Goal: Task Accomplishment & Management: Manage account settings

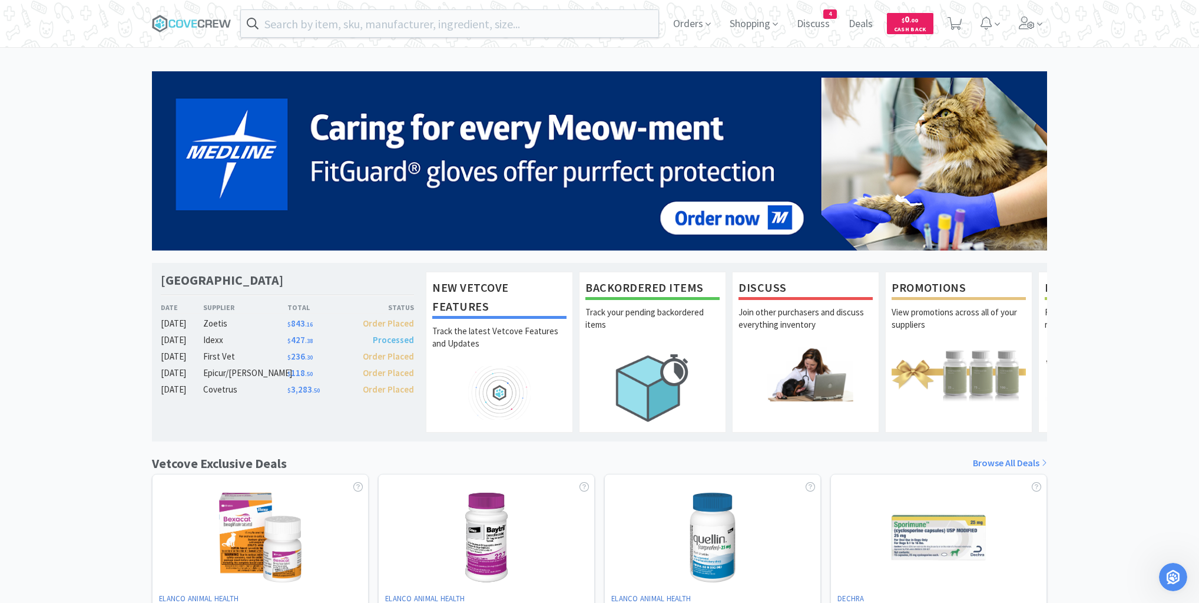
scroll to position [573, 0]
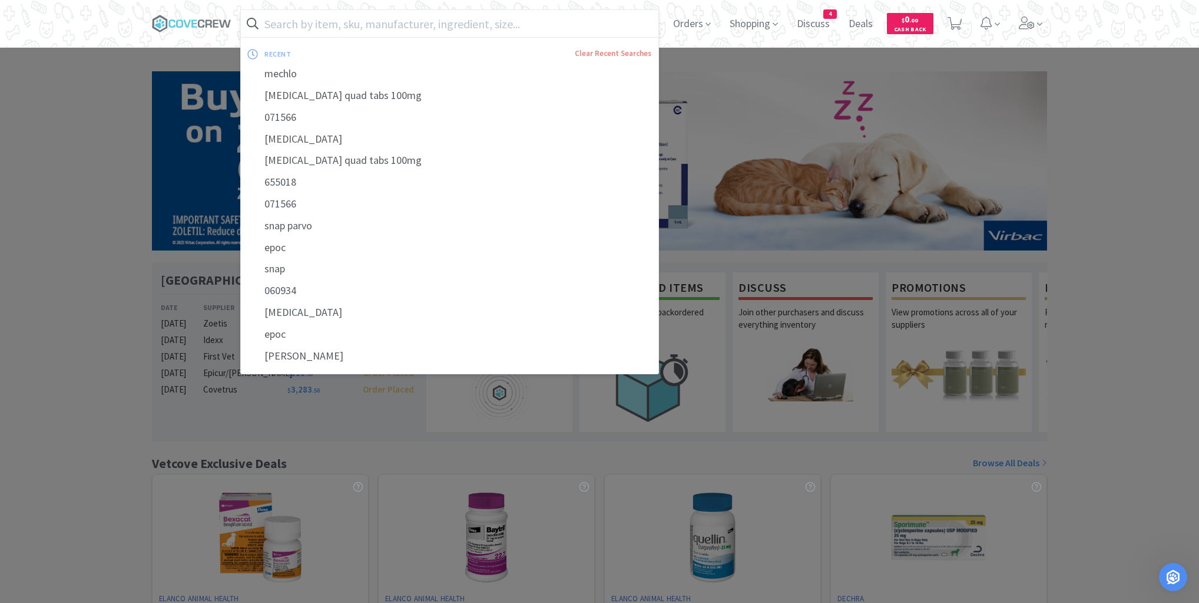
click at [457, 25] on input "text" at bounding box center [450, 23] width 418 height 27
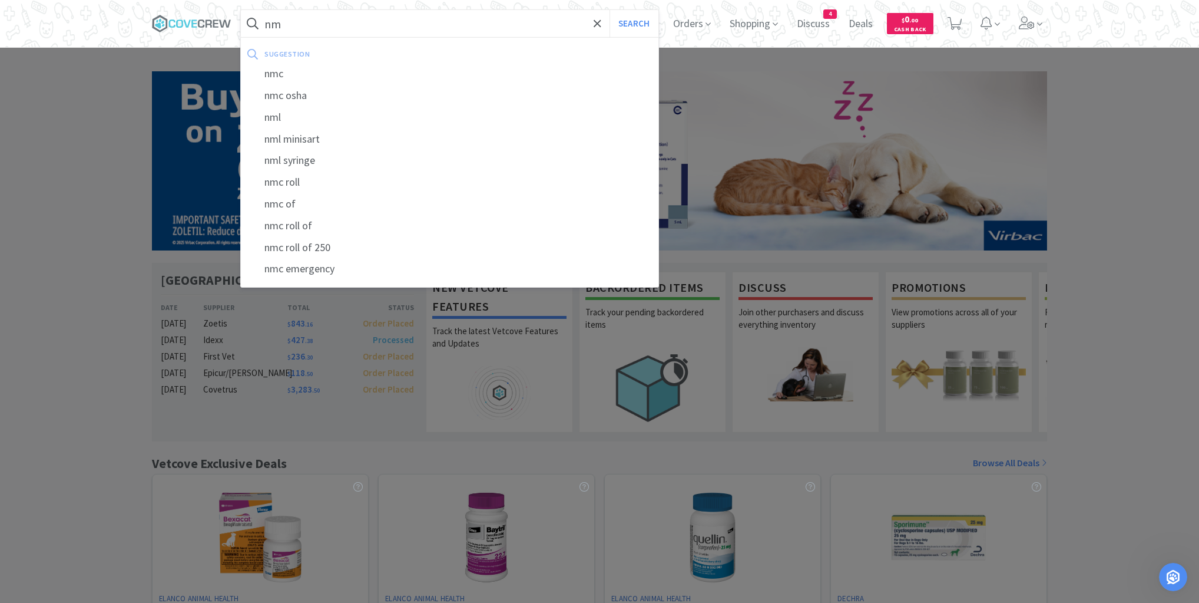
type input "n"
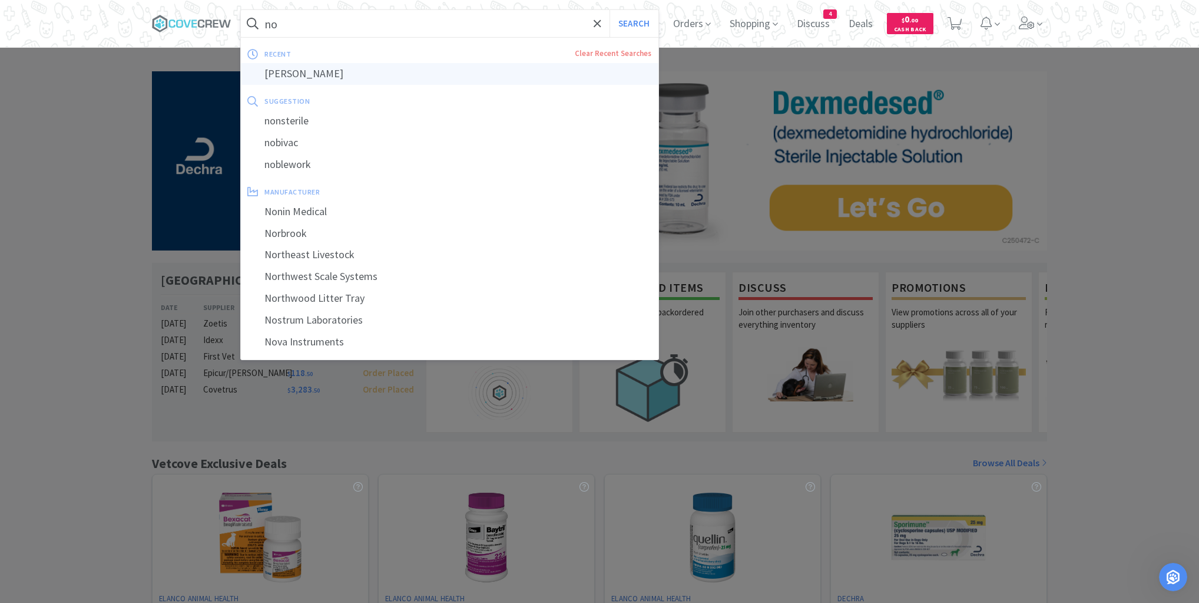
type input "[PERSON_NAME]"
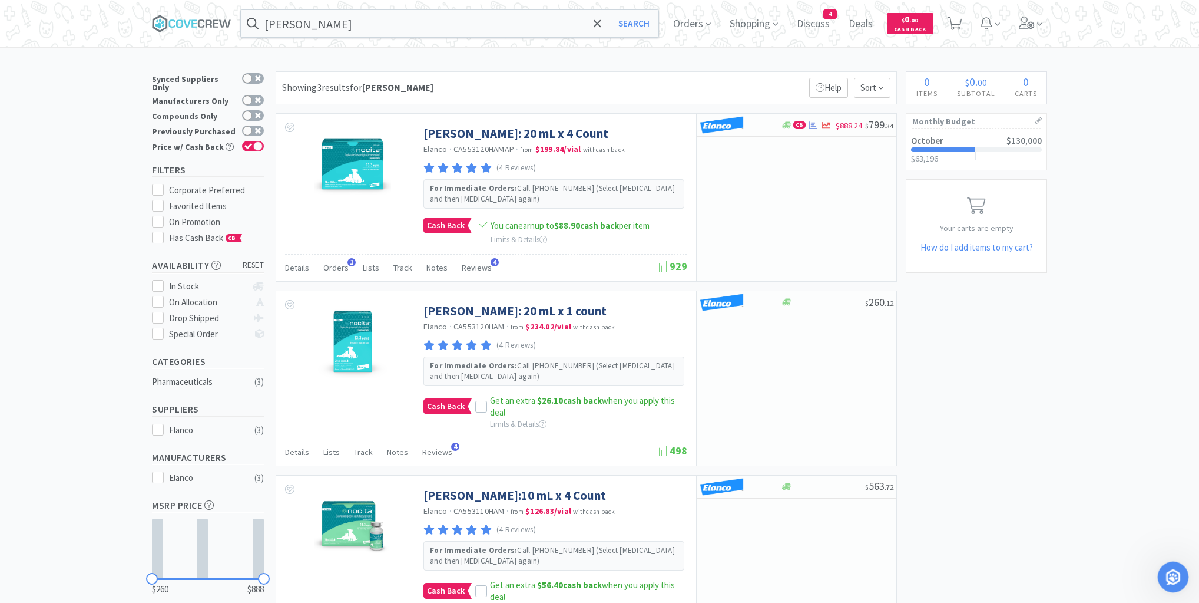
click at [1178, 578] on div "Open Intercom Messenger" at bounding box center [1171, 575] width 39 height 39
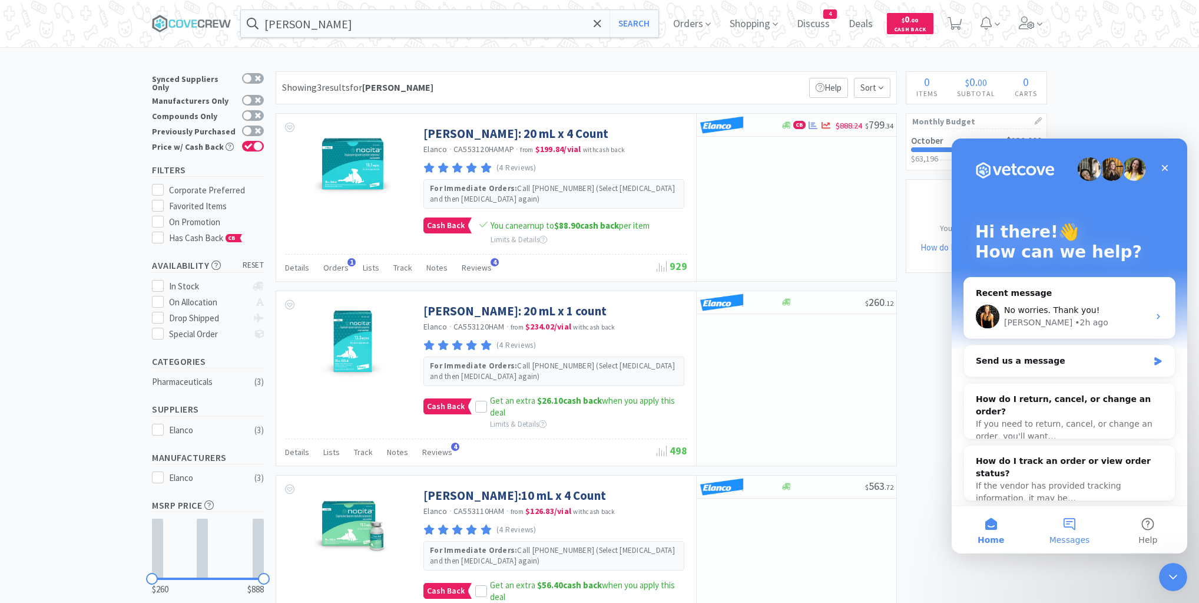
drag, startPoint x: 1069, startPoint y: 521, endPoint x: 1075, endPoint y: 517, distance: 7.2
click at [1072, 519] on button "Messages" at bounding box center [1069, 529] width 78 height 47
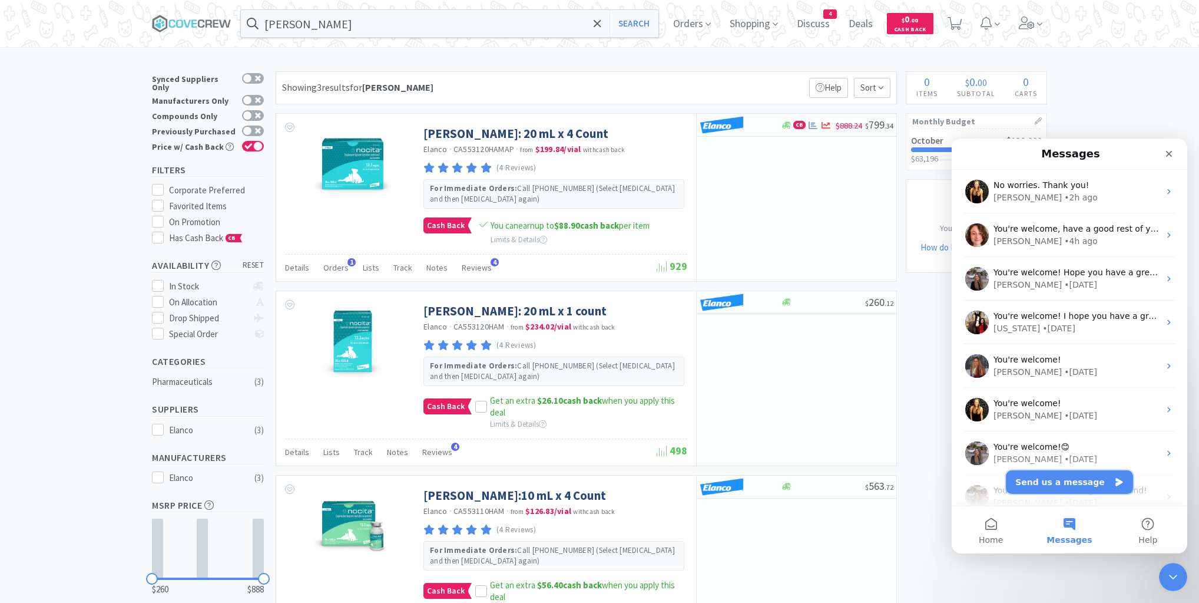
click at [1072, 487] on button "Send us a message" at bounding box center [1069, 482] width 127 height 24
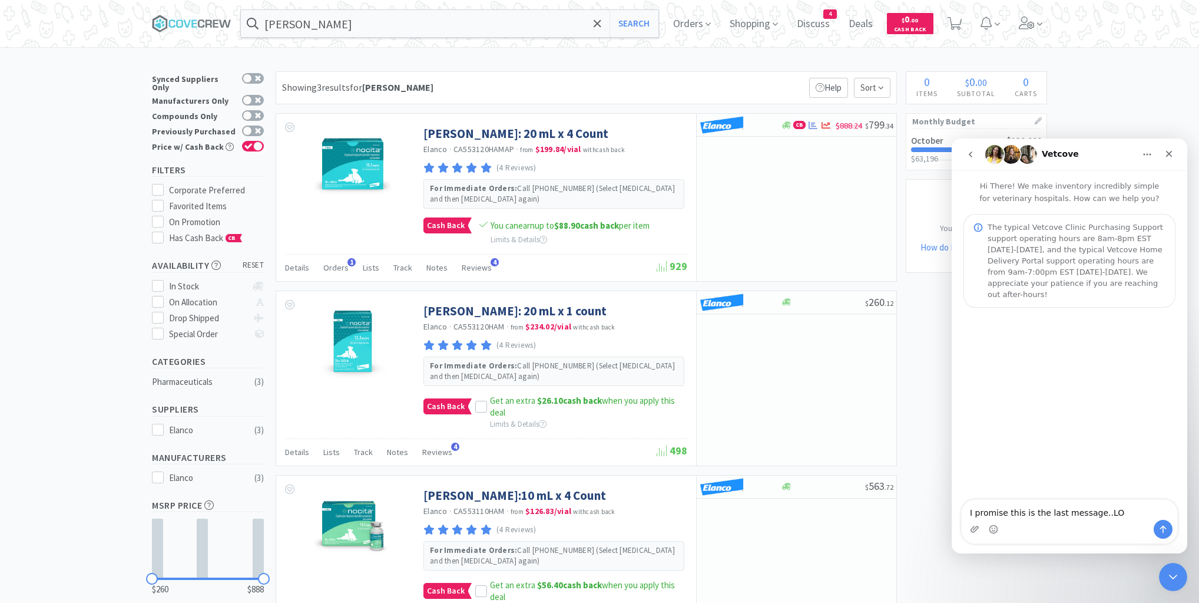
type textarea "I promise this is the last message..LOL"
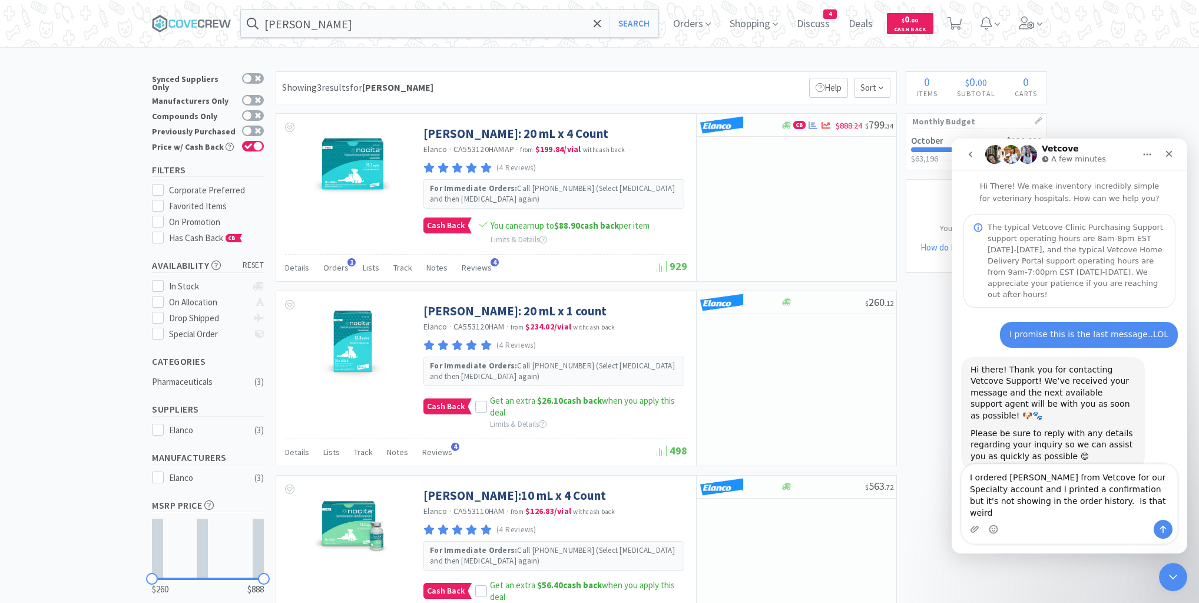
type textarea "I ordered [PERSON_NAME] from Vetcove for our Specialty account and I printed a …"
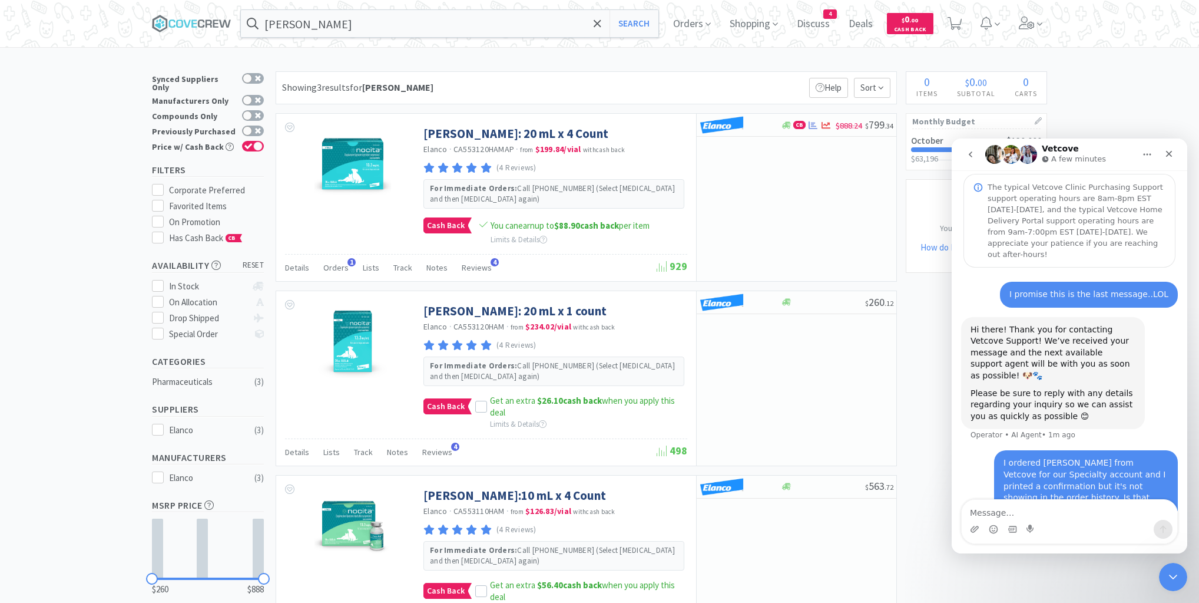
scroll to position [41, 0]
click at [1170, 568] on icon "Close Intercom Messenger" at bounding box center [1172, 575] width 14 height 14
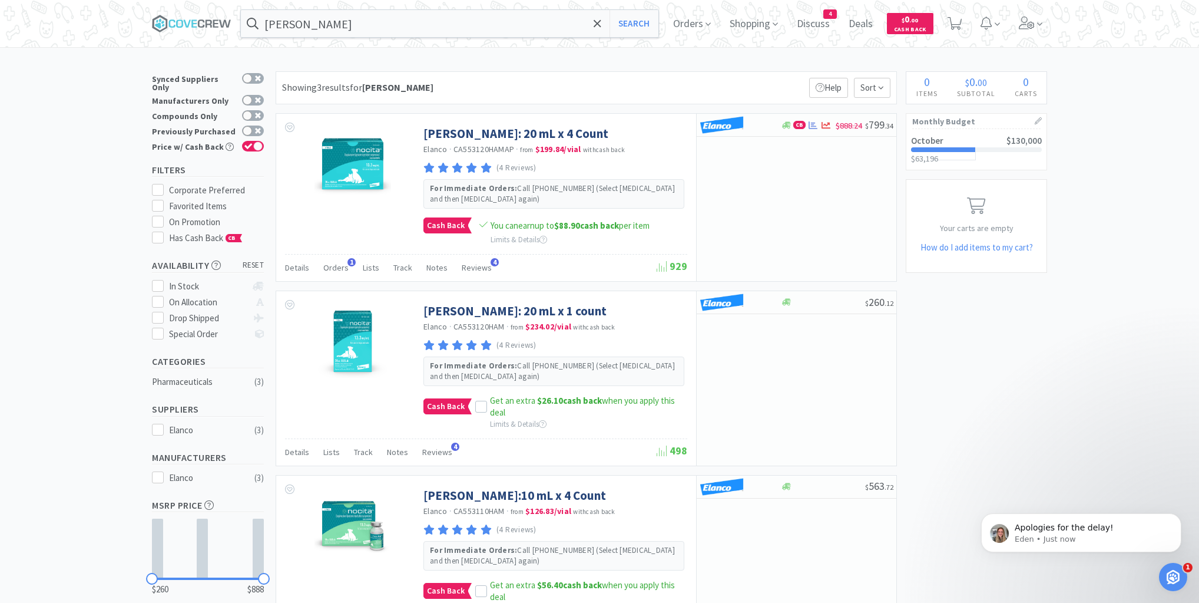
scroll to position [175, 0]
click at [1120, 534] on p "Eden • Just now" at bounding box center [1091, 539] width 152 height 11
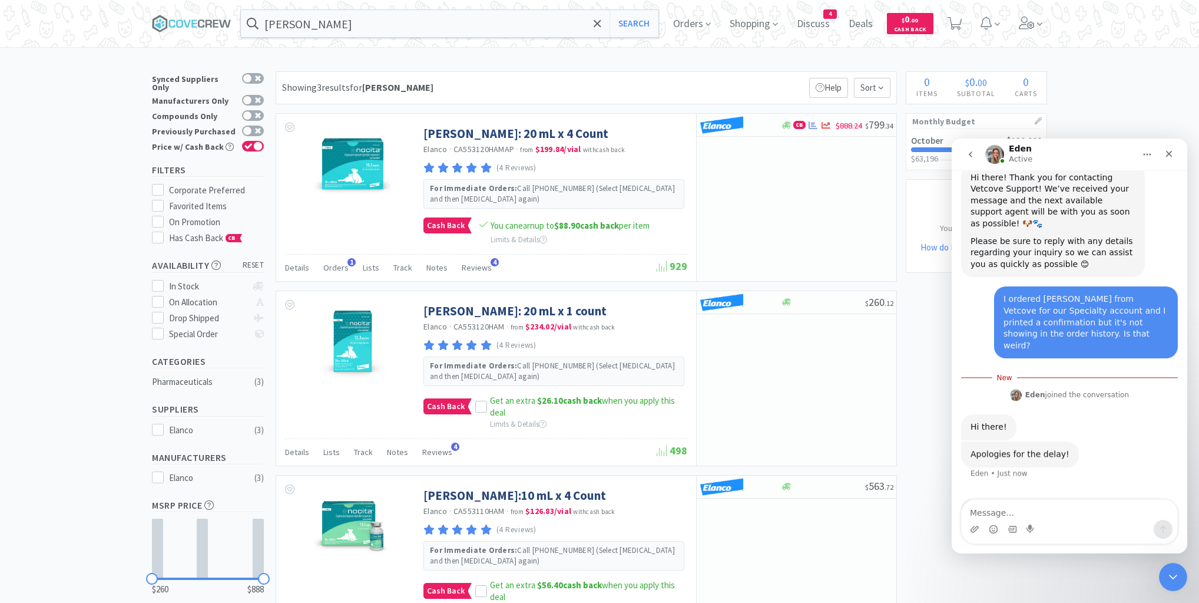
scroll to position [194, 0]
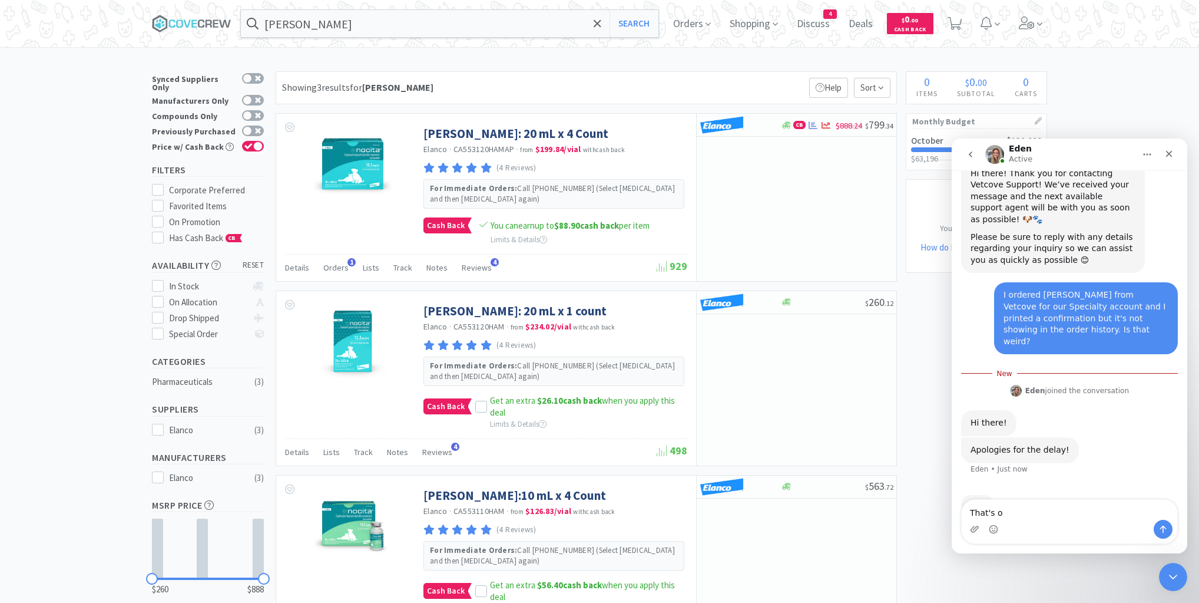
type textarea "That's ok"
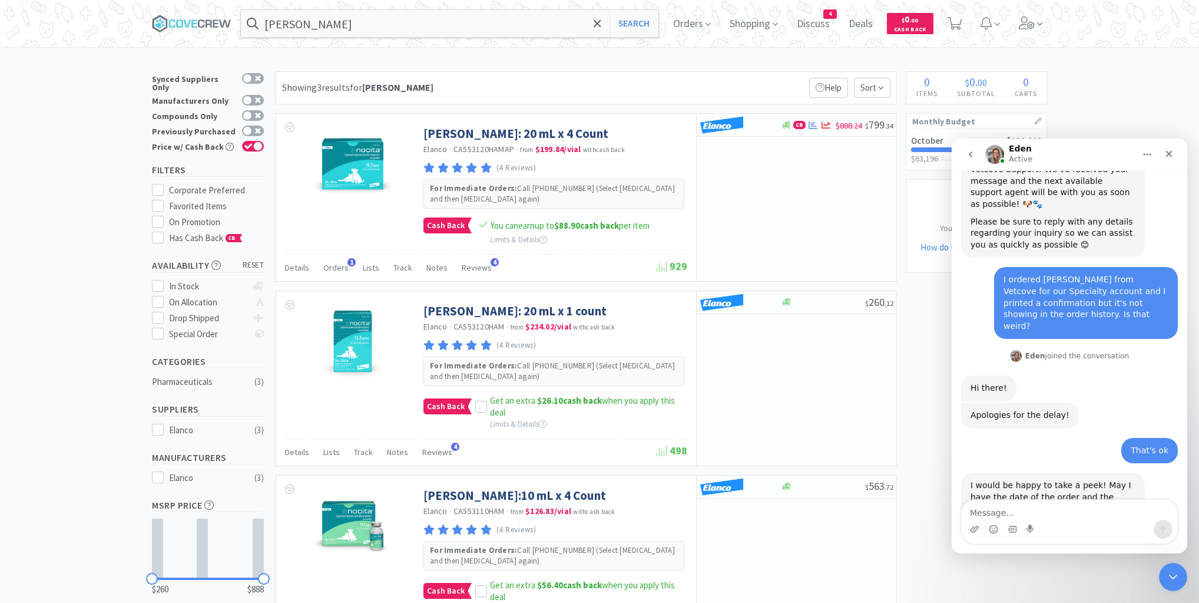
scroll to position [212, 0]
type textarea "Order date [DATE], Elanco"
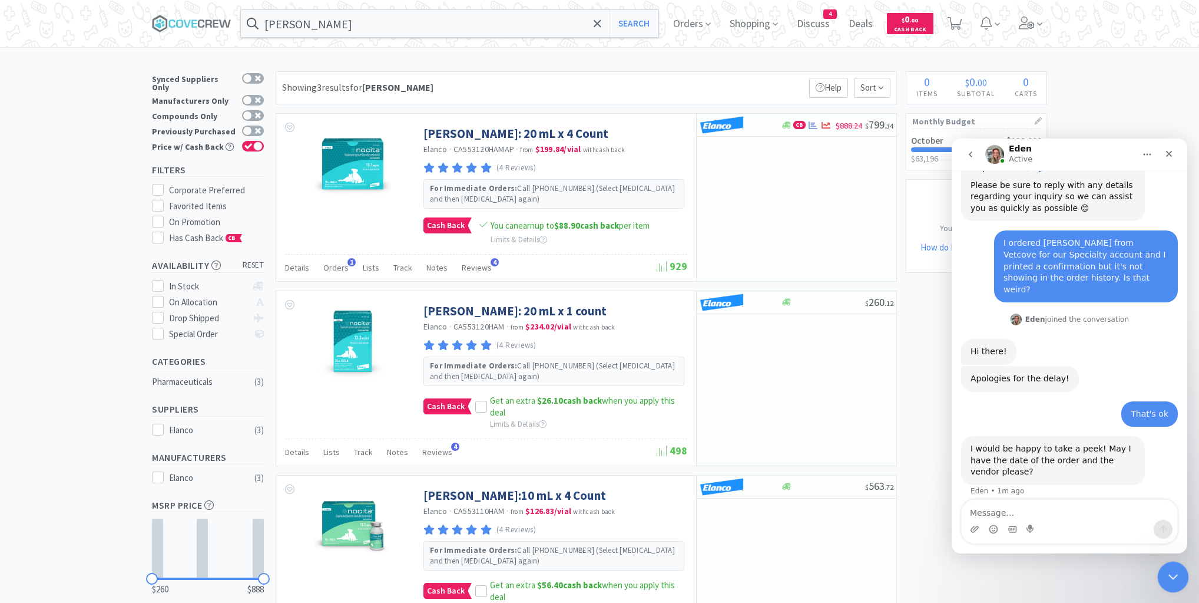
click at [1167, 570] on icon "Close Intercom Messenger" at bounding box center [1172, 575] width 14 height 14
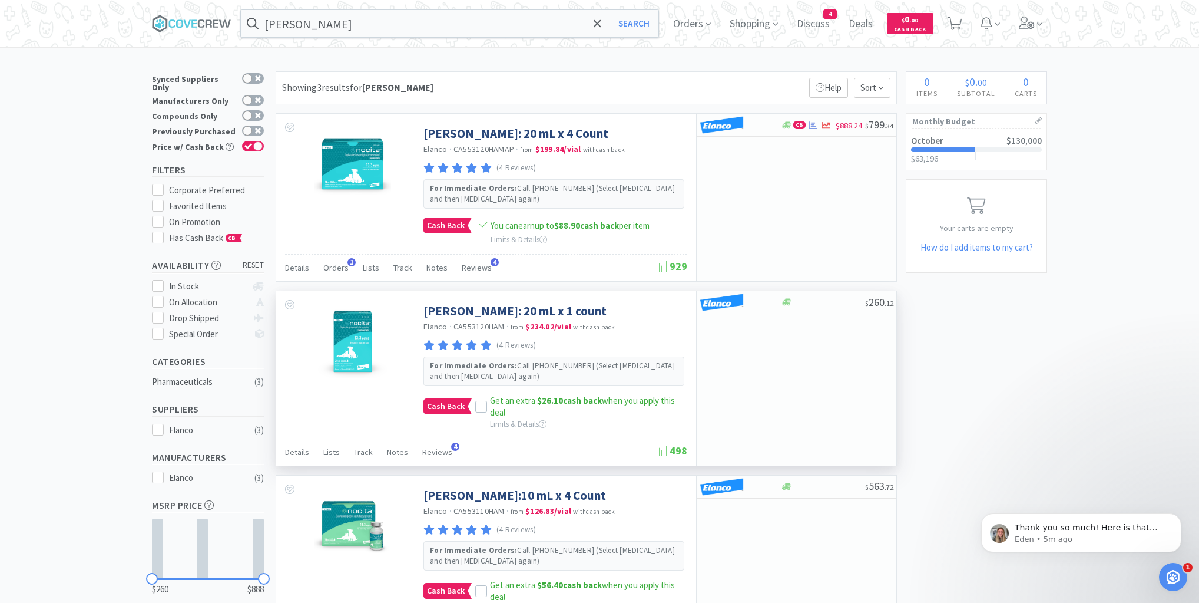
scroll to position [316, 0]
click at [425, 28] on input "[PERSON_NAME]" at bounding box center [450, 23] width 418 height 27
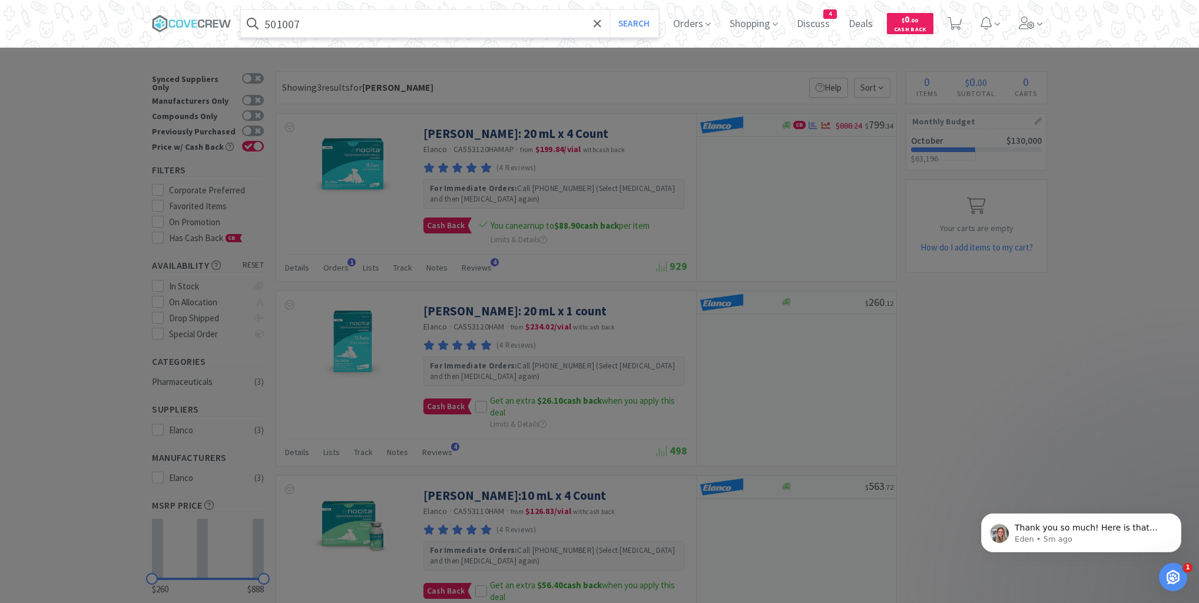
type input "501007"
click at [610, 10] on button "Search" at bounding box center [634, 23] width 49 height 27
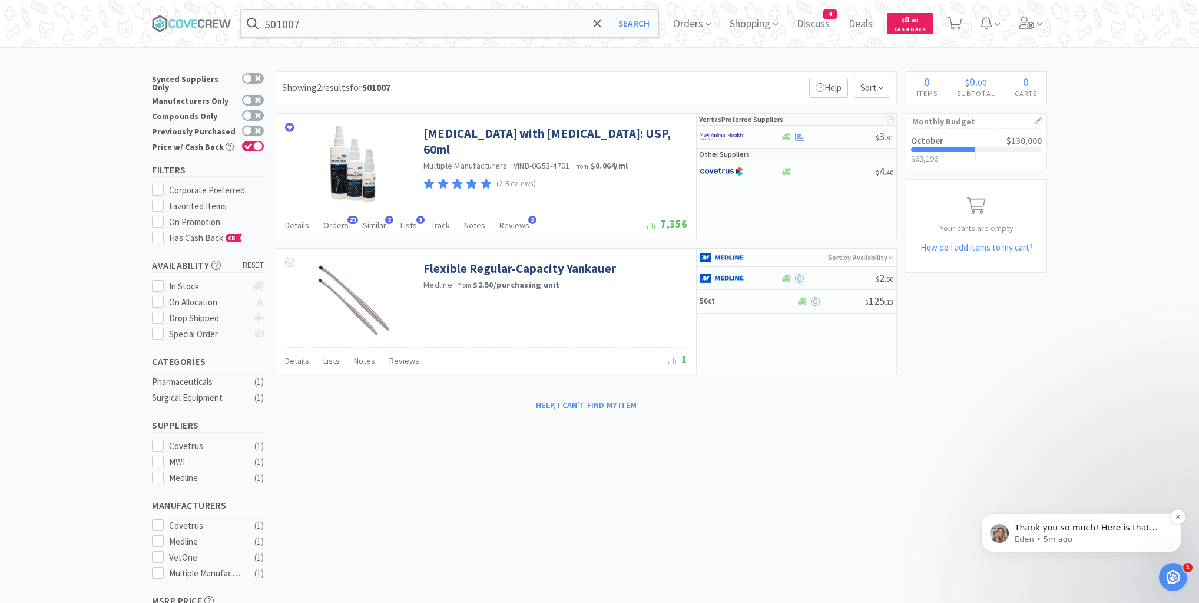
click at [1091, 542] on p "Eden • 5m ago" at bounding box center [1091, 539] width 152 height 11
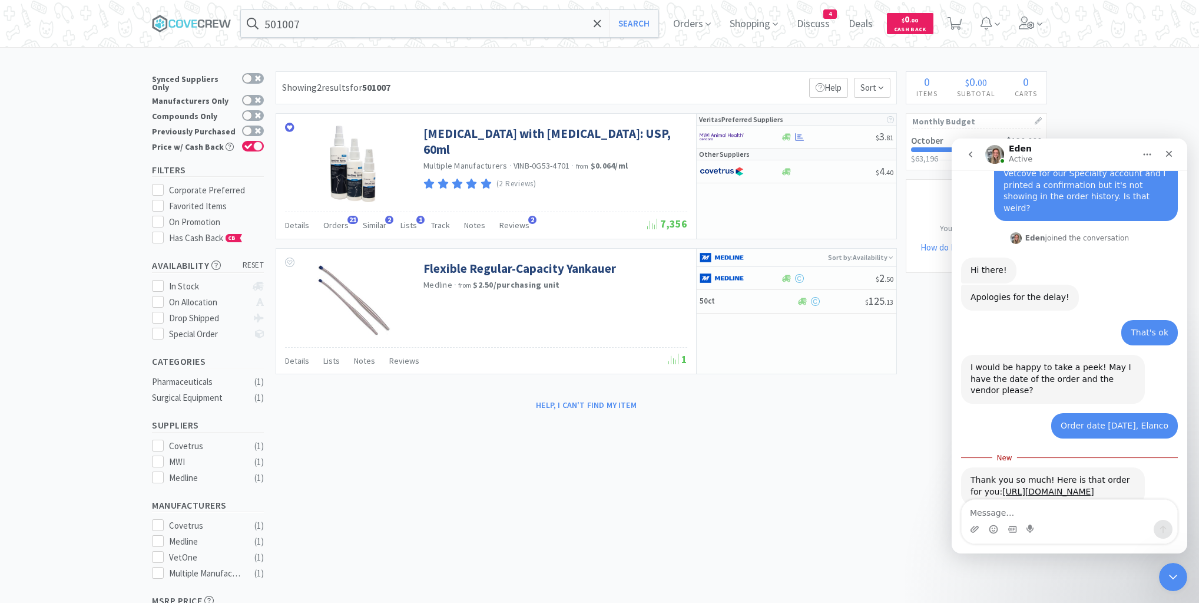
scroll to position [336, 0]
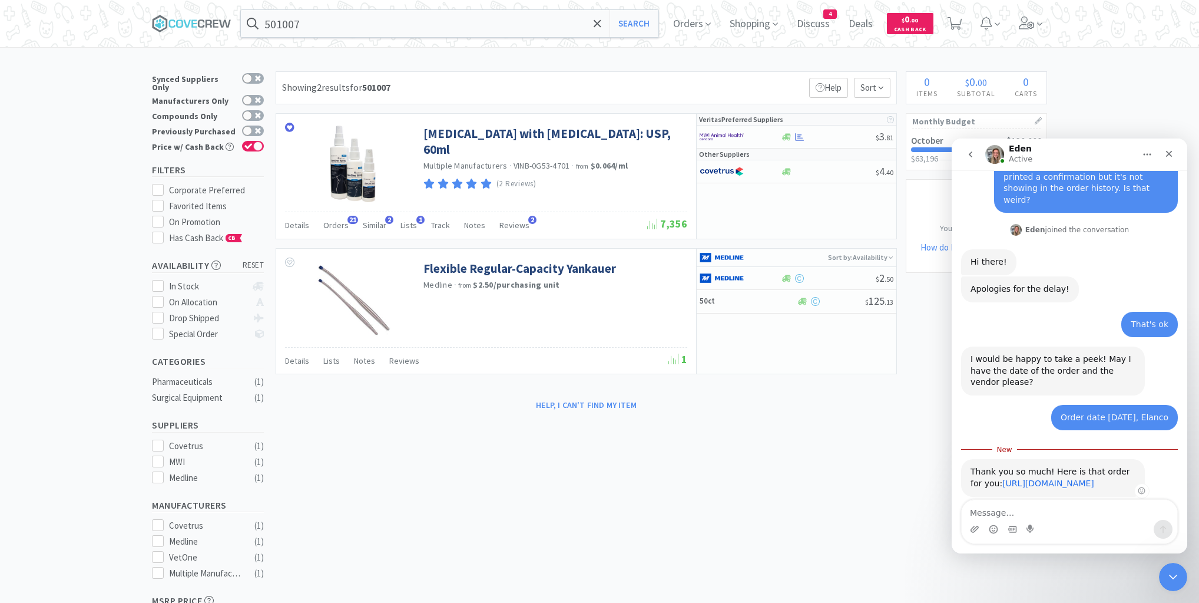
click at [1041, 478] on link "[URL][DOMAIN_NAME]" at bounding box center [1049, 482] width 92 height 9
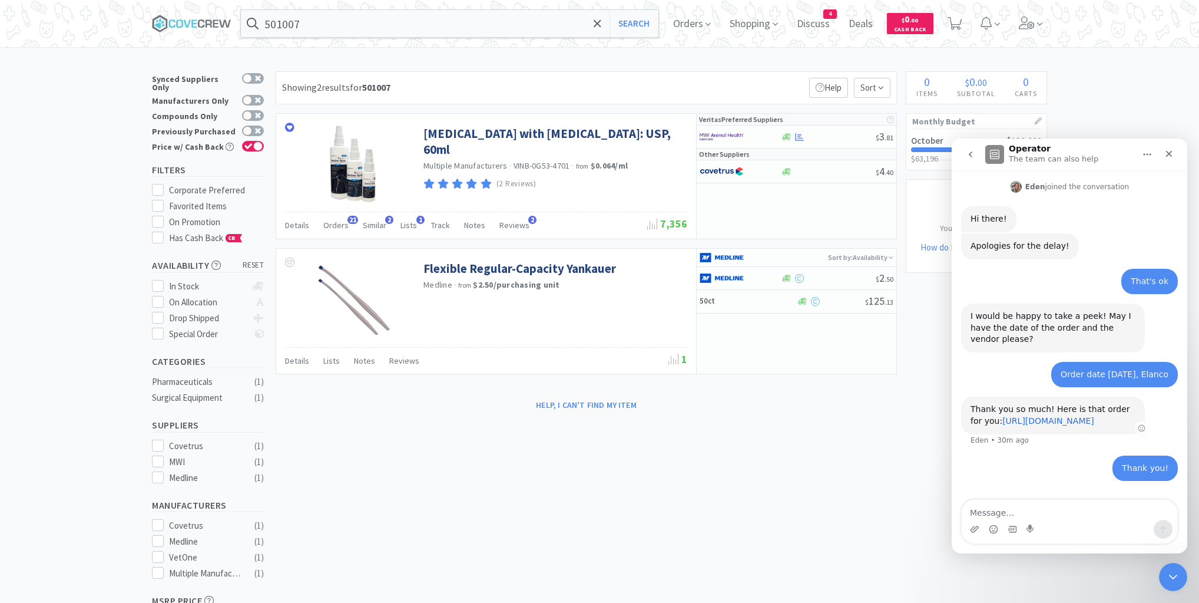
scroll to position [398, 0]
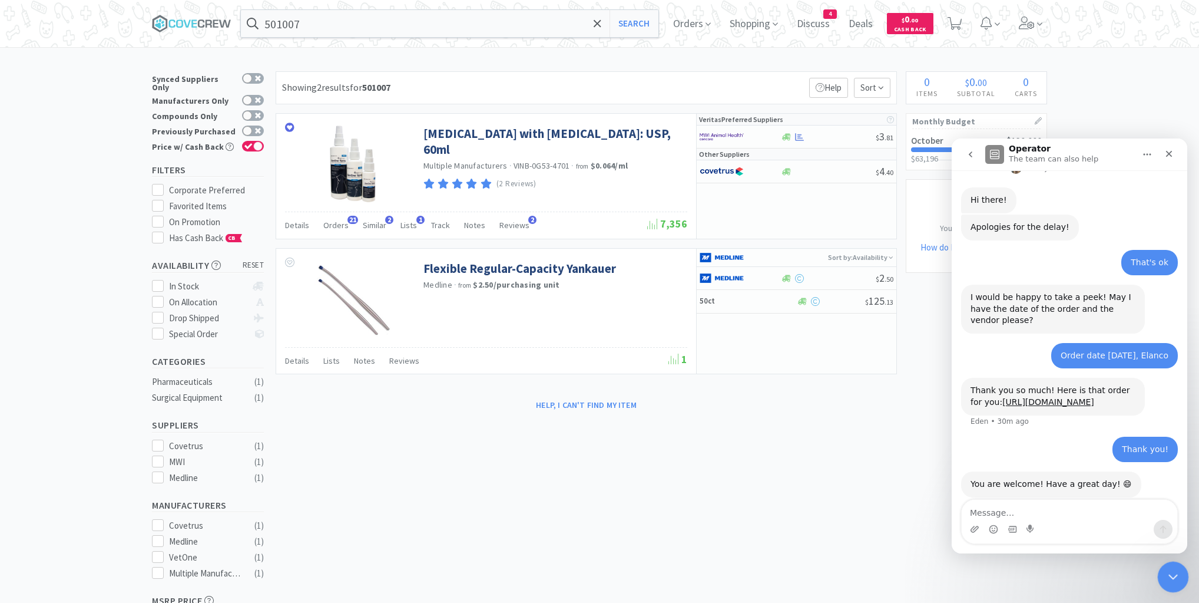
drag, startPoint x: 1171, startPoint y: 576, endPoint x: 2228, endPoint y: 1027, distance: 1148.5
click at [1171, 576] on icon "Close Intercom Messenger" at bounding box center [1172, 575] width 8 height 5
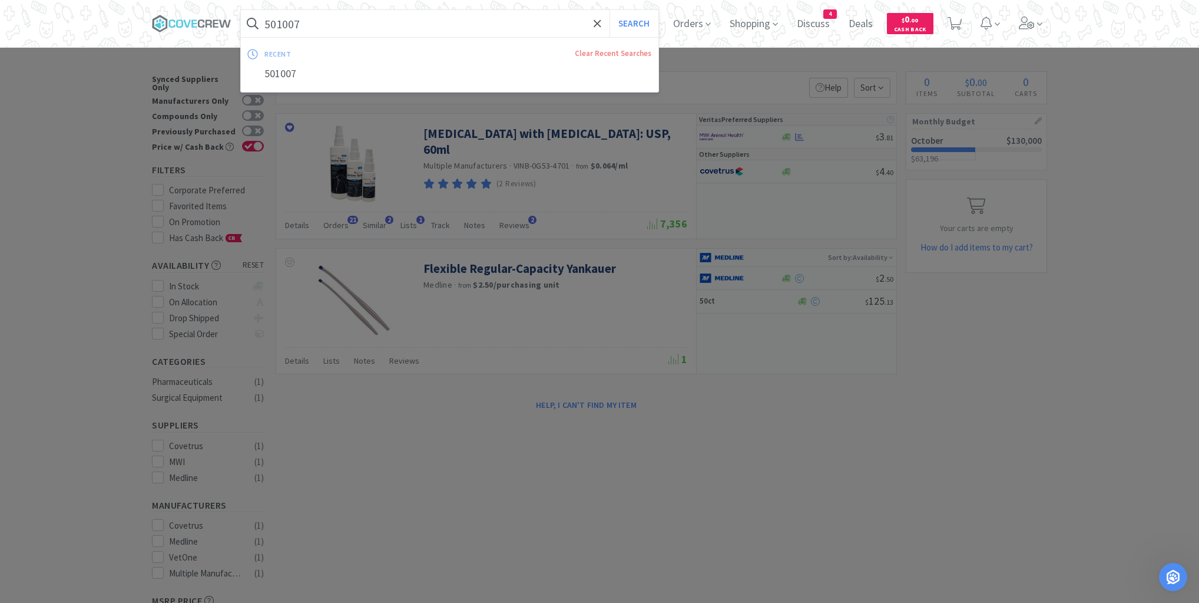
drag, startPoint x: 551, startPoint y: 26, endPoint x: 478, endPoint y: 1, distance: 77.1
click at [551, 26] on input "501007" at bounding box center [450, 23] width 418 height 27
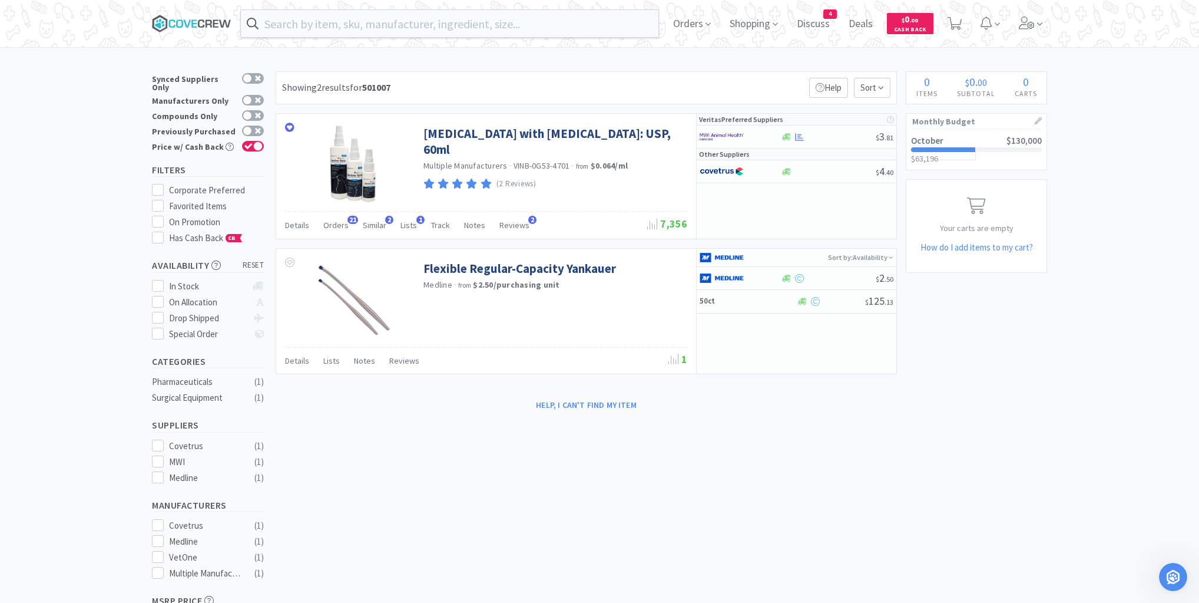
click at [203, 20] on icon at bounding box center [192, 24] width 80 height 18
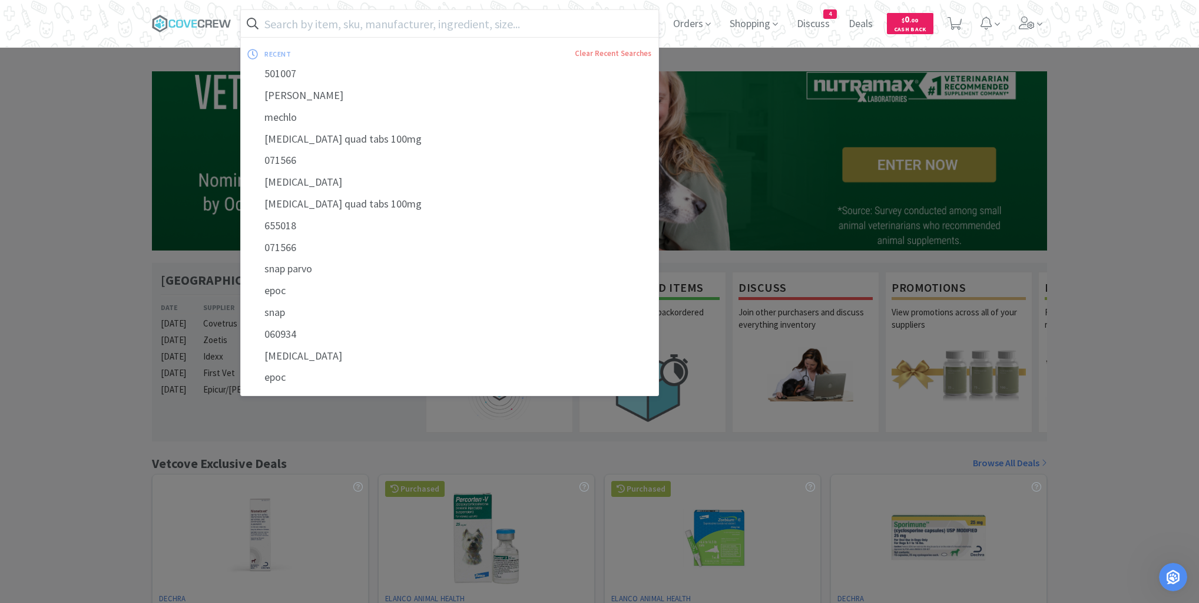
click at [386, 21] on input "text" at bounding box center [450, 23] width 418 height 27
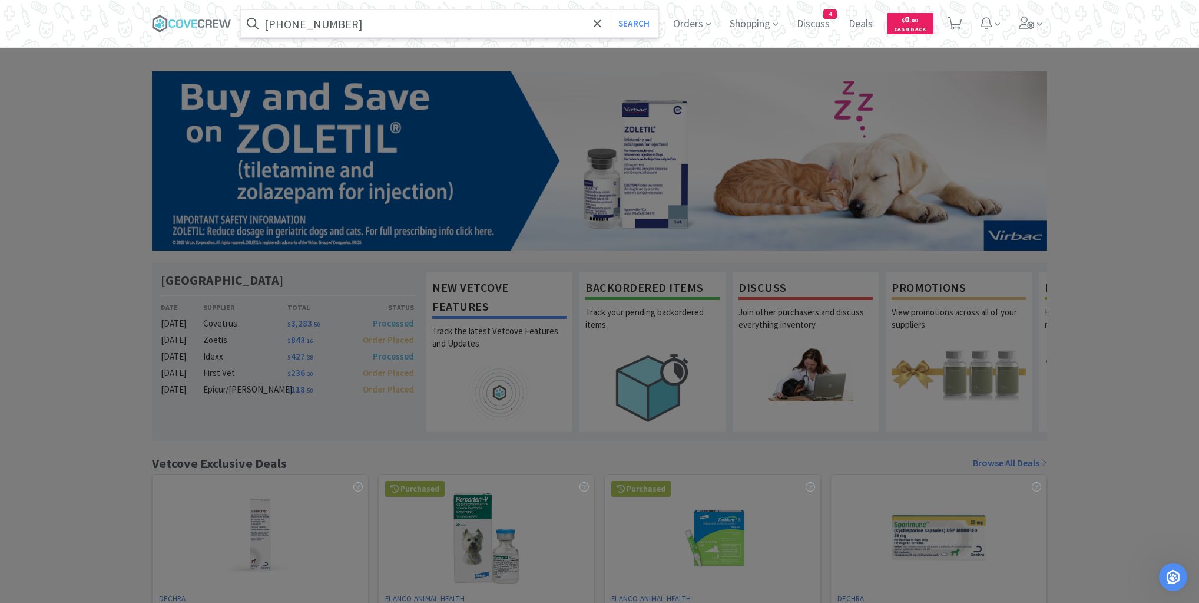
click at [610, 10] on button "Search" at bounding box center [634, 23] width 49 height 27
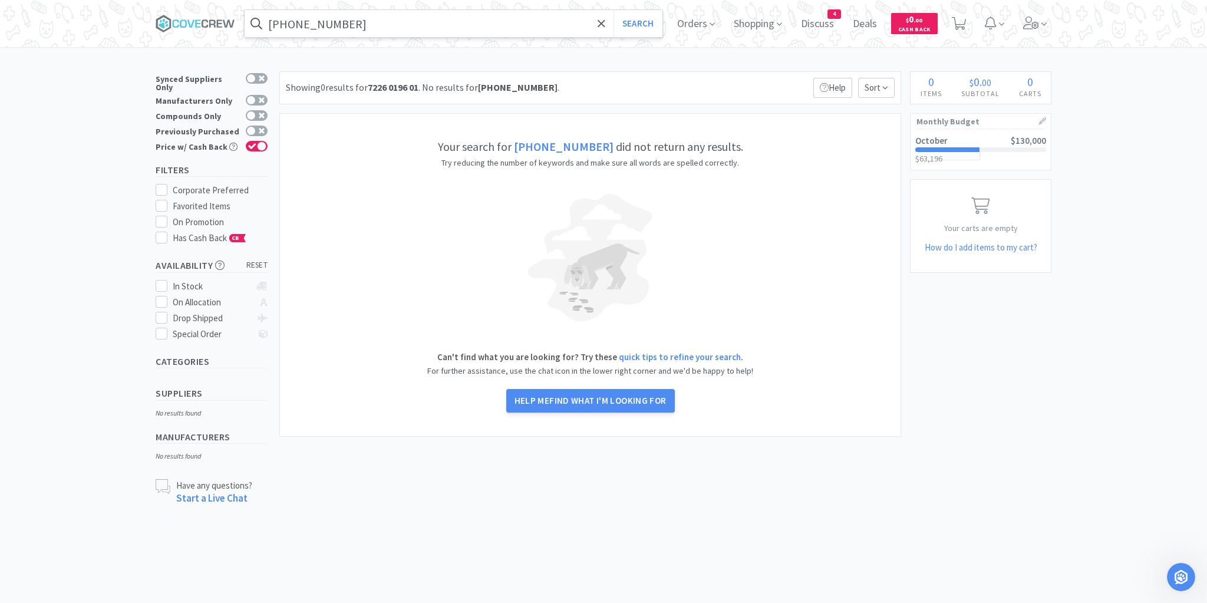
click at [389, 20] on input "7226-0197-01" at bounding box center [453, 23] width 418 height 27
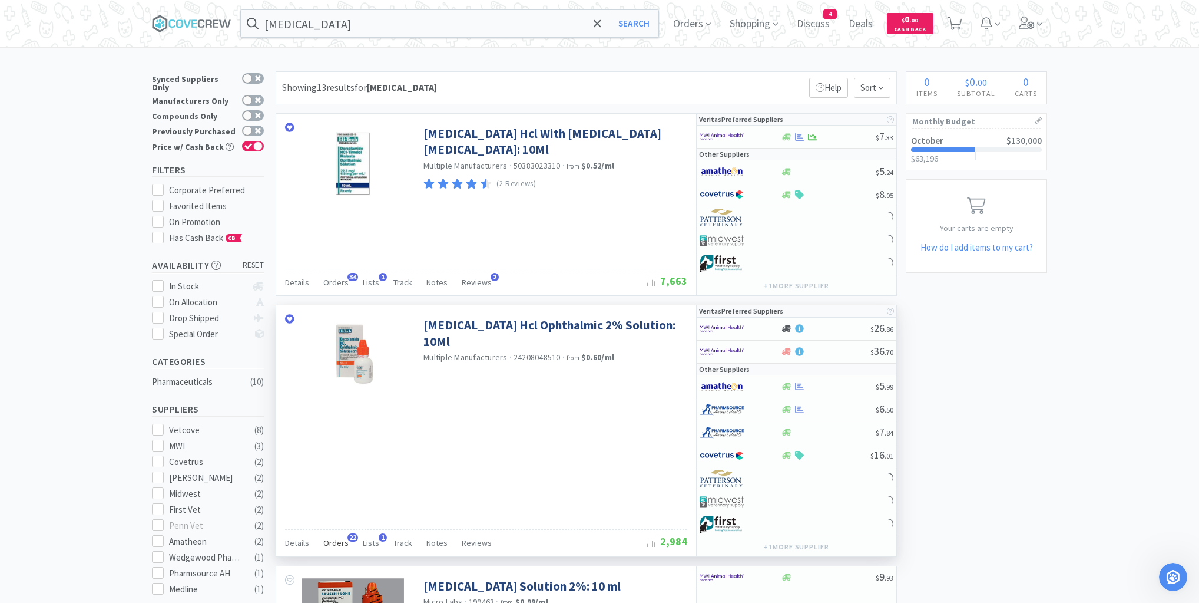
click at [334, 540] on span "Orders" at bounding box center [335, 542] width 25 height 11
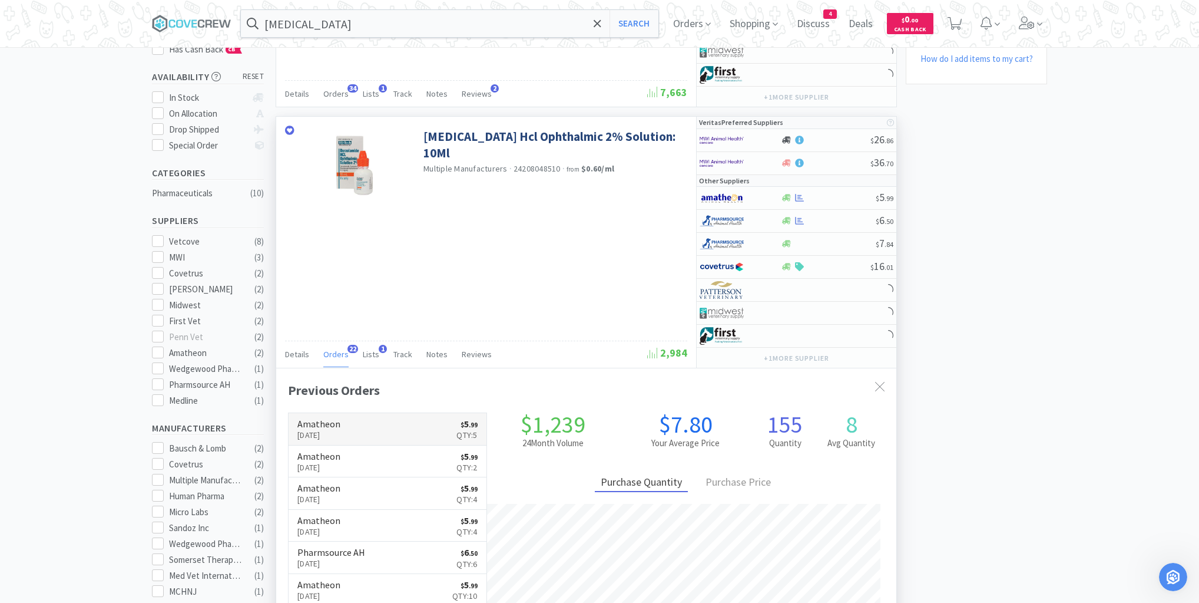
scroll to position [316, 620]
click at [383, 460] on link "Amatheon Oct 9th, 2025 $ 5 . 99 Qty: 2" at bounding box center [388, 461] width 198 height 32
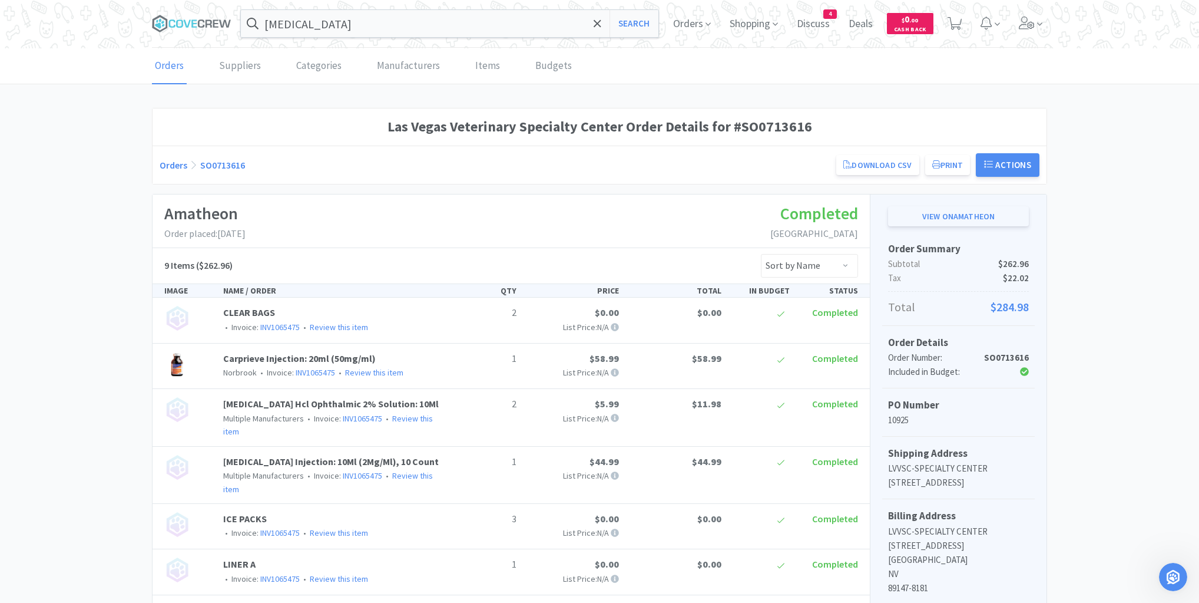
click at [941, 216] on link "View on Amatheon" at bounding box center [958, 216] width 141 height 20
click at [959, 165] on button "Print" at bounding box center [948, 165] width 45 height 20
click at [944, 155] on button "Print" at bounding box center [948, 165] width 45 height 20
click at [368, 21] on input "dorzolamide" at bounding box center [450, 23] width 418 height 27
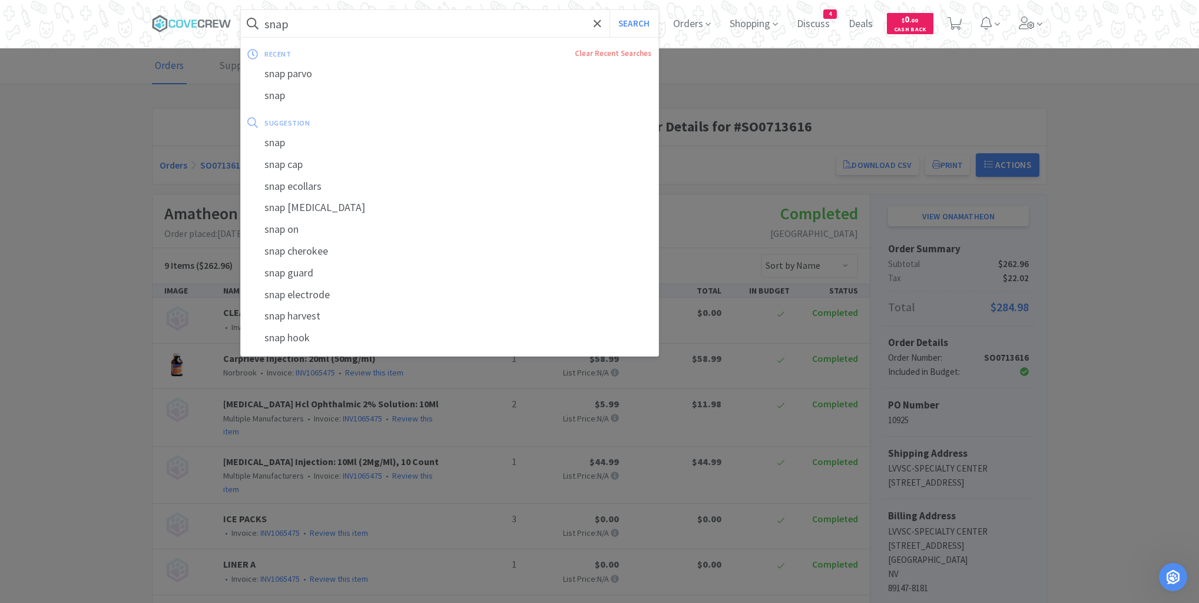
type input "snap"
click at [610, 10] on button "Search" at bounding box center [634, 23] width 49 height 27
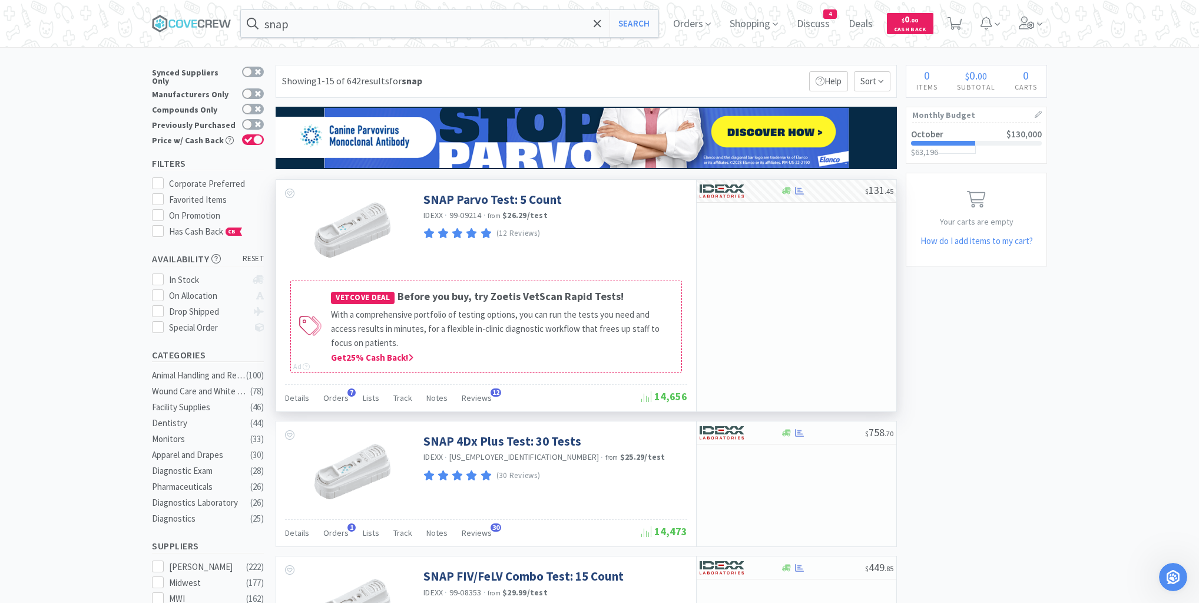
scroll to position [141, 0]
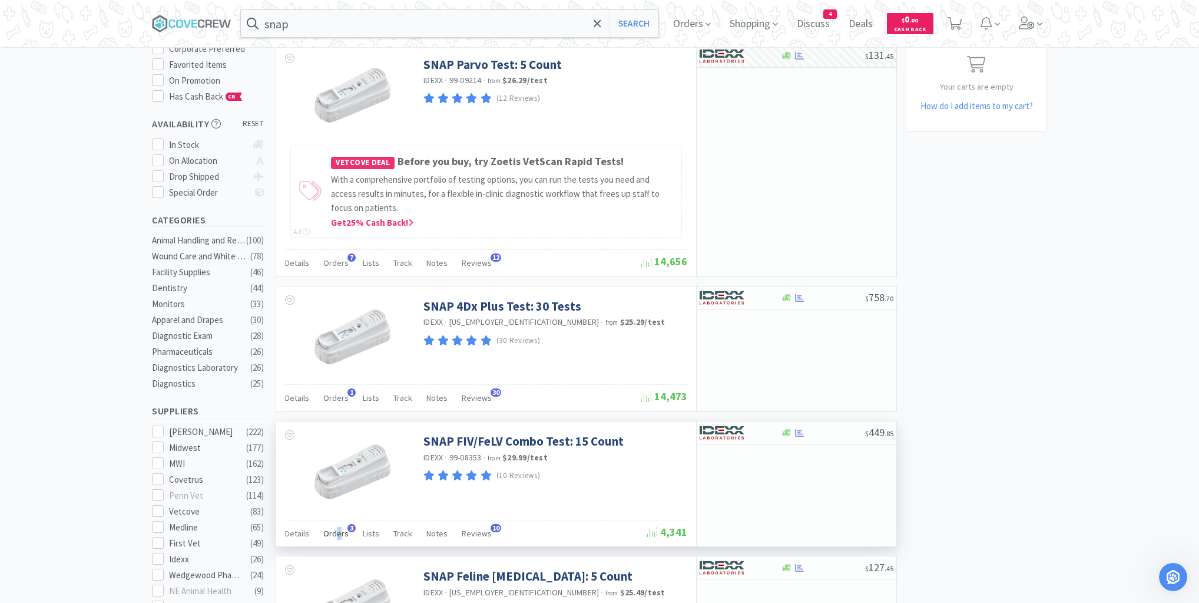
click at [338, 531] on span "Orders" at bounding box center [335, 533] width 25 height 11
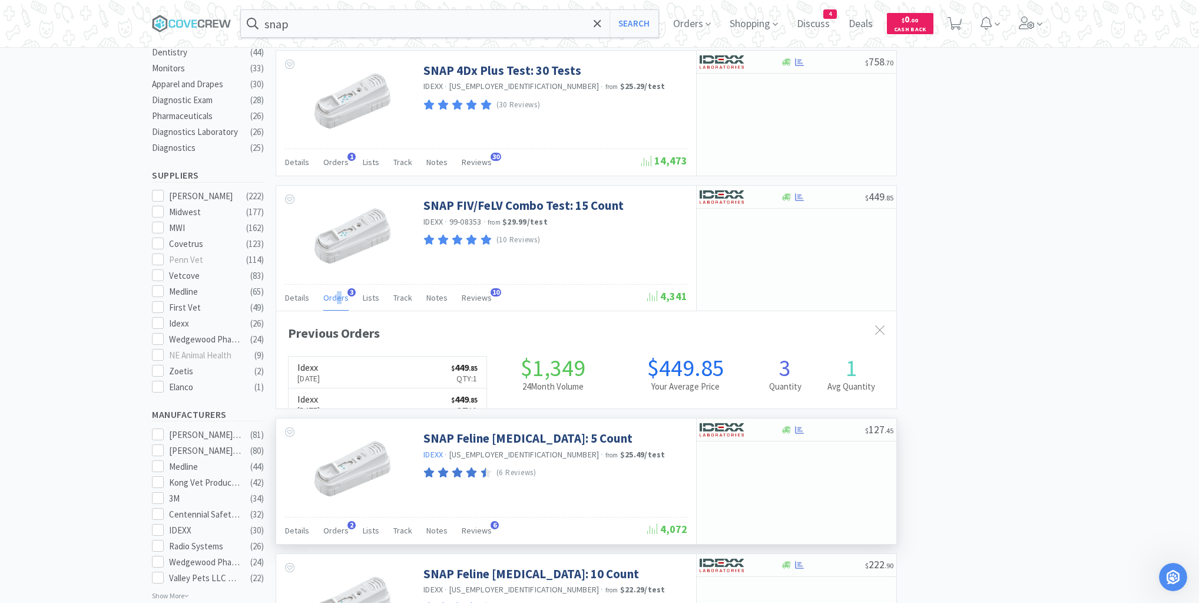
scroll to position [305, 620]
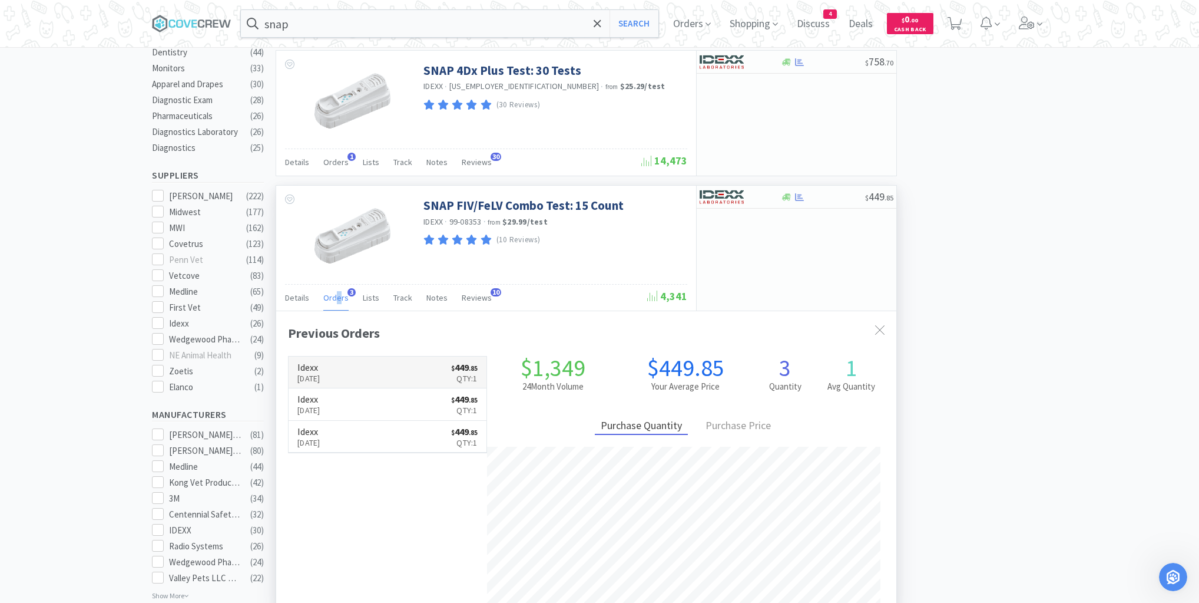
click at [400, 372] on link "Idexx Oct 9th, 2025 $ 449 . 85 Qty: 1" at bounding box center [388, 372] width 198 height 32
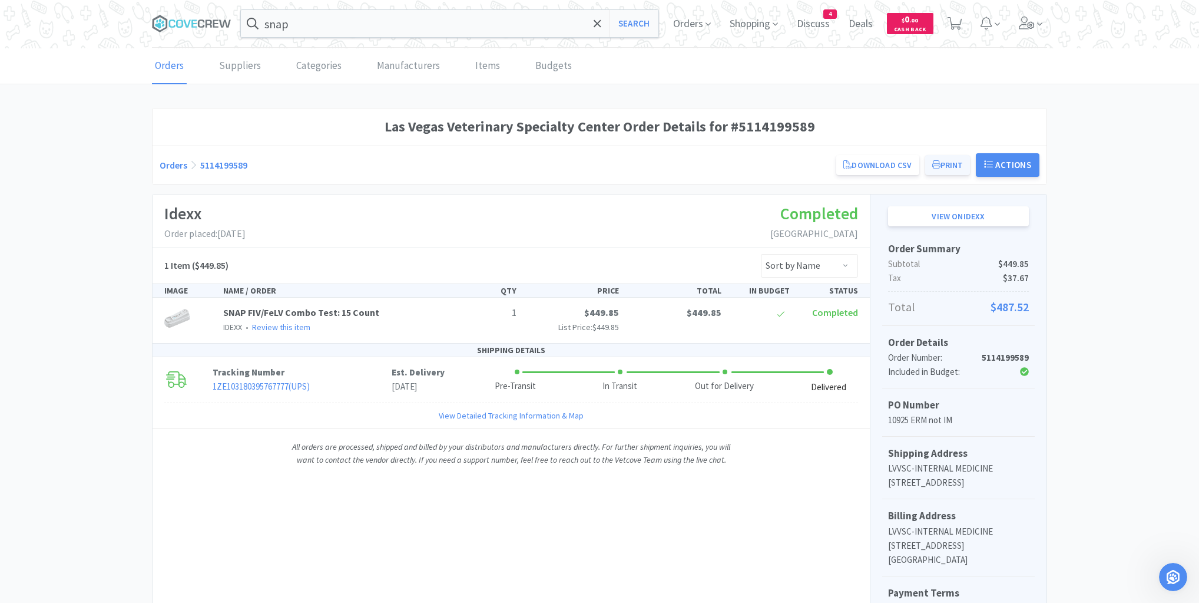
click at [942, 165] on button "Print" at bounding box center [948, 165] width 45 height 20
click at [329, 22] on input "snap" at bounding box center [450, 23] width 418 height 27
drag, startPoint x: 193, startPoint y: 12, endPoint x: 200, endPoint y: 22, distance: 11.8
click at [193, 14] on span at bounding box center [196, 23] width 88 height 47
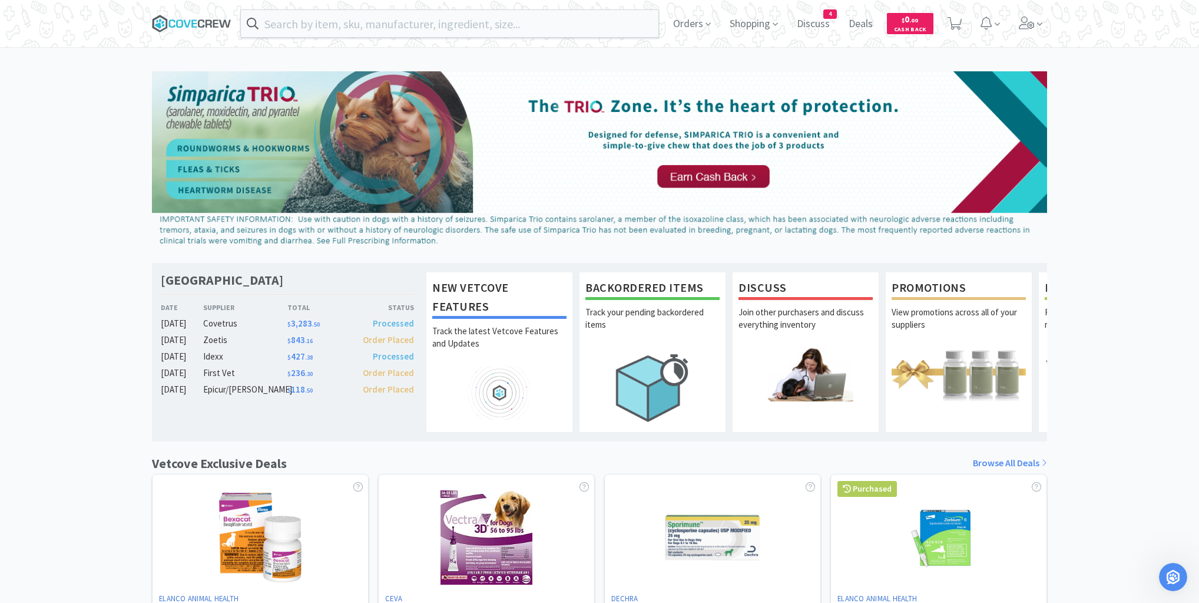
click at [184, 23] on icon at bounding box center [192, 24] width 80 height 18
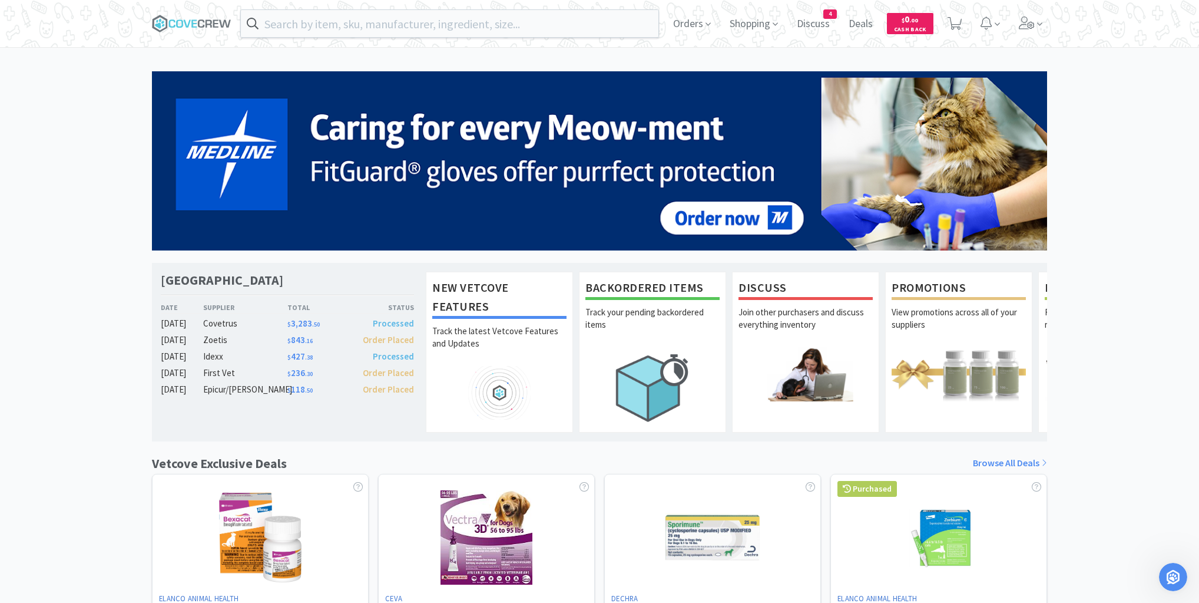
click at [1058, 311] on div "Las Vegas Veterinary Specialty Center Date Supplier Total Status Oct 15 Covetru…" at bounding box center [599, 519] width 1199 height 897
click at [685, 23] on span "Orders" at bounding box center [692, 23] width 47 height 47
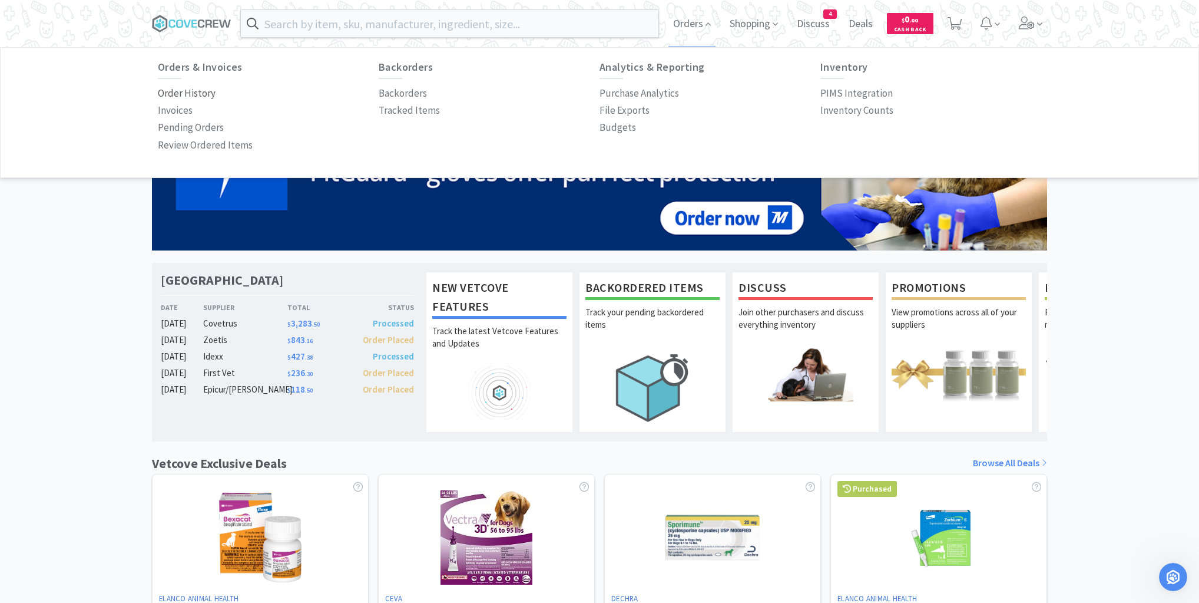
click at [187, 95] on p "Order History" at bounding box center [187, 93] width 58 height 16
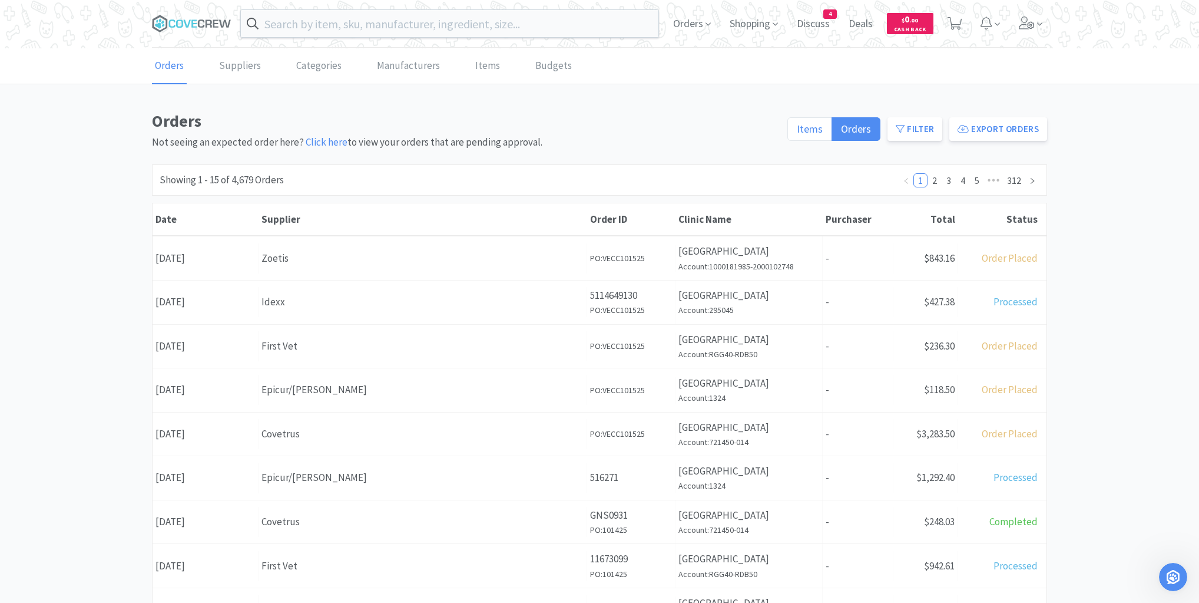
click at [818, 127] on span "Items" at bounding box center [810, 129] width 26 height 14
click at [797, 133] on input "Items" at bounding box center [797, 133] width 0 height 0
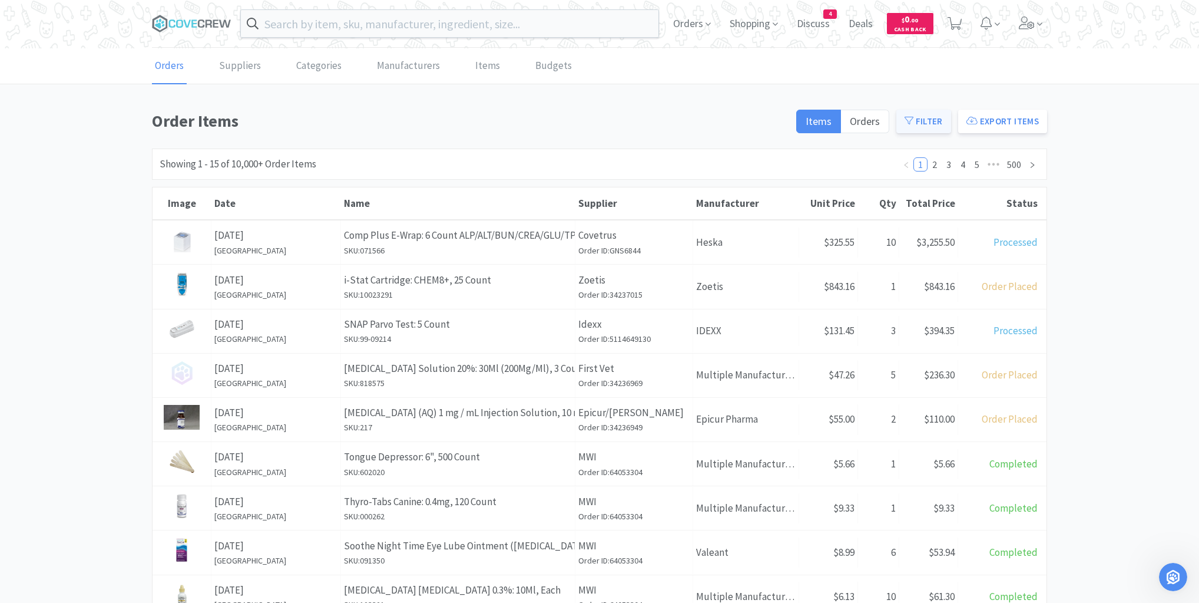
click at [920, 123] on button "Filter" at bounding box center [924, 122] width 55 height 24
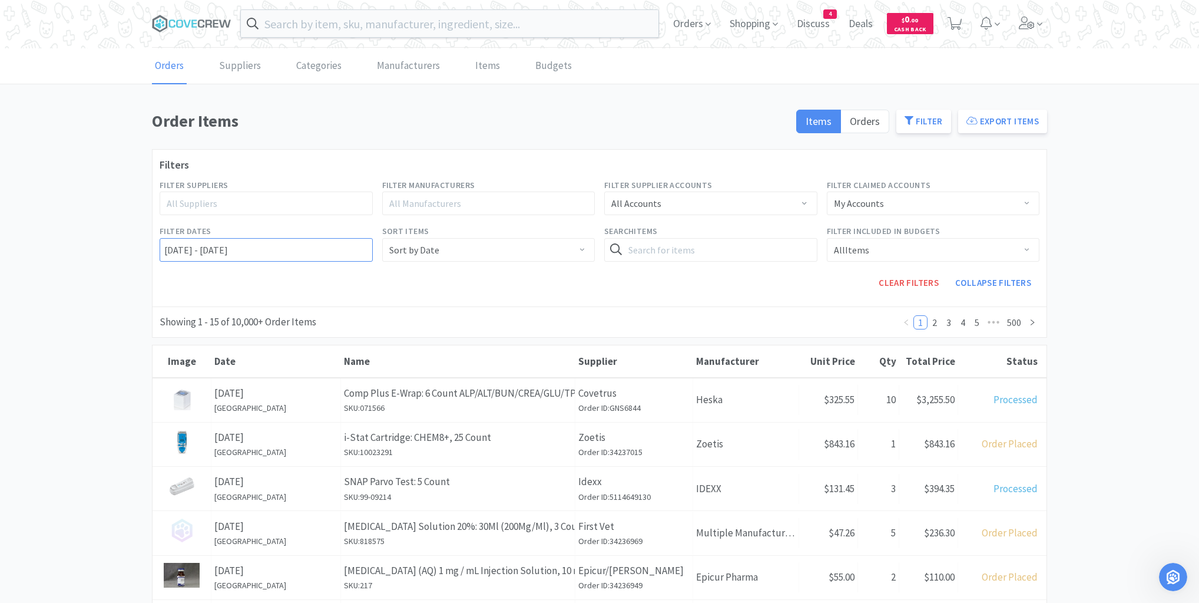
click at [164, 247] on input "10/15/2022 - 10/16/2025" at bounding box center [266, 250] width 213 height 24
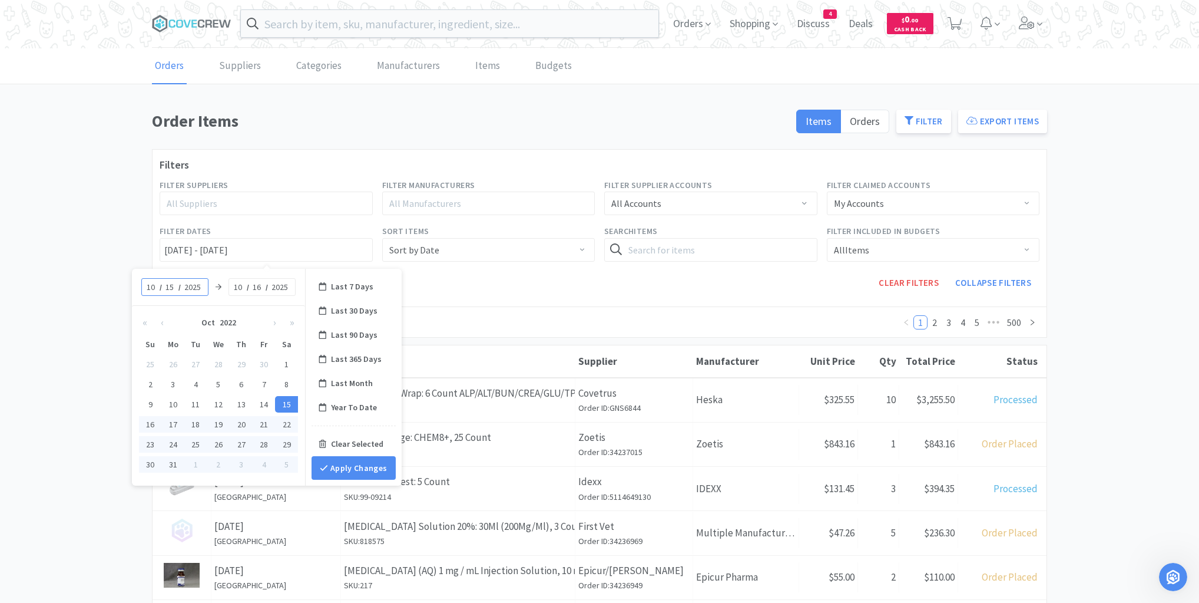
type input "2025"
type input "10/15/2025 - 10/16/2025"
type input "15"
type input "10/15/2025 - 10/15/2025"
click at [359, 463] on button "Apply Changes" at bounding box center [354, 468] width 84 height 24
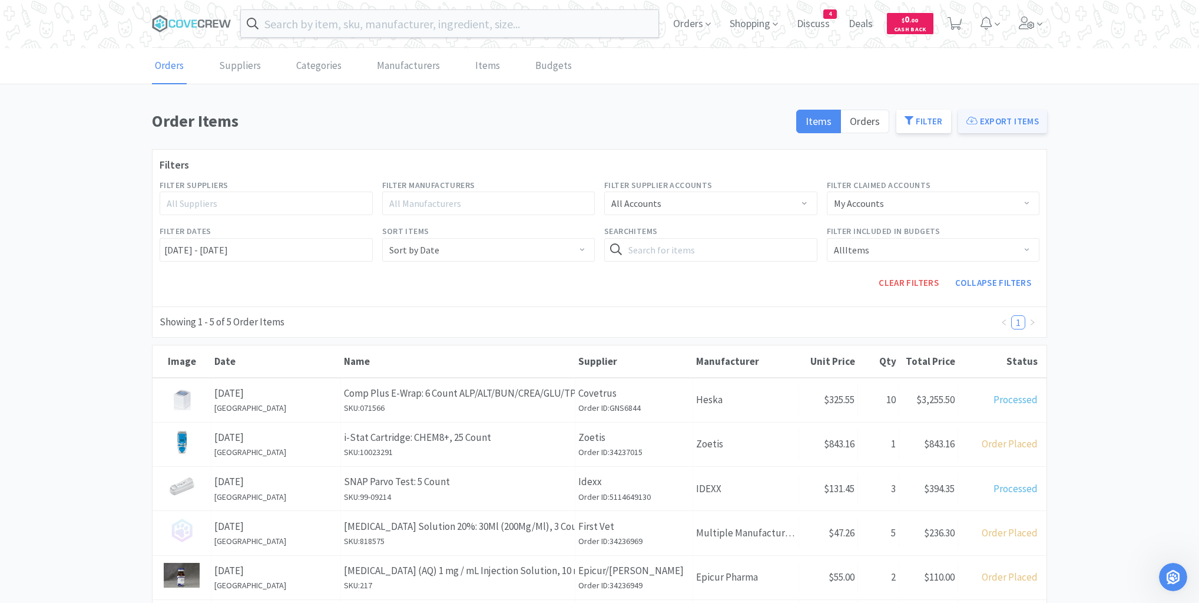
click at [1000, 118] on button "Export Items" at bounding box center [1003, 122] width 89 height 24
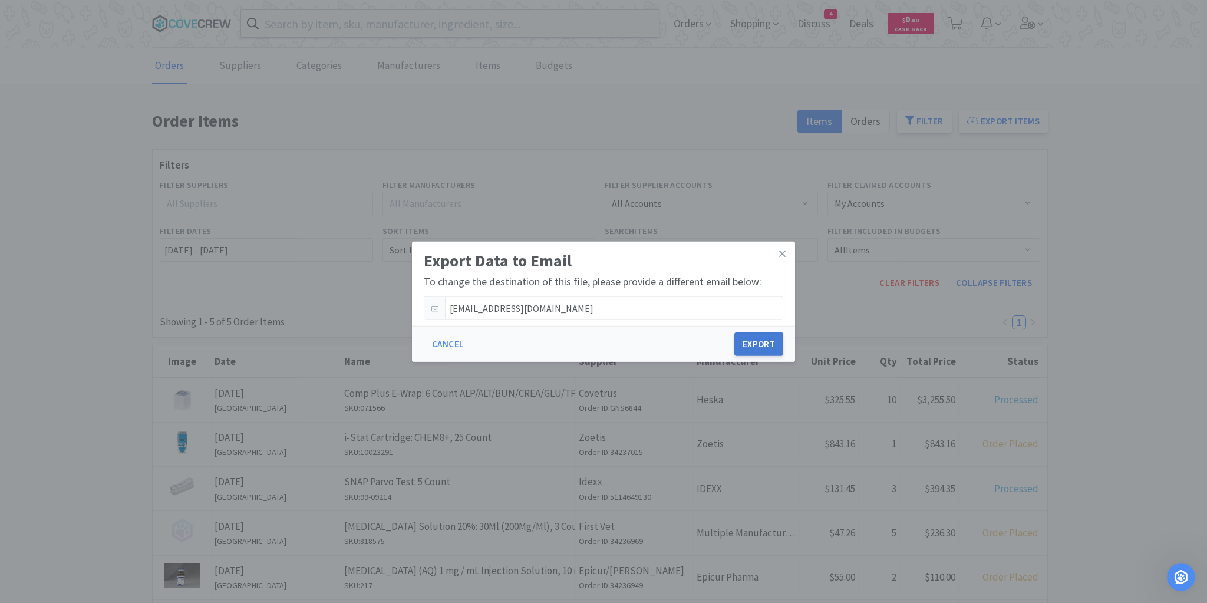
click at [759, 341] on button "Export" at bounding box center [758, 344] width 49 height 24
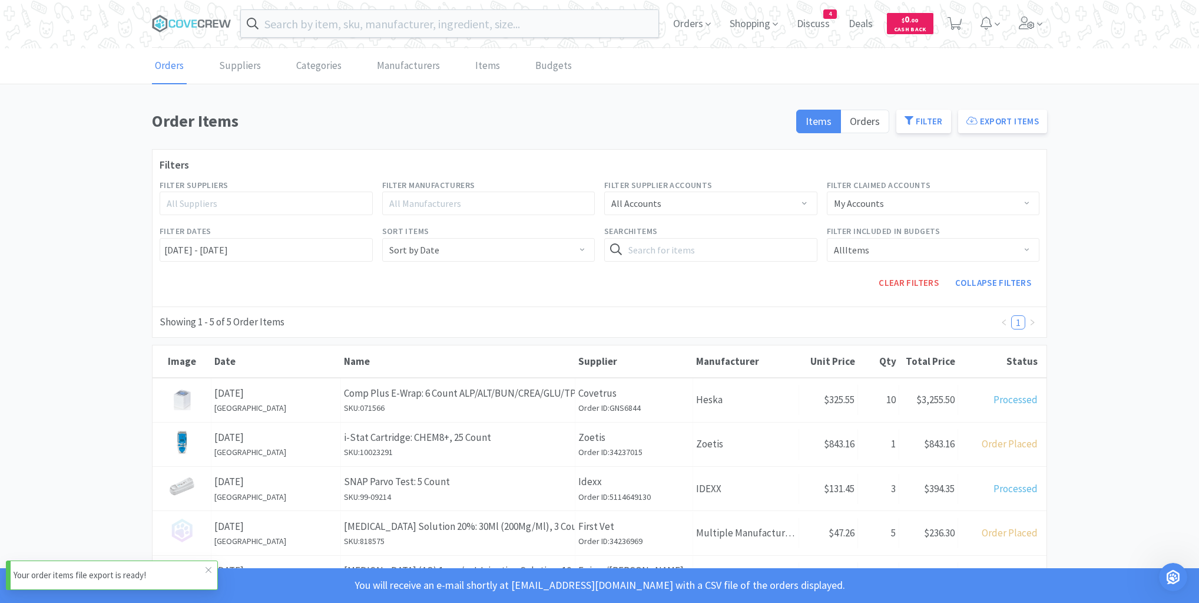
click at [121, 574] on p "Your order items file export is ready!" at bounding box center [110, 575] width 192 height 14
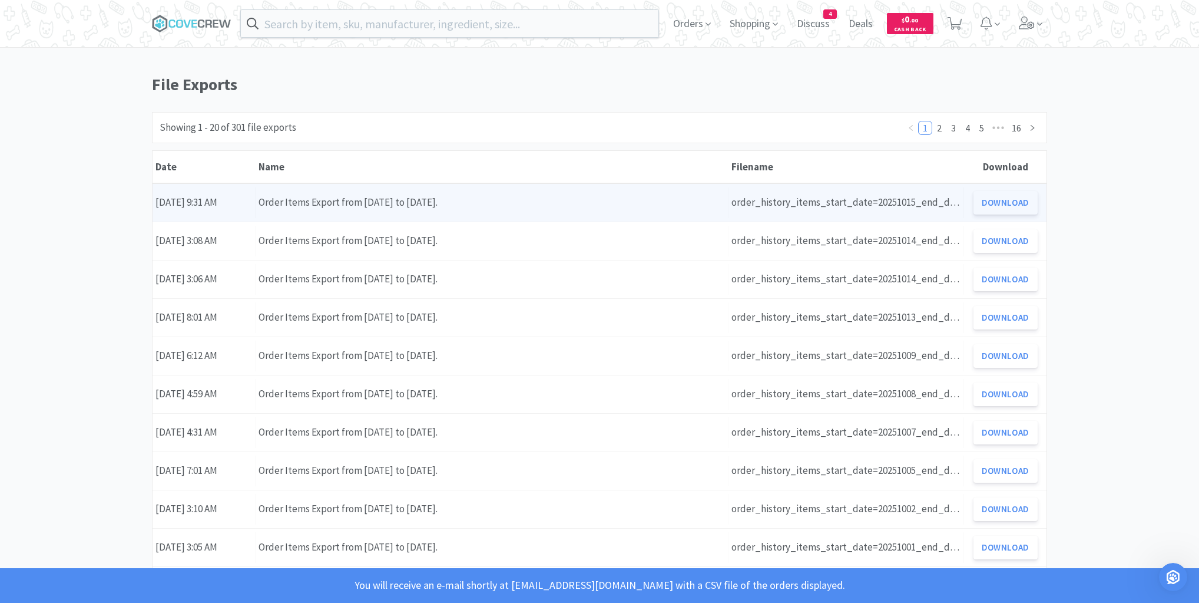
click at [1003, 200] on button "Download" at bounding box center [1006, 203] width 64 height 24
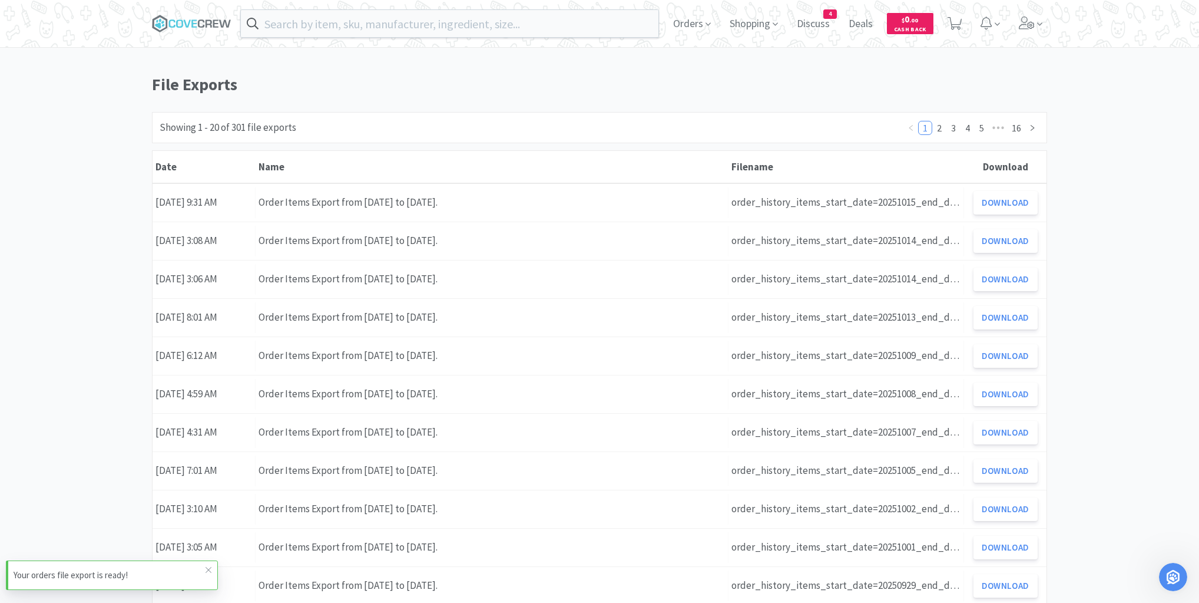
drag, startPoint x: 189, startPoint y: 21, endPoint x: 103, endPoint y: 1, distance: 88.9
click at [187, 21] on icon at bounding box center [192, 24] width 80 height 18
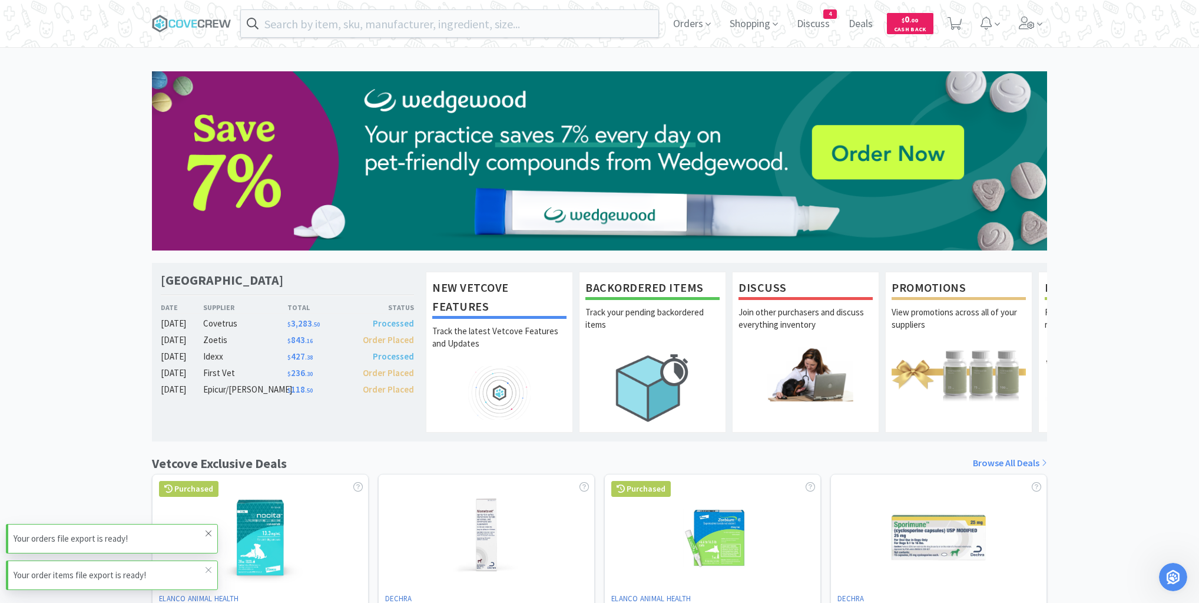
click at [209, 535] on icon at bounding box center [208, 532] width 7 height 9
click at [209, 570] on icon at bounding box center [208, 569] width 7 height 9
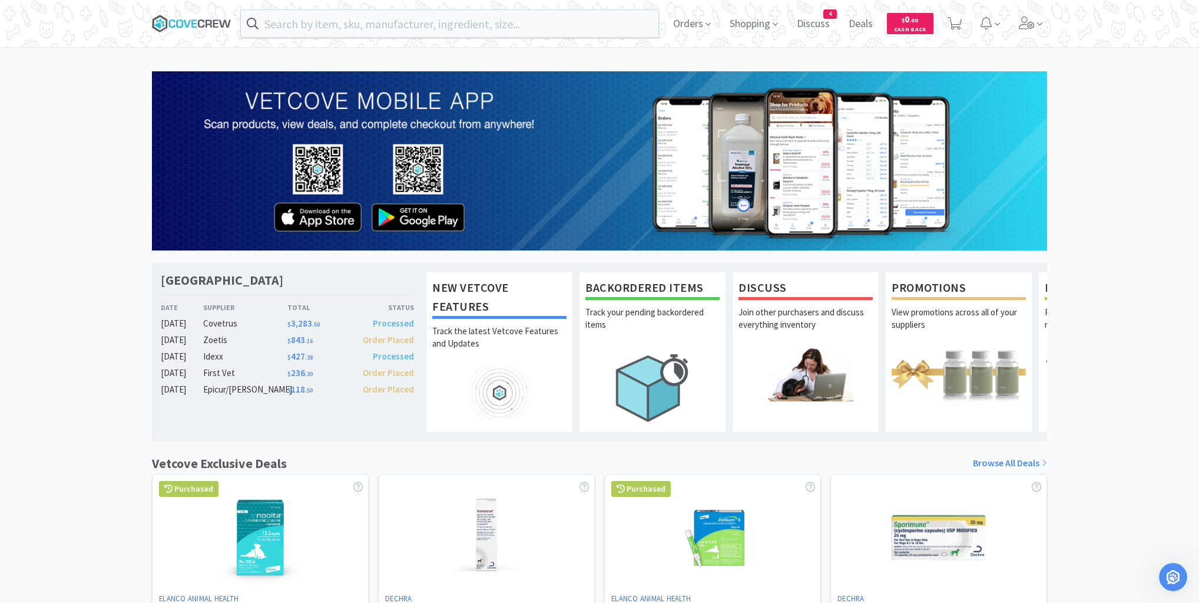
click at [204, 16] on icon at bounding box center [192, 24] width 80 height 18
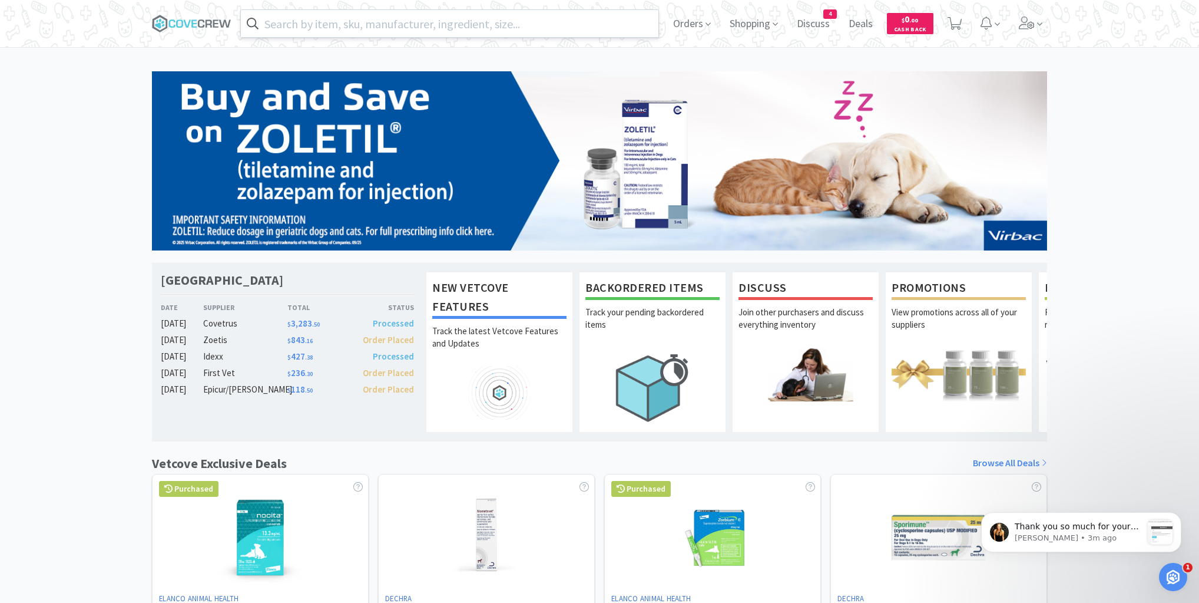
click at [485, 24] on input "text" at bounding box center [450, 23] width 418 height 27
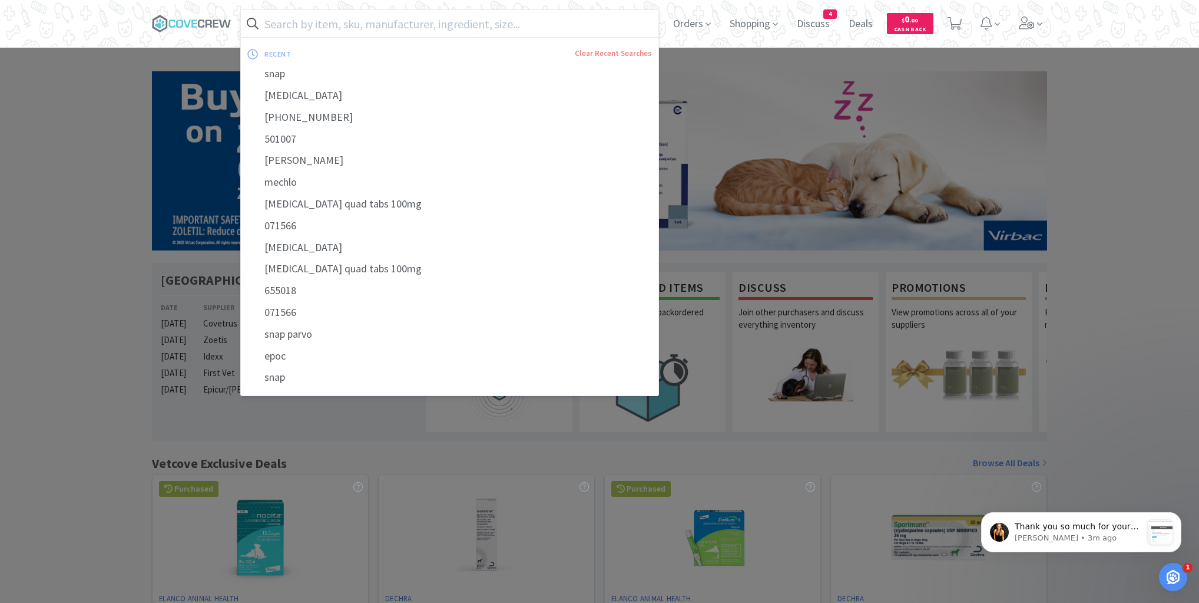
paste input "100659"
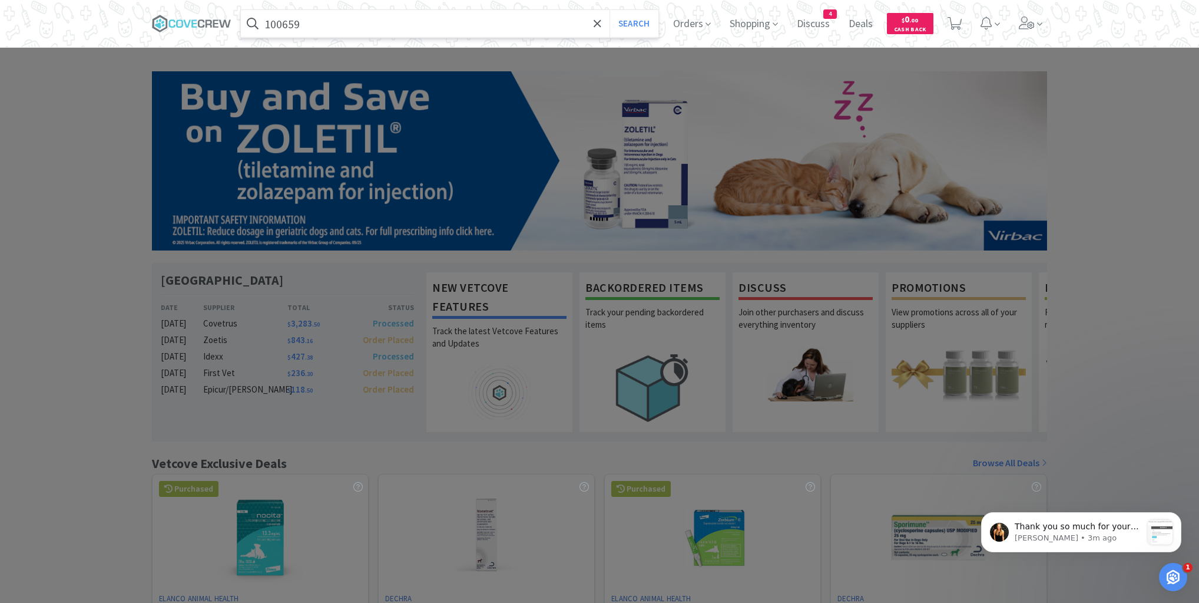
type input "100659"
click at [610, 10] on button "Search" at bounding box center [634, 23] width 49 height 27
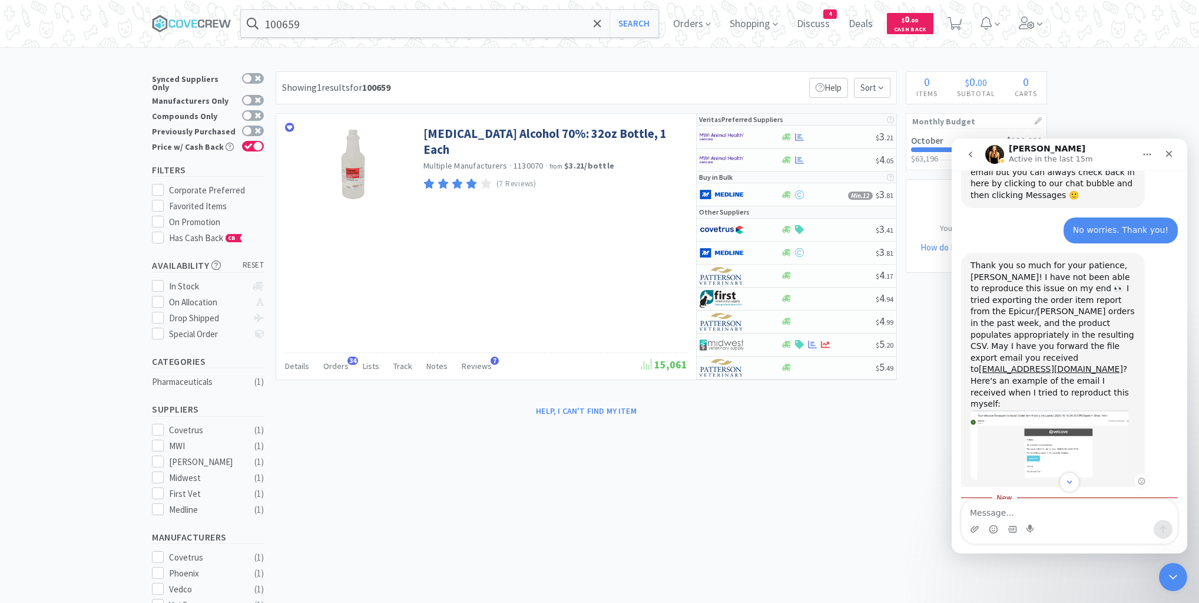
scroll to position [828, 0]
click at [1044, 506] on textarea "Message…" at bounding box center [1070, 510] width 216 height 20
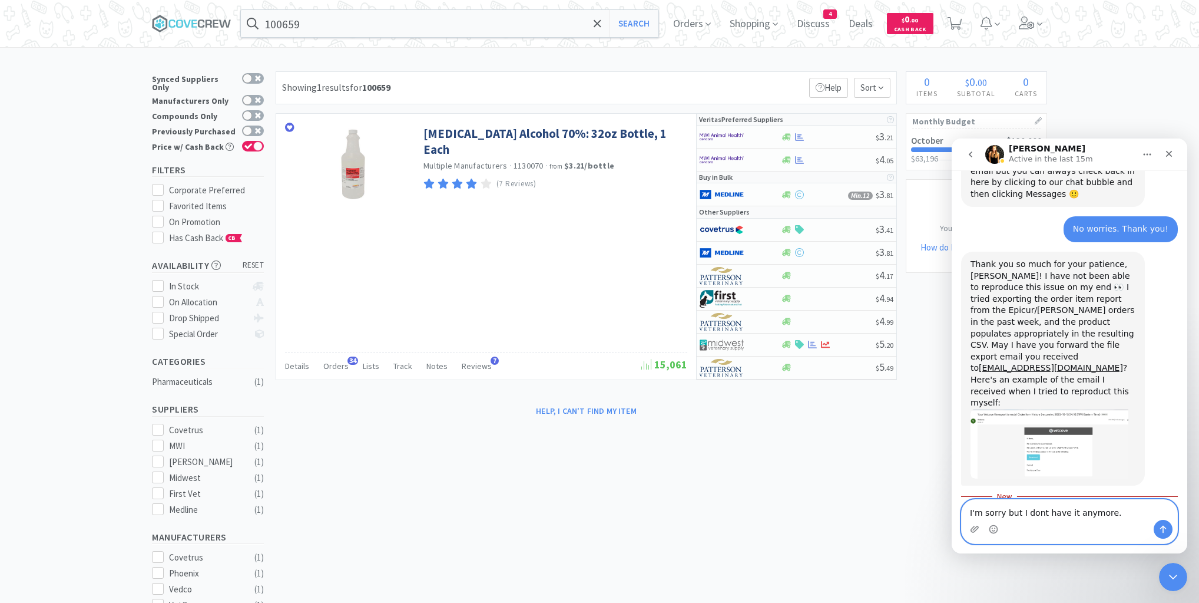
type textarea "I'm sorry but I dont have it anymore."
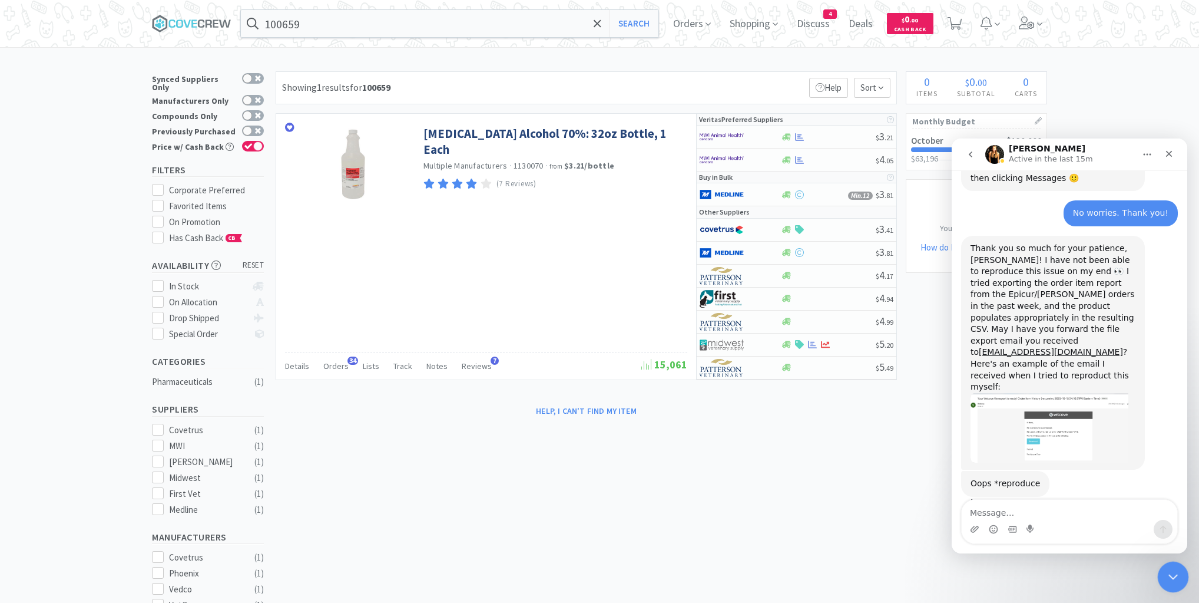
click at [1172, 567] on div "Close Intercom Messenger" at bounding box center [1172, 575] width 28 height 28
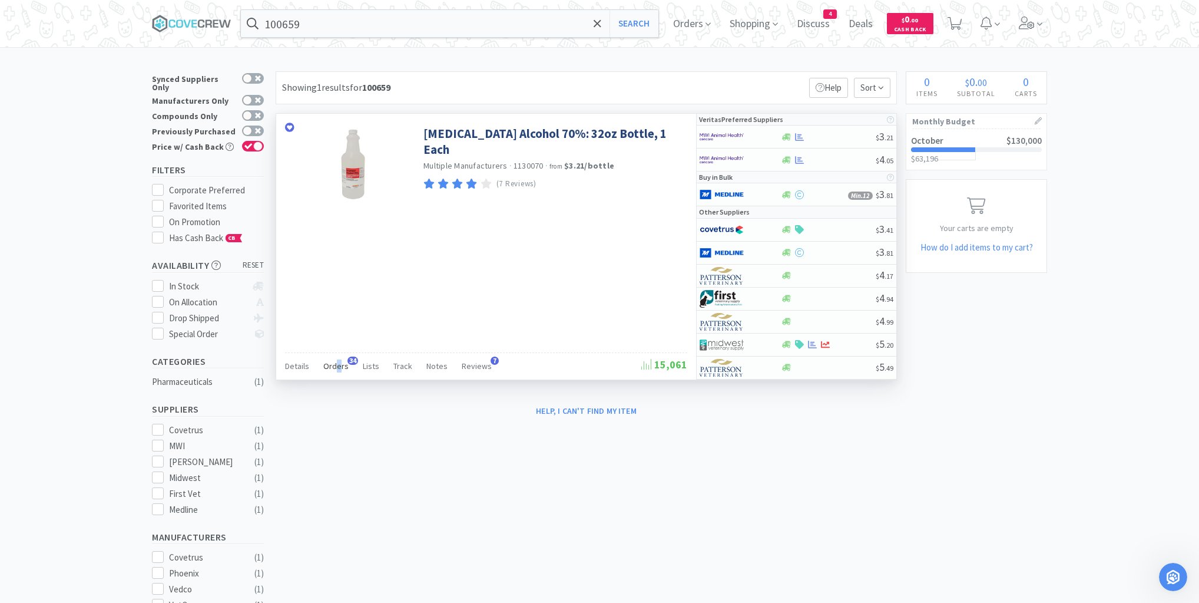
click at [338, 361] on span "Orders" at bounding box center [335, 366] width 25 height 11
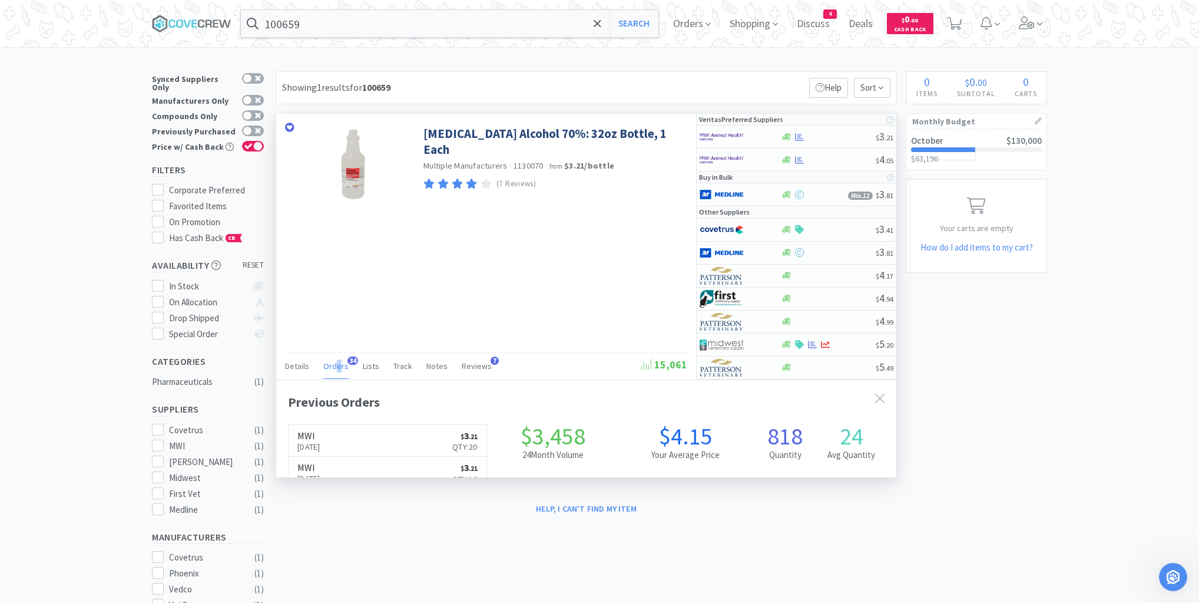
scroll to position [316, 620]
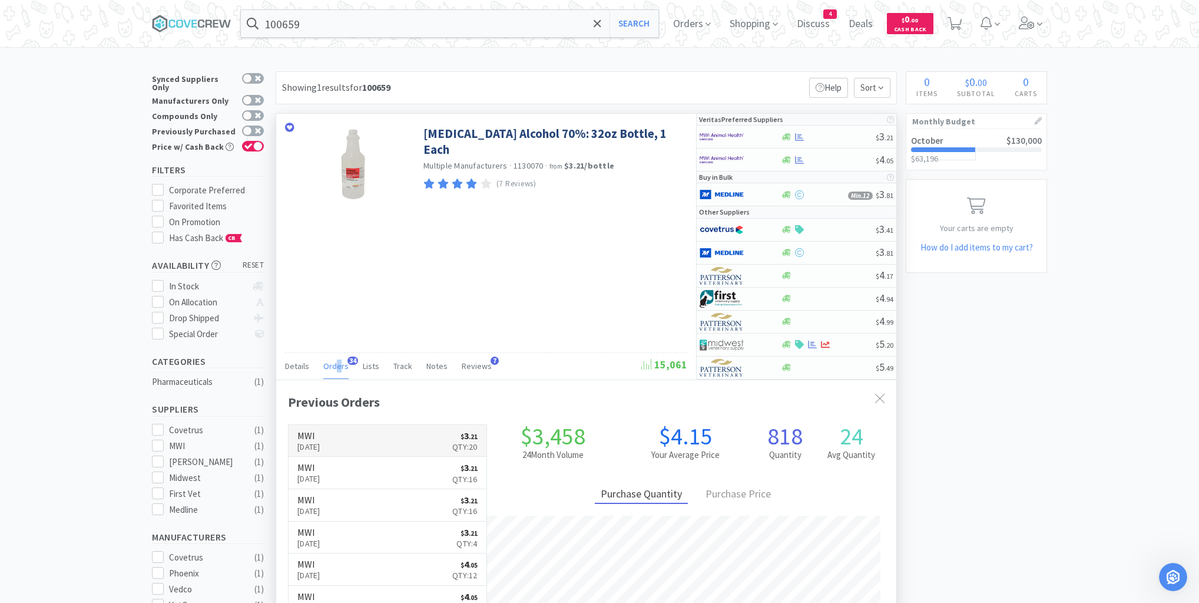
click at [320, 440] on p "Oct 13th, 2025" at bounding box center [309, 446] width 23 height 13
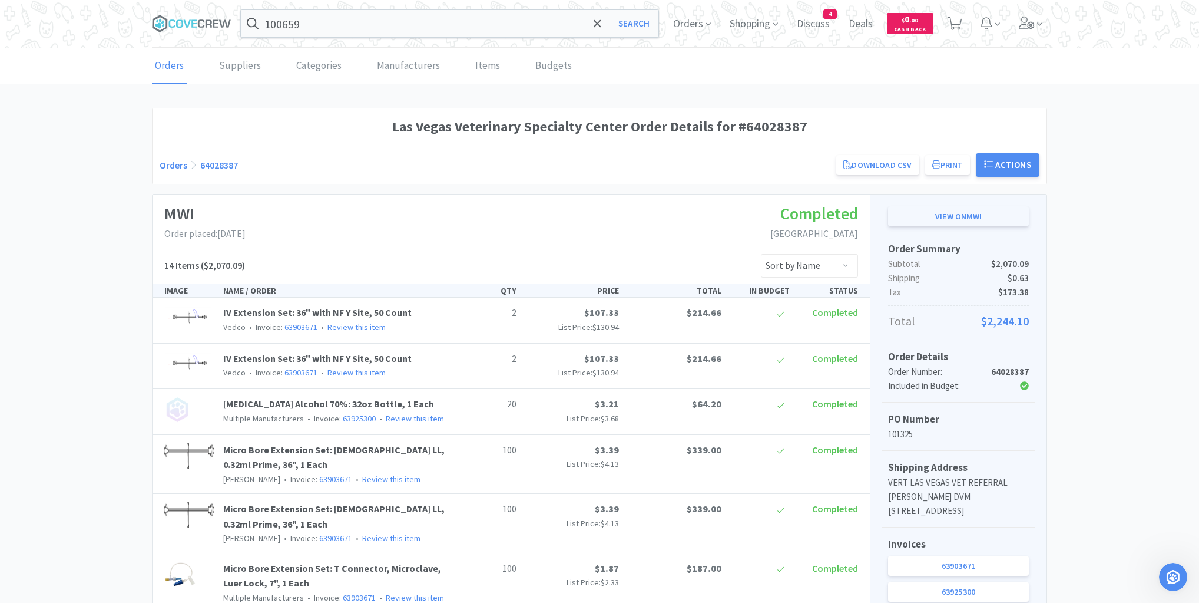
click at [946, 217] on link "View on MWI" at bounding box center [958, 216] width 141 height 20
drag, startPoint x: 193, startPoint y: 22, endPoint x: 232, endPoint y: 28, distance: 39.4
click at [193, 21] on icon at bounding box center [193, 23] width 5 height 8
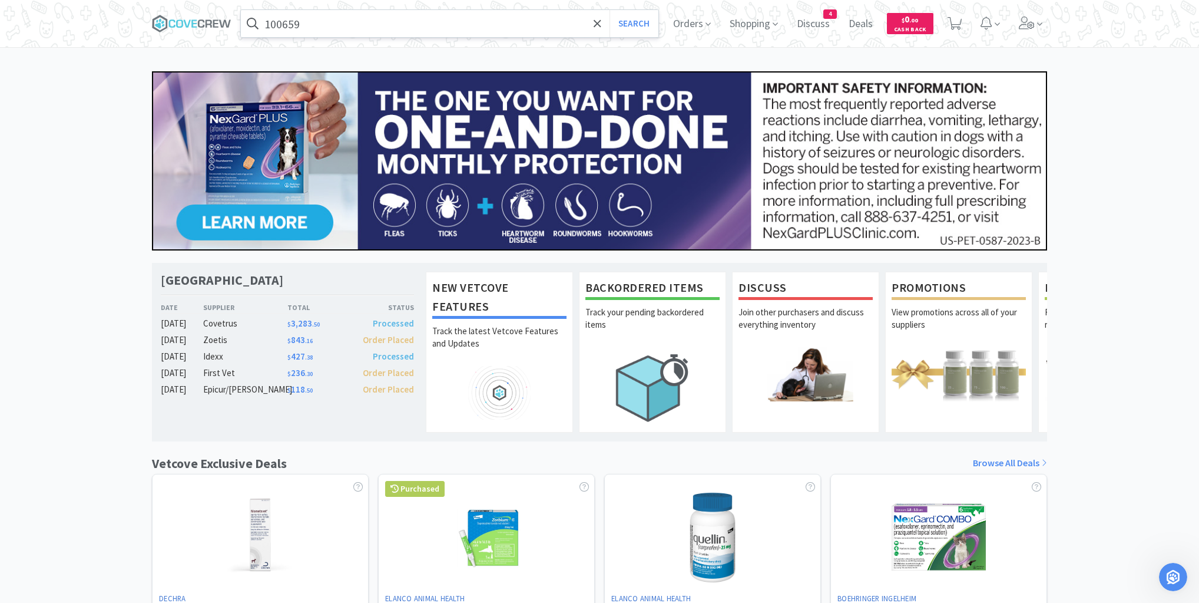
click at [309, 24] on input "100659" at bounding box center [450, 23] width 418 height 27
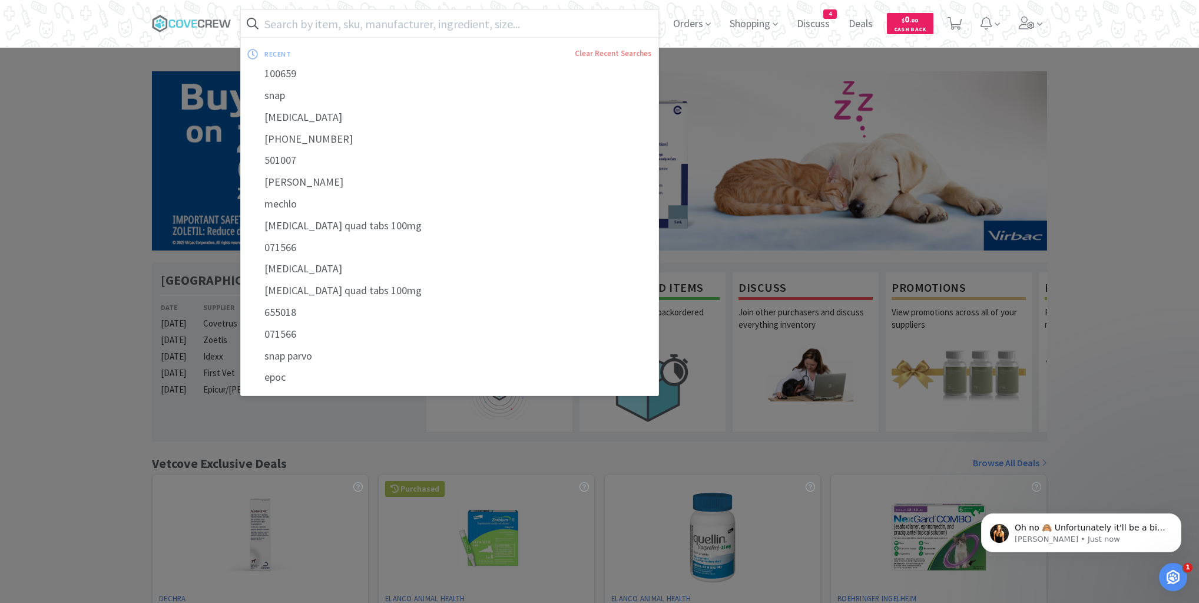
scroll to position [948, 0]
click at [1127, 523] on span "Oh no 🙈 Unfortunately it'll be a bit hard to troubleshoot further without the o…" at bounding box center [1090, 574] width 151 height 103
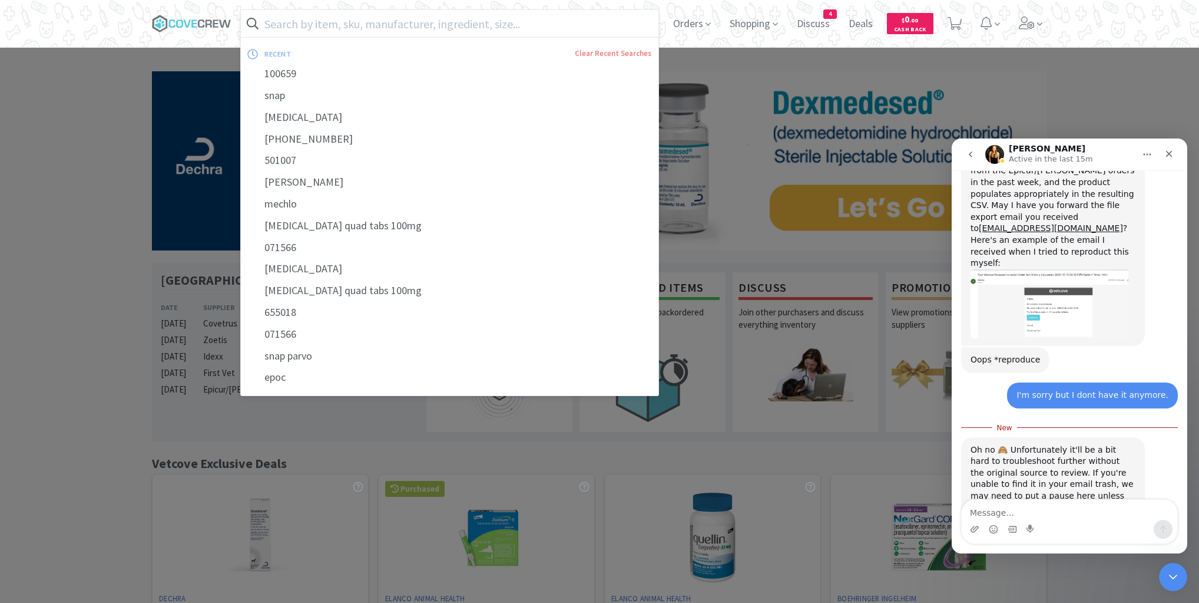
scroll to position [968, 0]
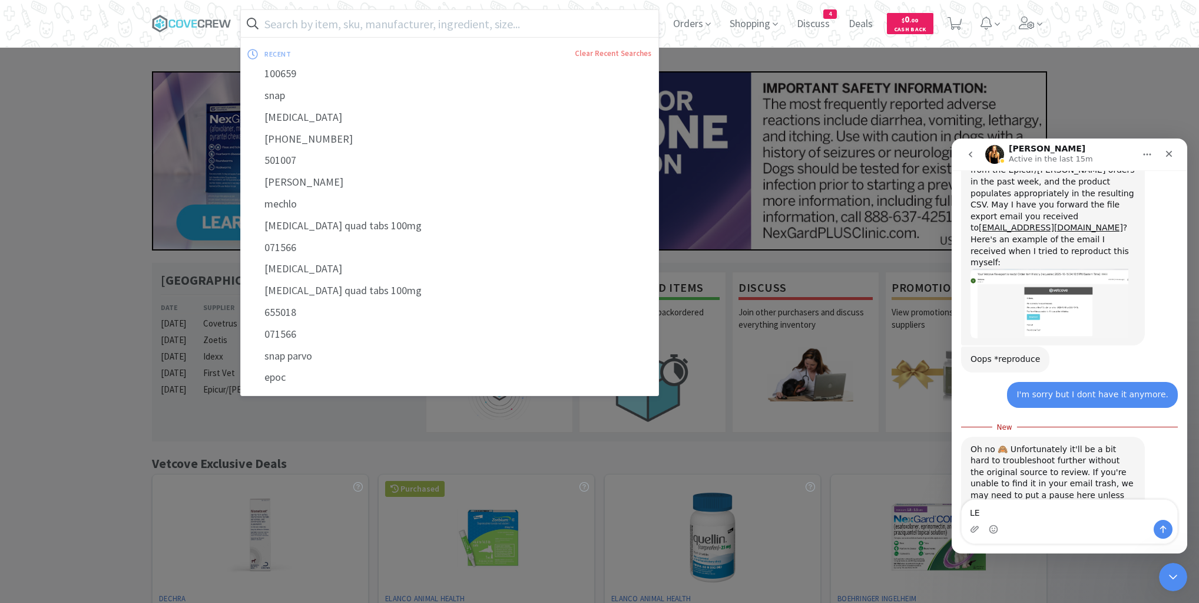
type textarea "L"
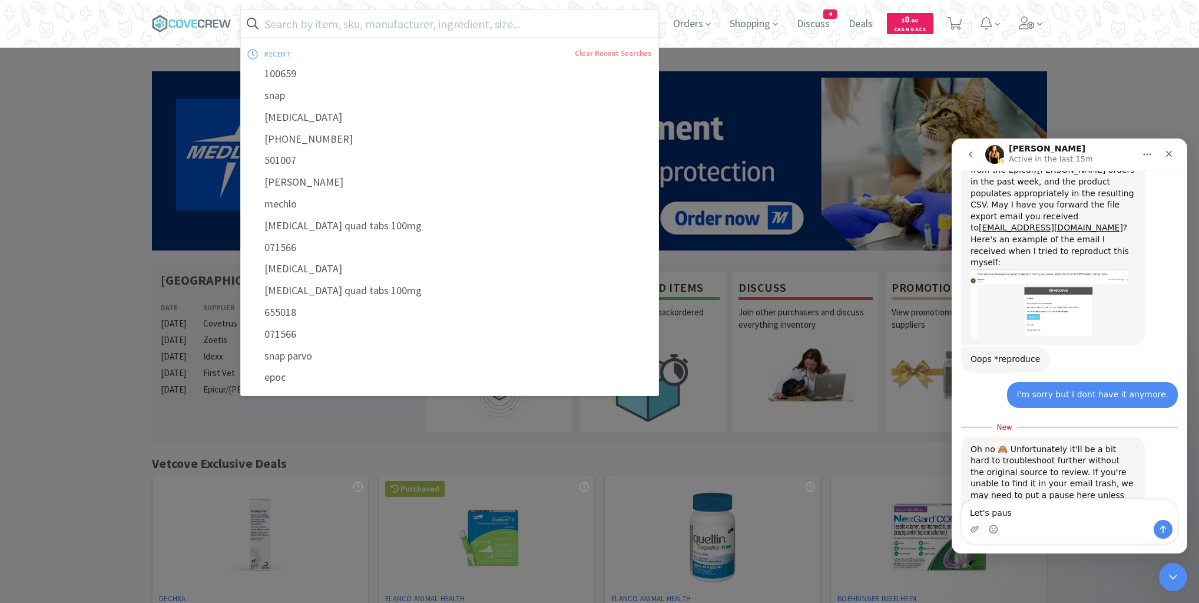
type textarea "Let's pause"
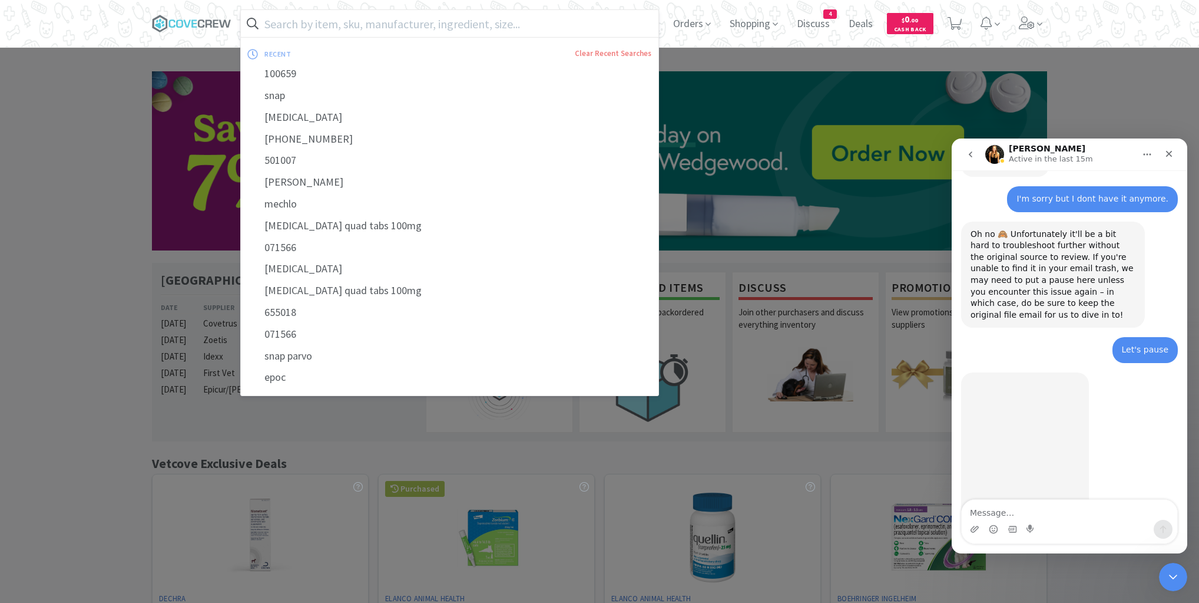
scroll to position [1165, 0]
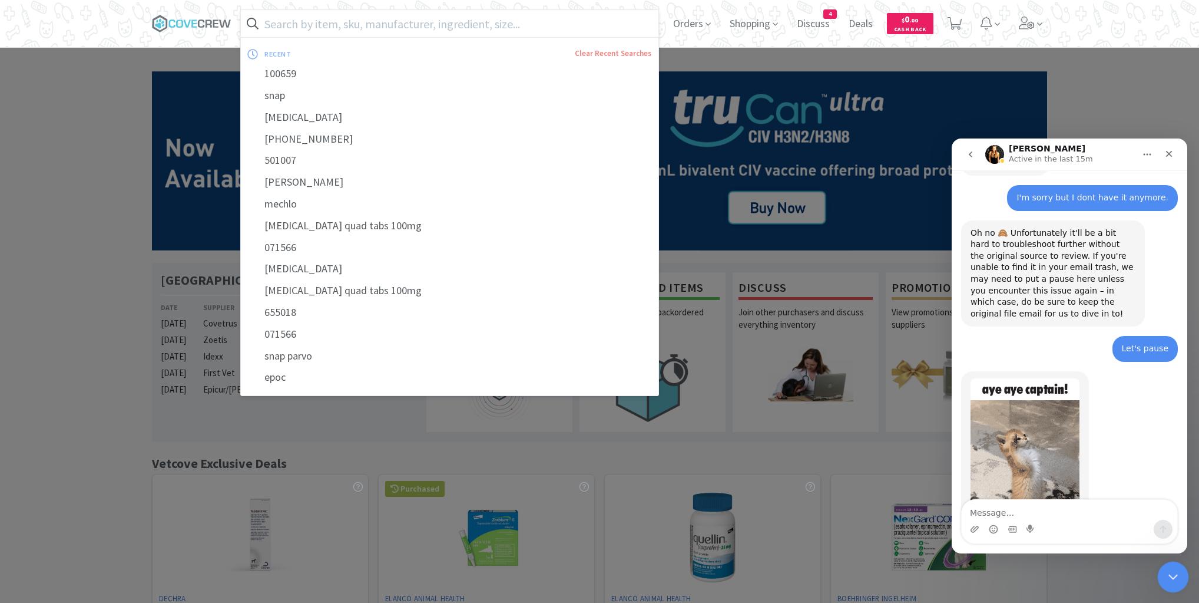
click at [1167, 564] on div "Close Intercom Messenger" at bounding box center [1172, 575] width 28 height 28
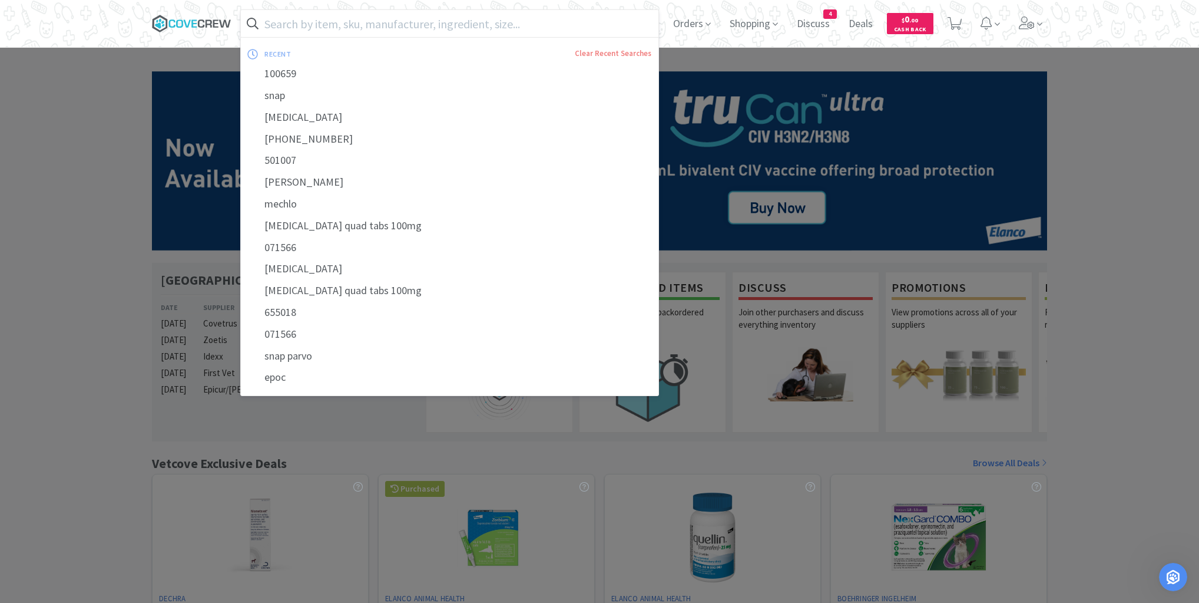
click at [183, 15] on icon at bounding box center [192, 24] width 80 height 18
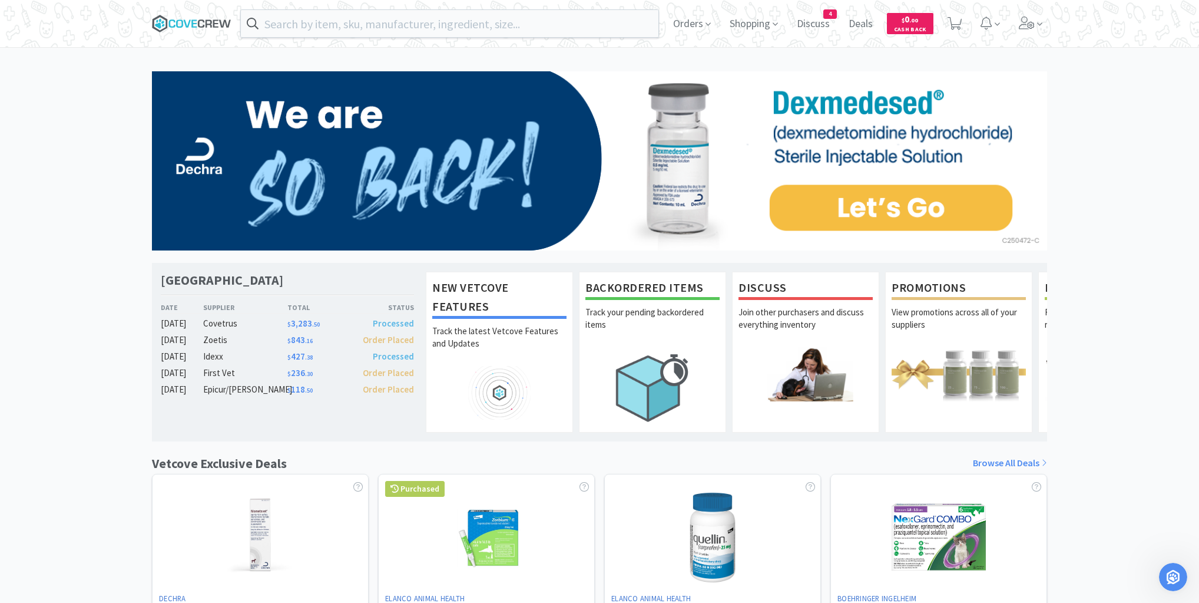
click at [177, 19] on icon at bounding box center [192, 24] width 80 height 18
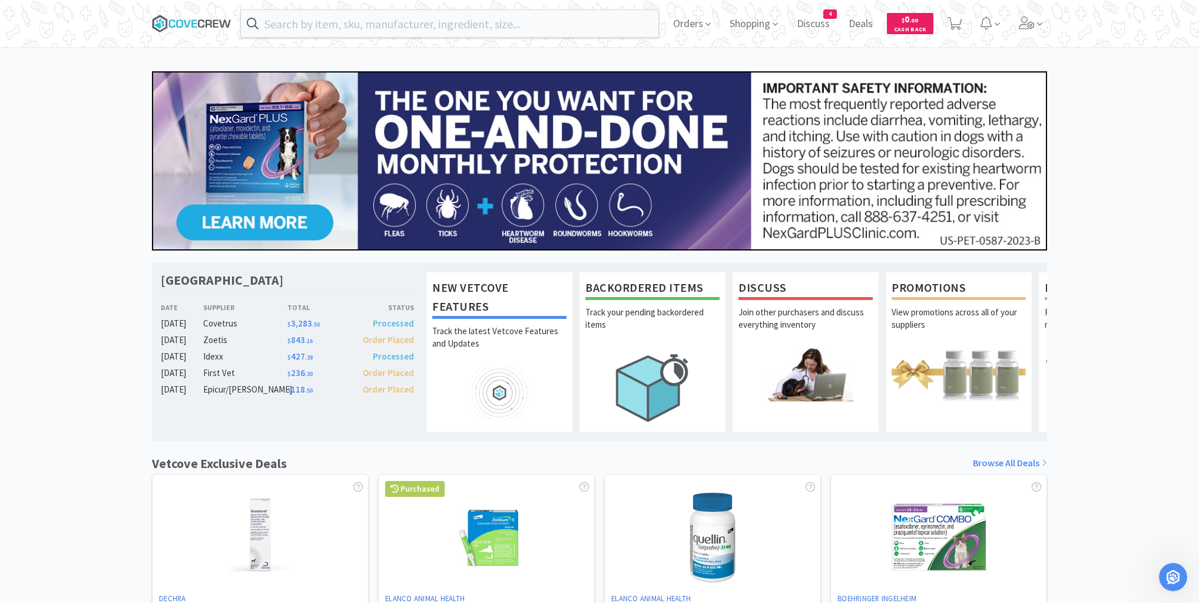
click at [193, 25] on icon at bounding box center [192, 24] width 80 height 18
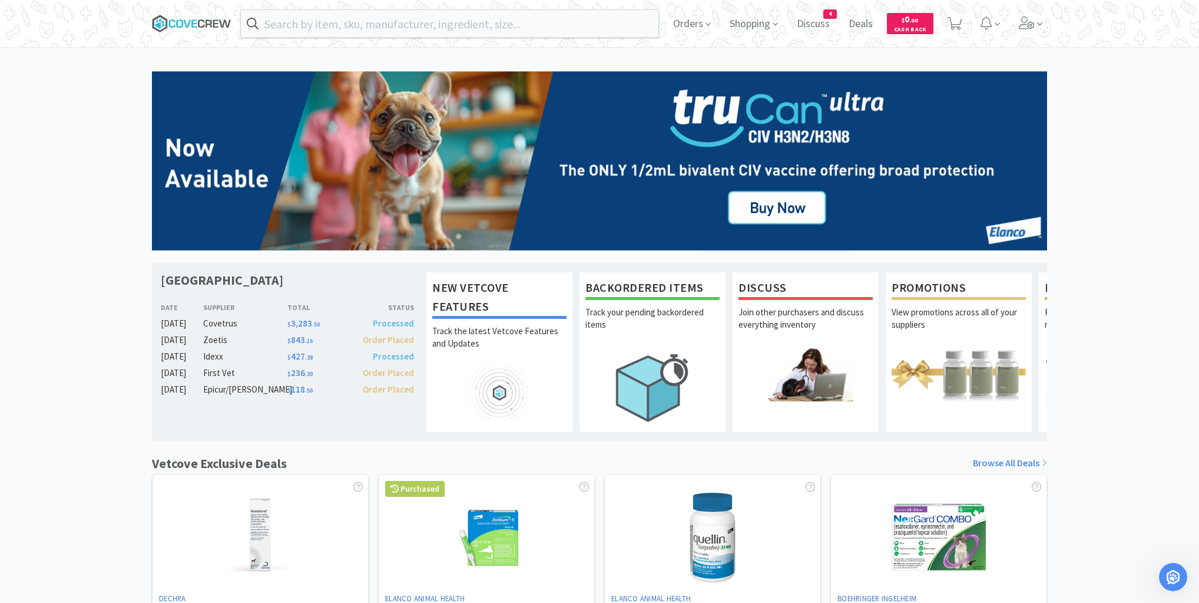
click at [193, 22] on icon at bounding box center [193, 23] width 5 height 8
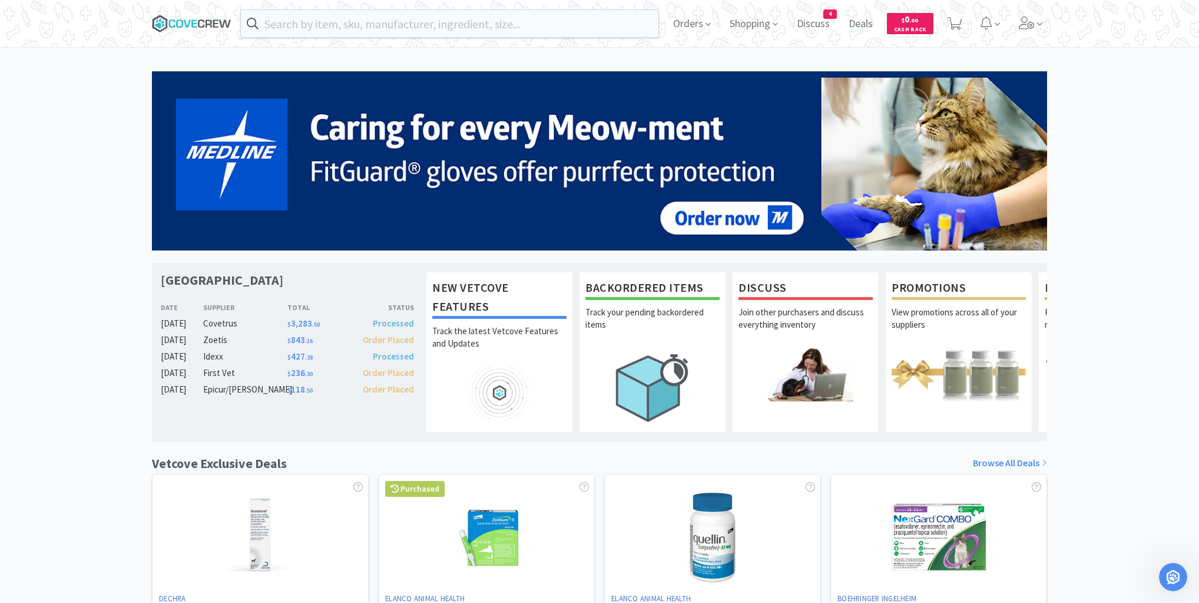
click at [193, 19] on icon at bounding box center [192, 24] width 80 height 18
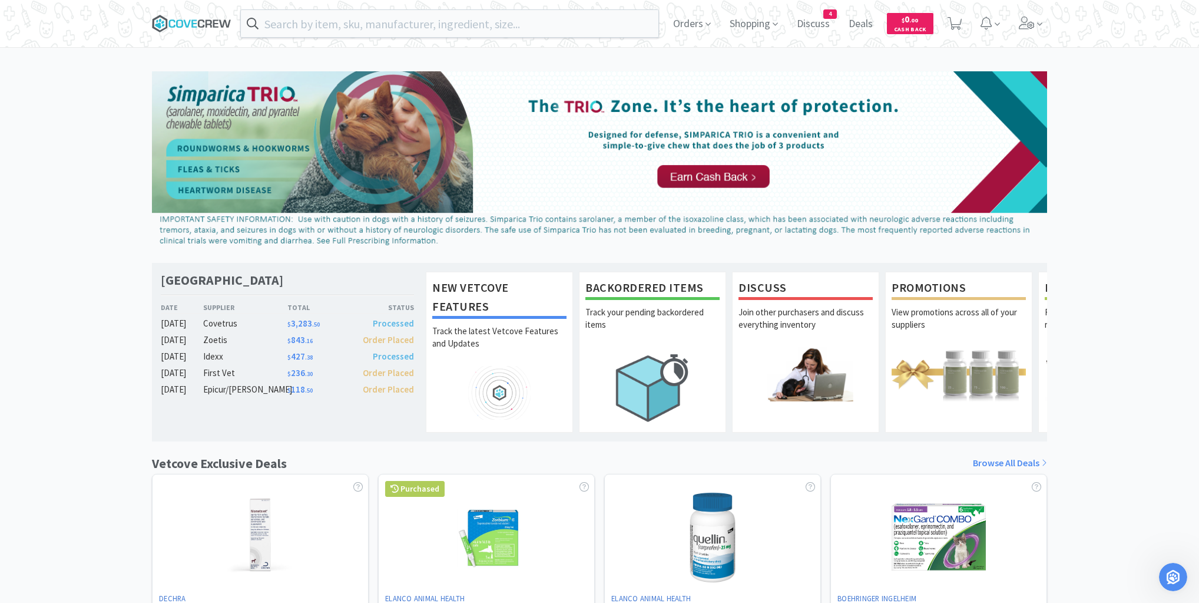
click at [196, 19] on icon at bounding box center [193, 23] width 5 height 8
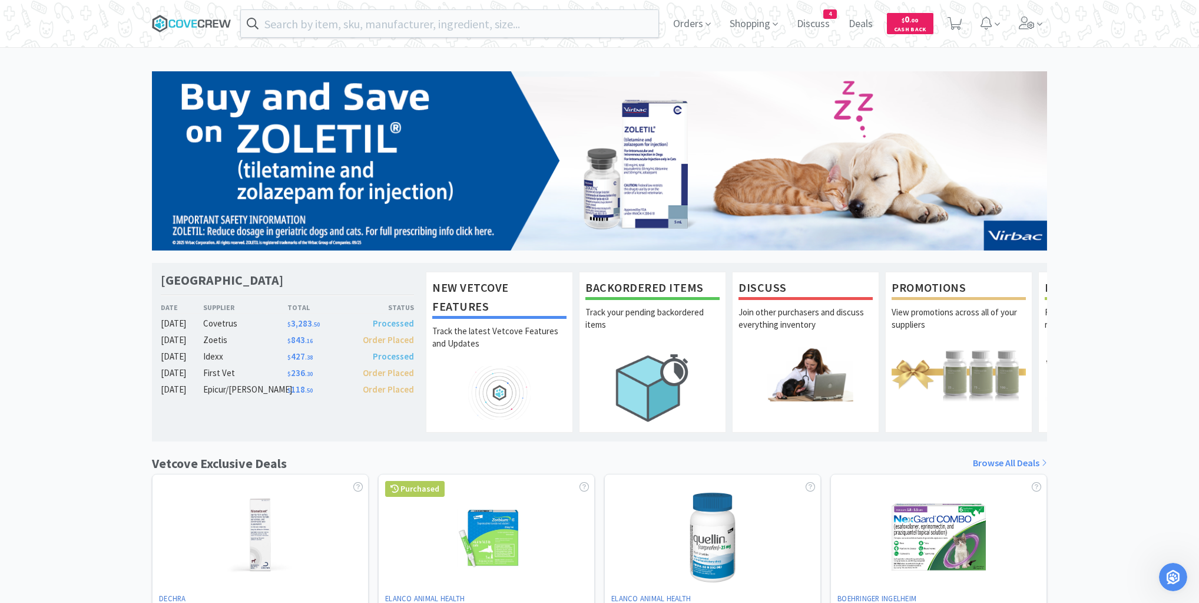
drag, startPoint x: 196, startPoint y: 22, endPoint x: 187, endPoint y: 41, distance: 20.0
click at [194, 24] on icon at bounding box center [192, 24] width 80 height 18
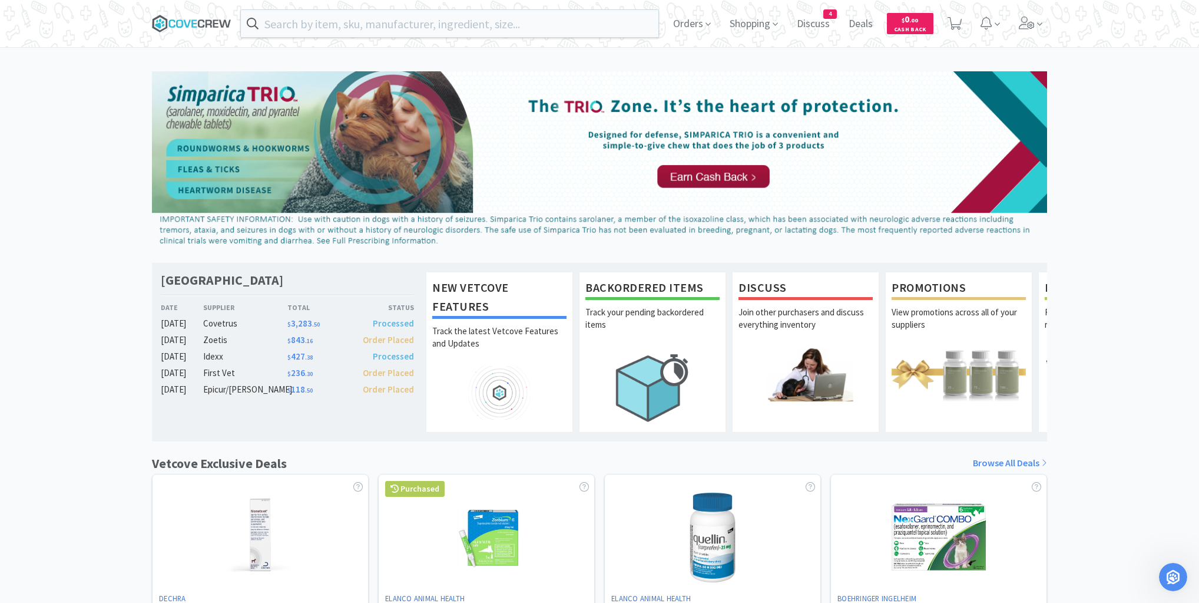
click at [202, 21] on icon at bounding box center [192, 24] width 80 height 18
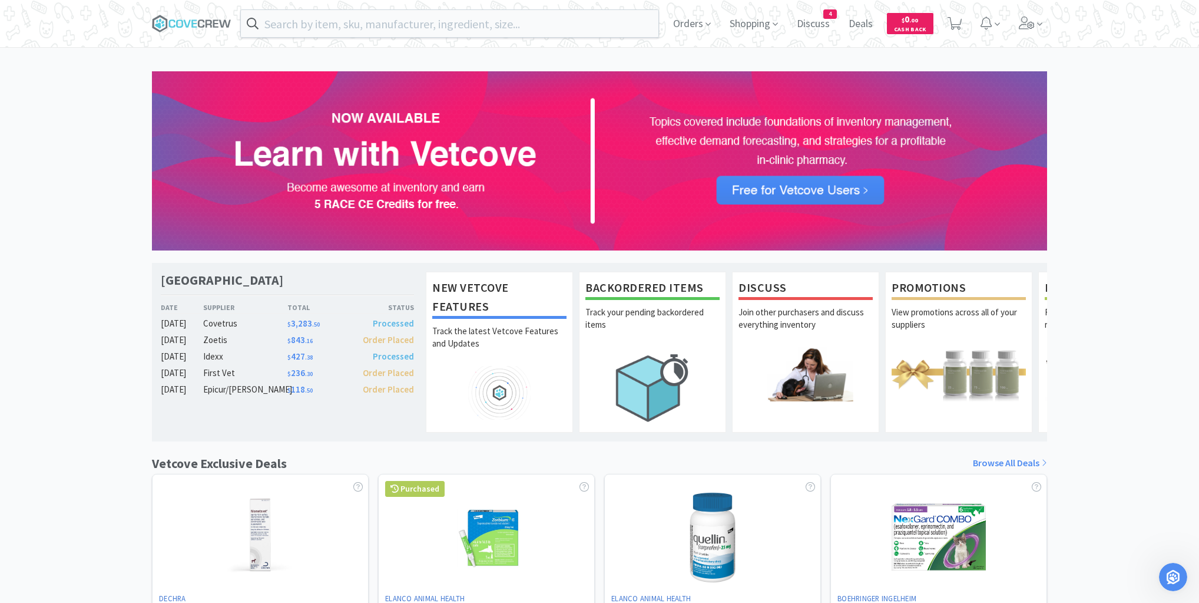
drag, startPoint x: 209, startPoint y: 25, endPoint x: 199, endPoint y: 7, distance: 20.8
click at [209, 25] on icon at bounding box center [192, 24] width 80 height 18
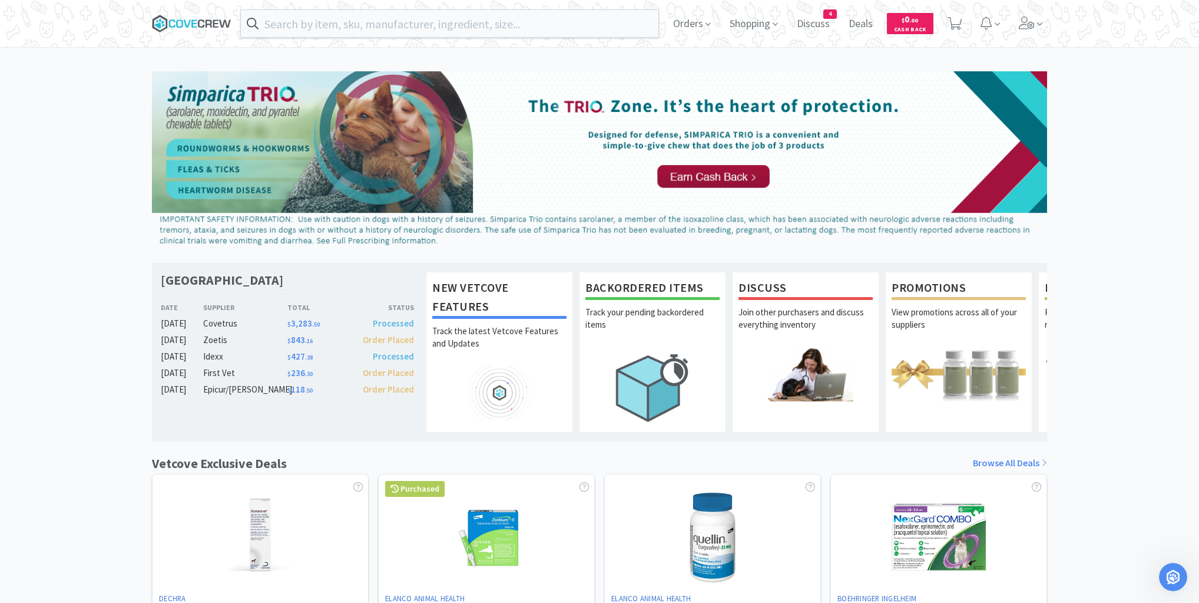
click at [196, 23] on icon at bounding box center [193, 23] width 5 height 8
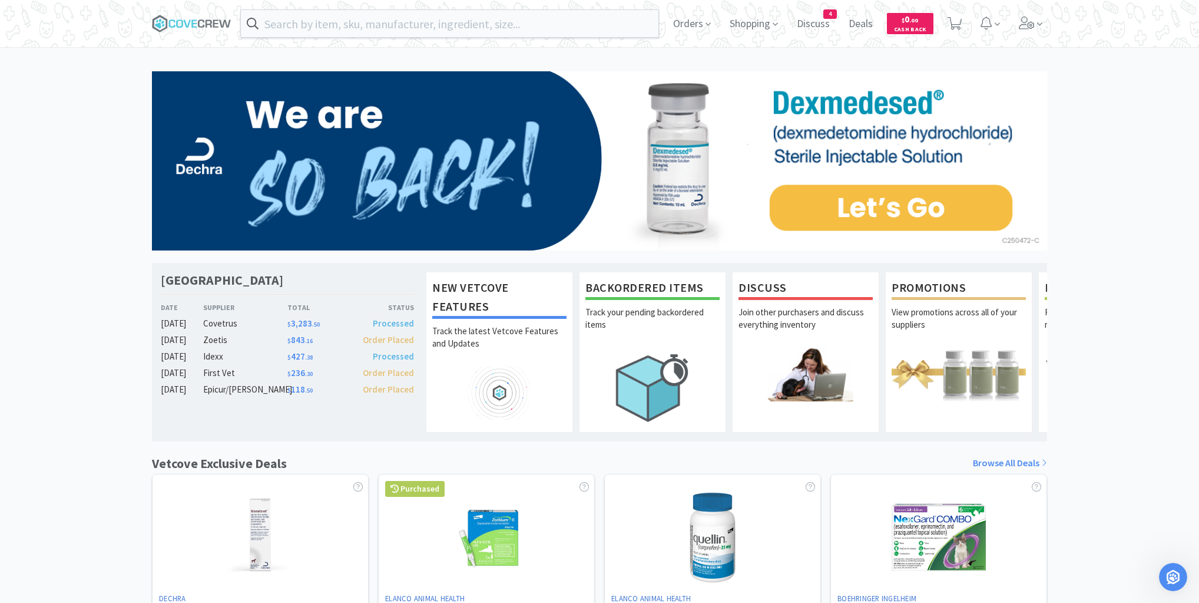
click at [45, 244] on div "Las Vegas Veterinary Specialty Center Date Supplier Total Status Oct 15 Covetru…" at bounding box center [599, 519] width 1199 height 897
click at [693, 22] on span "Orders" at bounding box center [692, 23] width 47 height 47
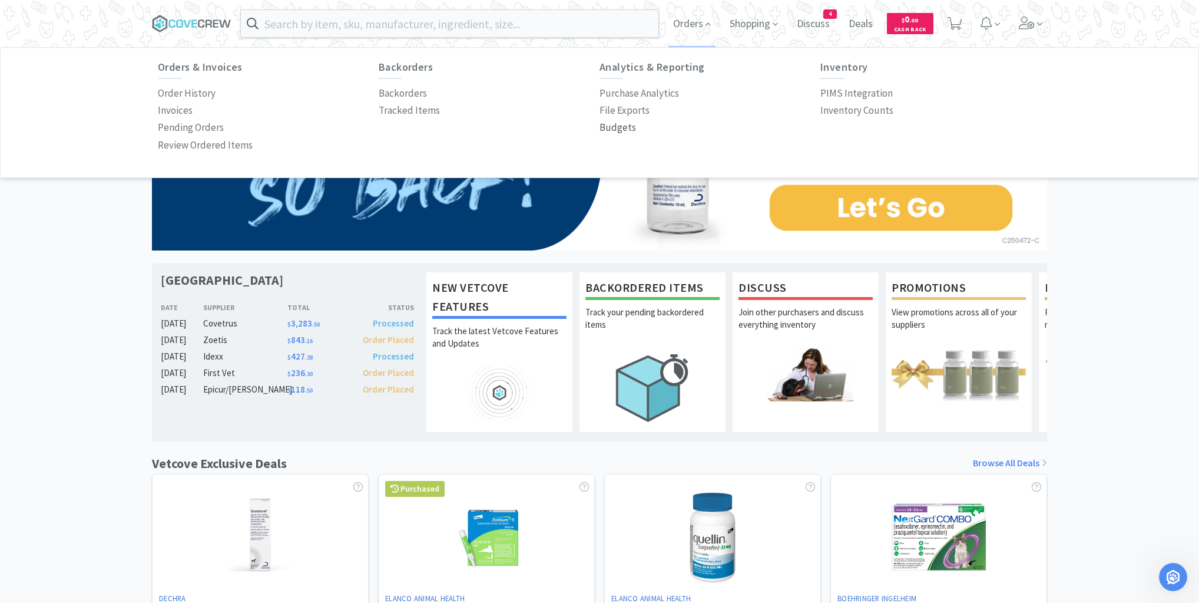
click at [620, 127] on p "Budgets" at bounding box center [618, 128] width 37 height 16
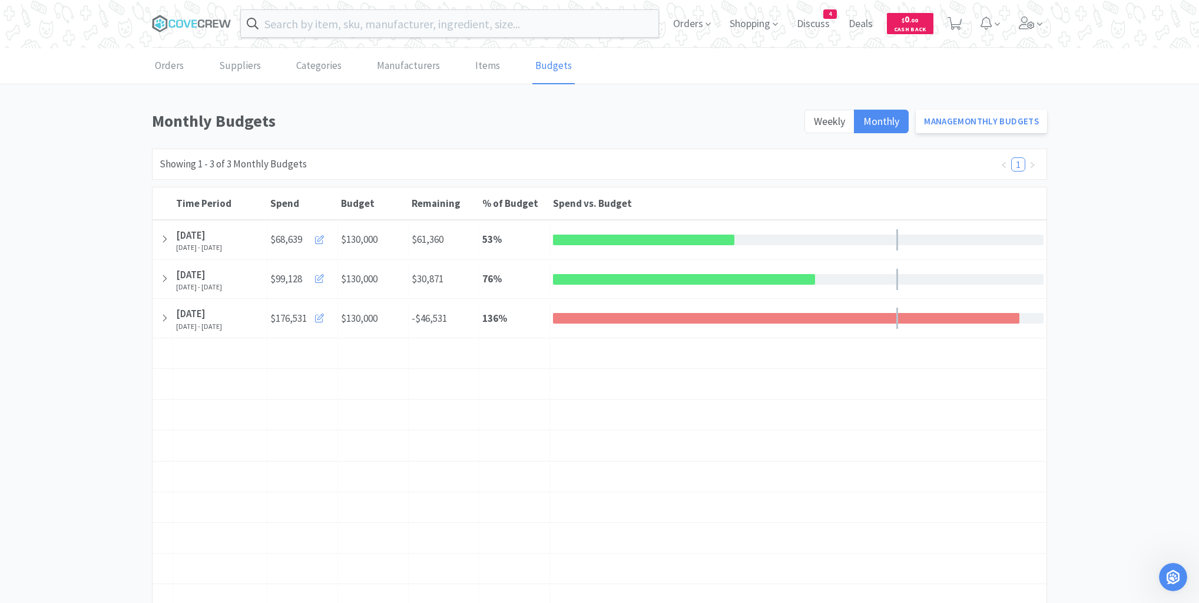
drag, startPoint x: 189, startPoint y: 19, endPoint x: 178, endPoint y: 5, distance: 17.7
click at [187, 16] on icon at bounding box center [192, 24] width 80 height 18
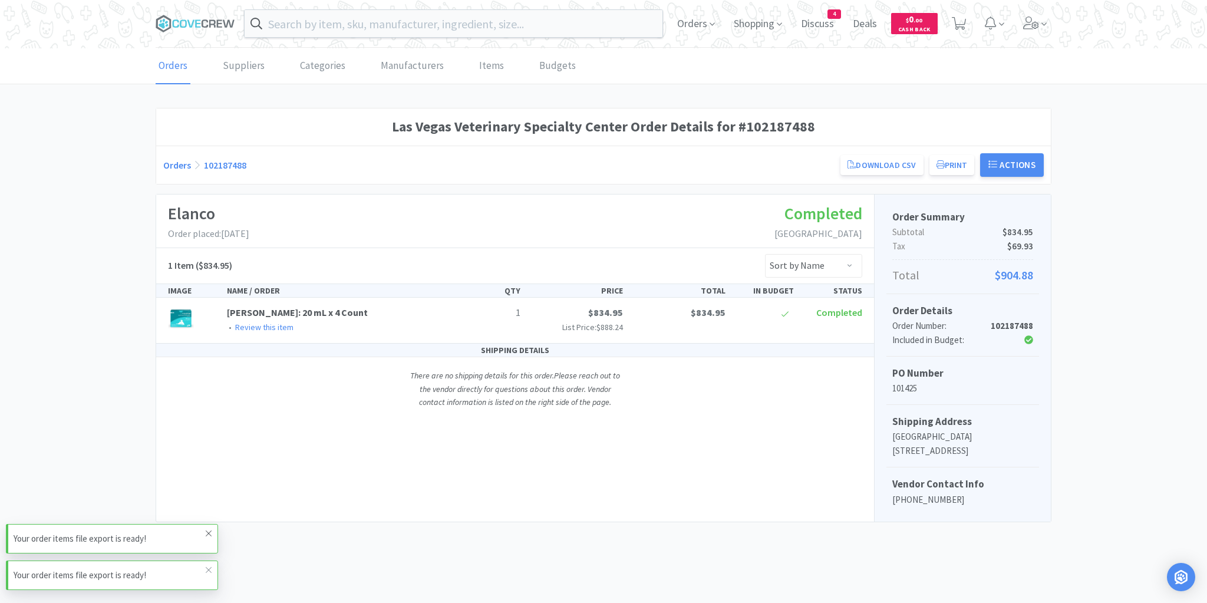
click at [208, 534] on icon at bounding box center [208, 532] width 7 height 9
click at [205, 572] on icon at bounding box center [208, 569] width 7 height 9
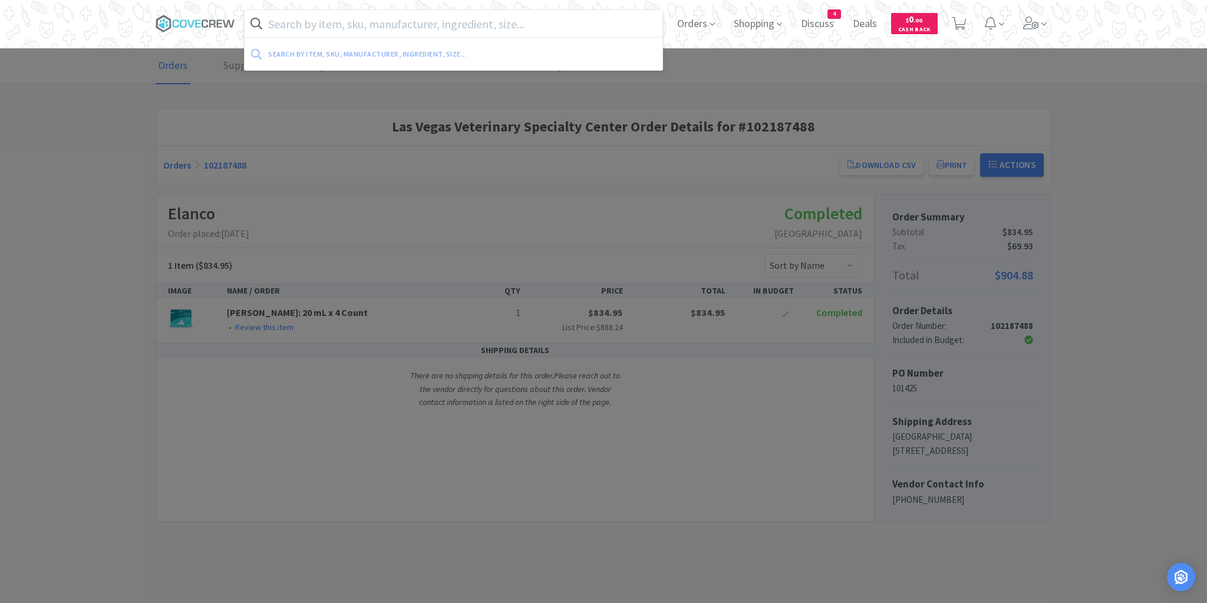
click at [561, 21] on input "text" at bounding box center [453, 23] width 418 height 27
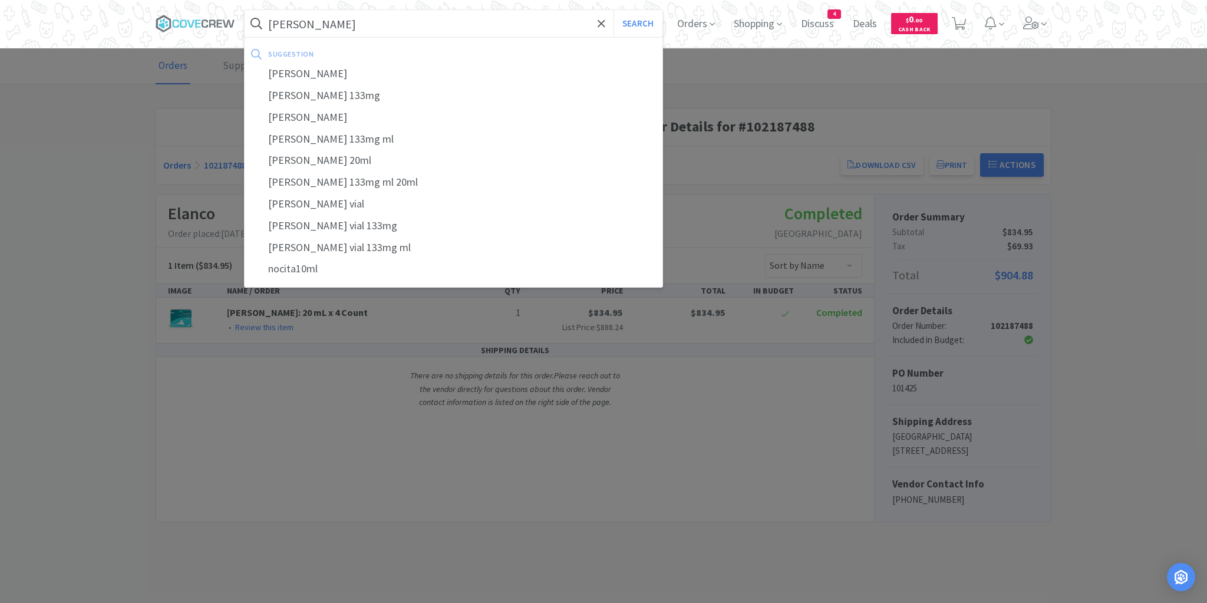
type input "[PERSON_NAME]"
click at [613, 10] on button "Search" at bounding box center [637, 23] width 49 height 27
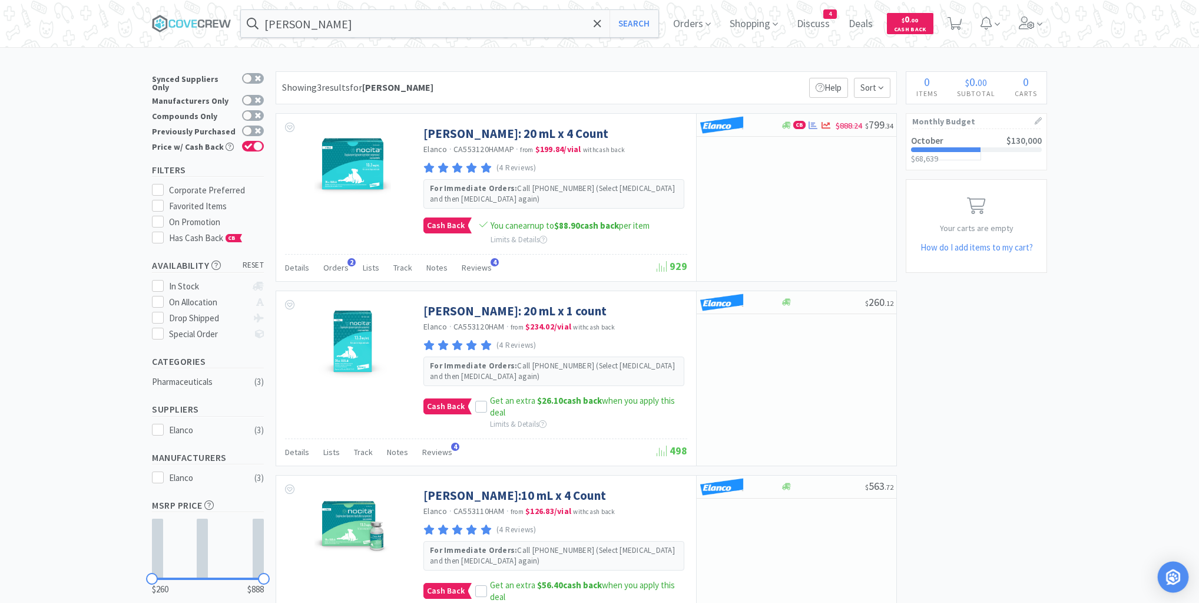
click at [1180, 577] on div "Open Intercom Messenger" at bounding box center [1173, 576] width 31 height 31
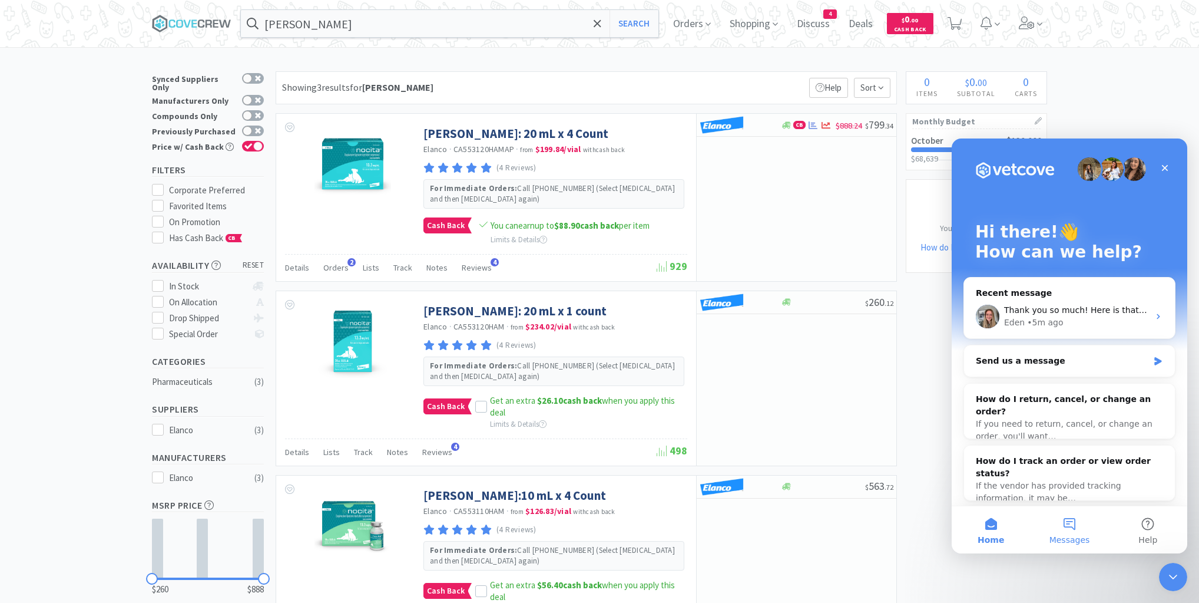
click at [1072, 529] on button "Messages" at bounding box center [1069, 529] width 78 height 47
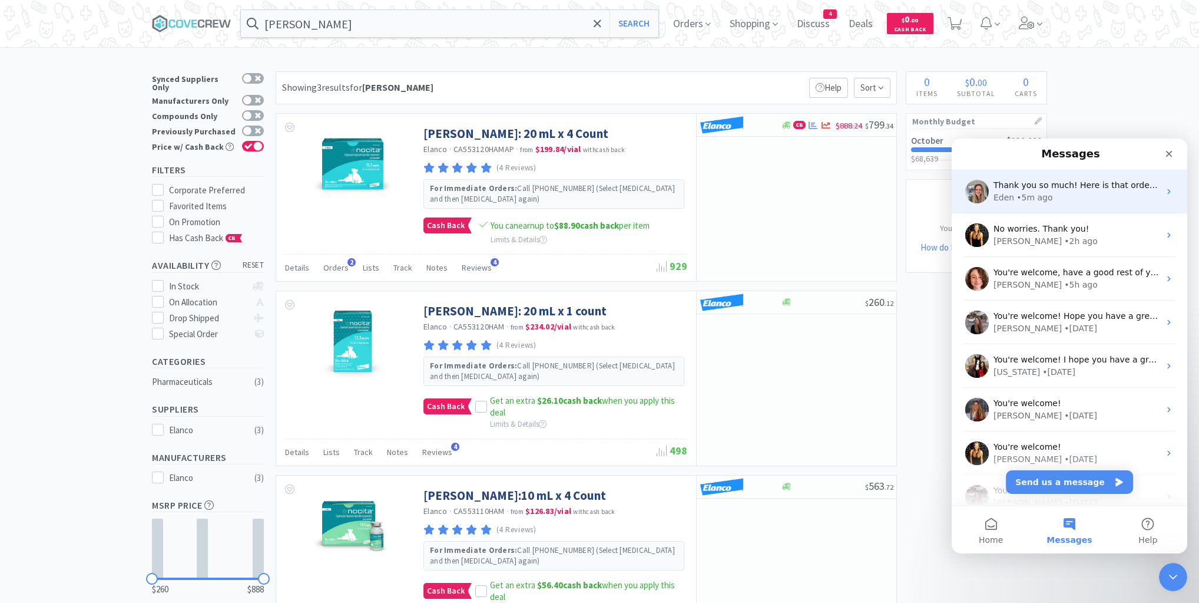
click at [1083, 200] on div "Eden • 5m ago" at bounding box center [1077, 197] width 166 height 12
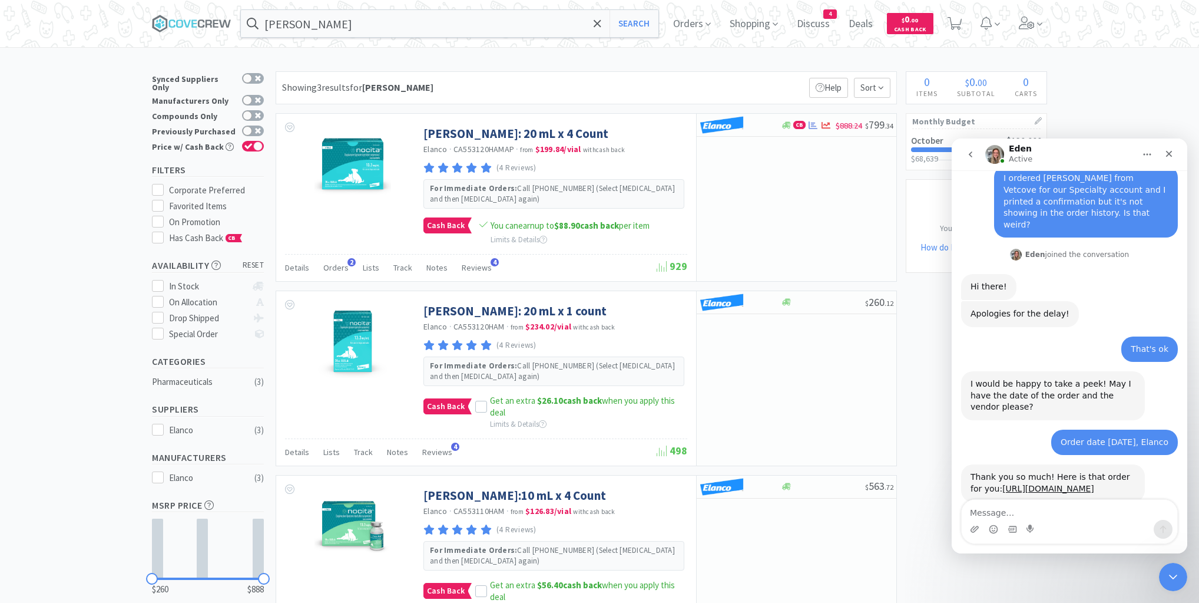
scroll to position [316, 0]
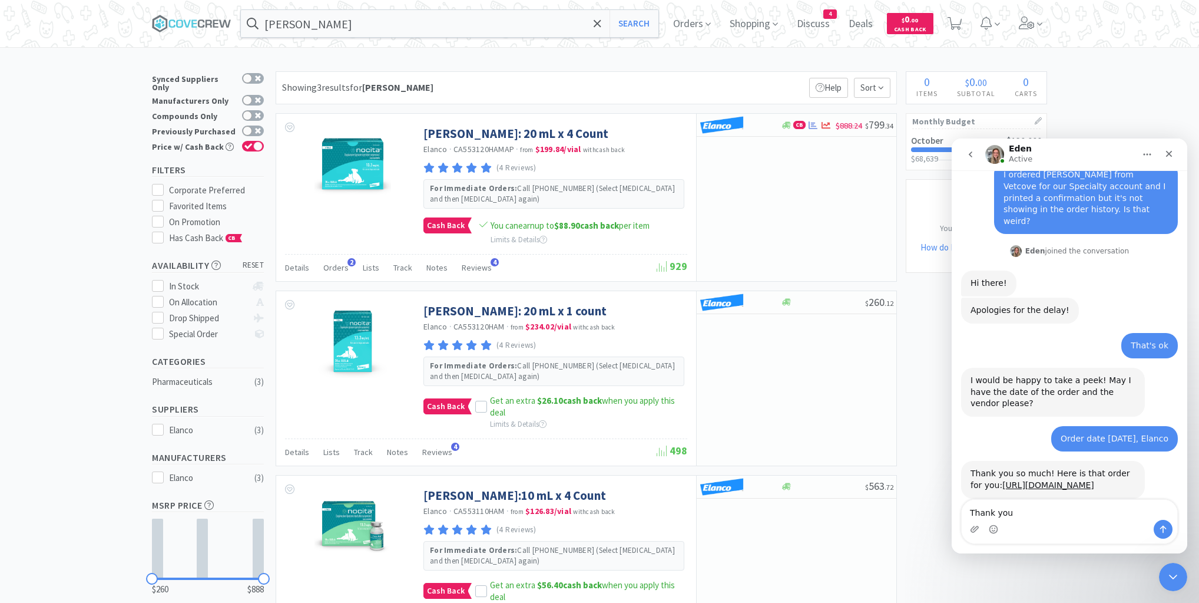
type textarea "Thank you!"
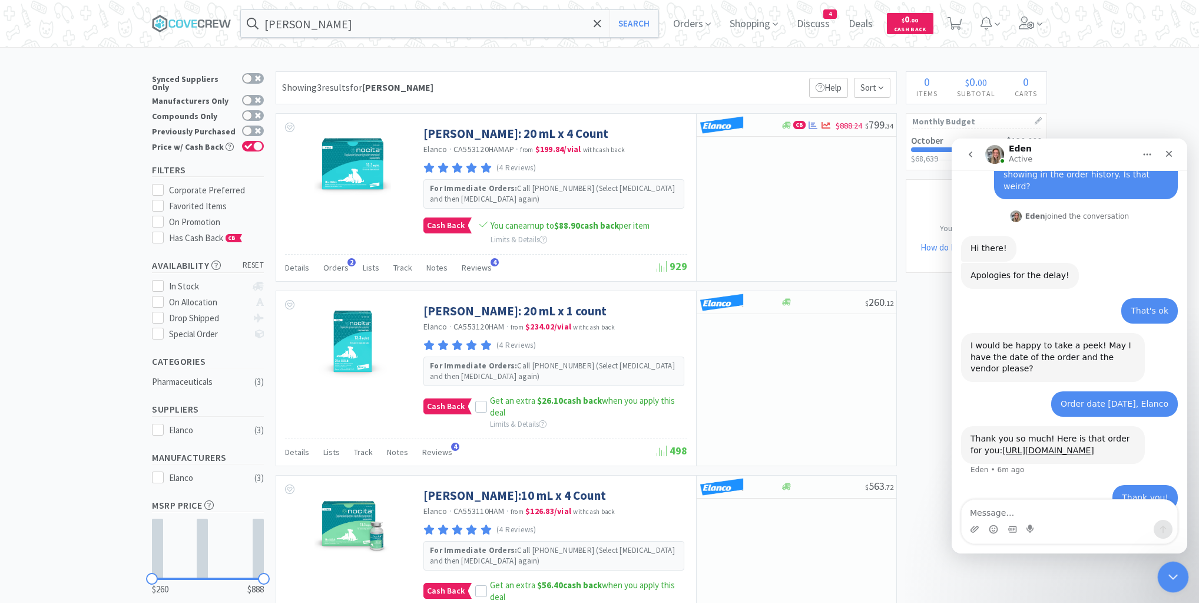
click at [1169, 571] on icon "Close Intercom Messenger" at bounding box center [1172, 575] width 14 height 14
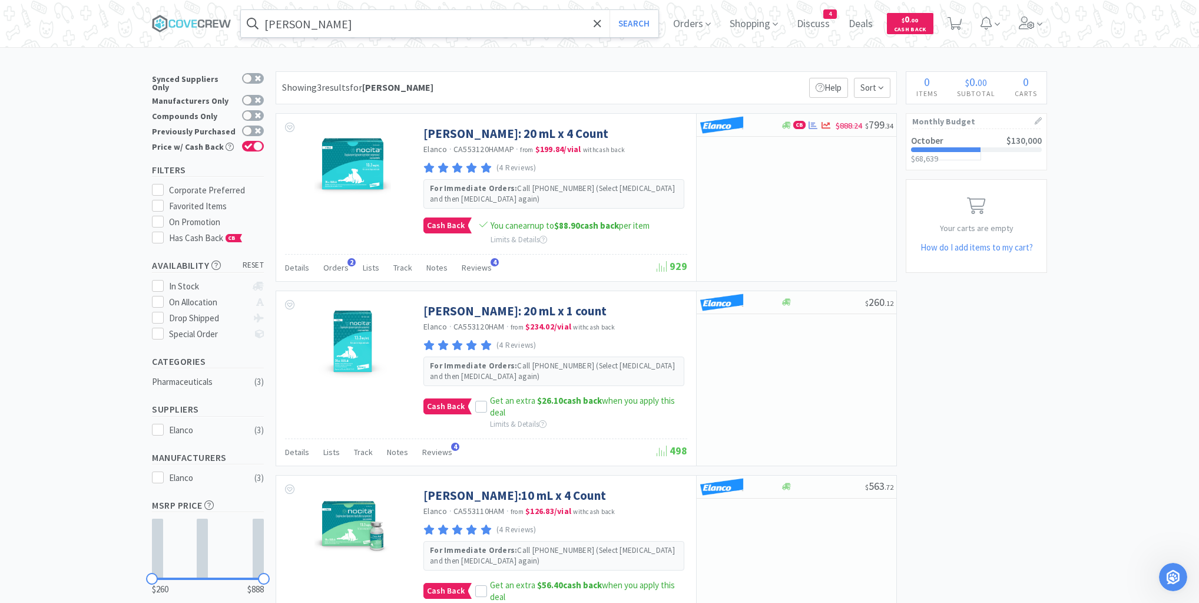
click at [516, 27] on input "[PERSON_NAME]" at bounding box center [450, 23] width 418 height 27
click at [197, 24] on icon at bounding box center [193, 23] width 5 height 8
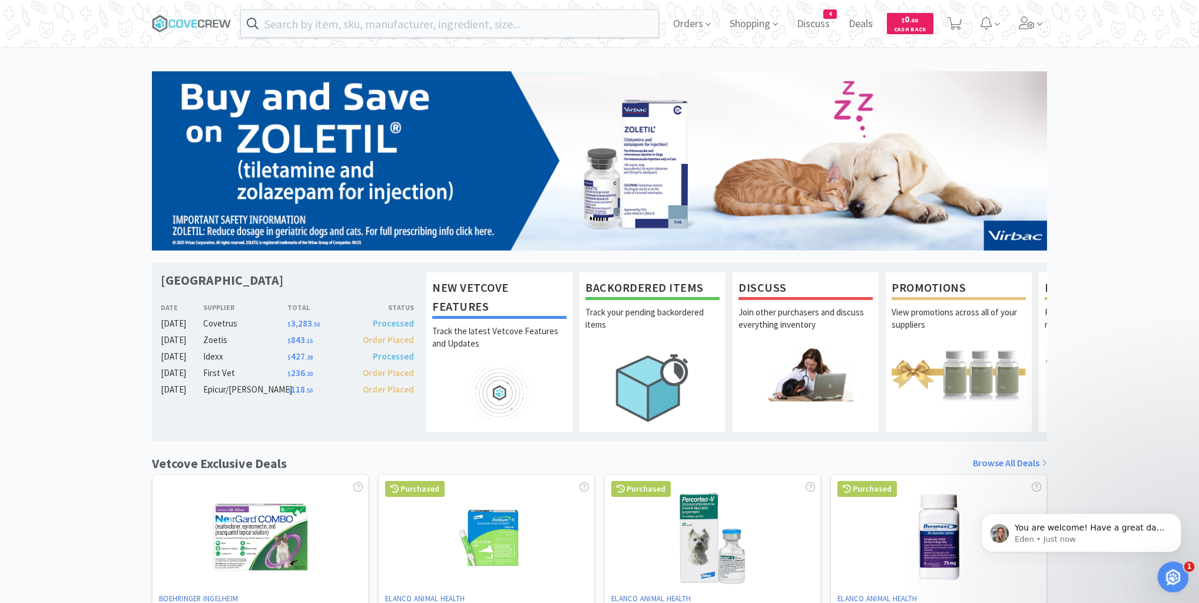
drag, startPoint x: 1170, startPoint y: 578, endPoint x: 1169, endPoint y: 566, distance: 12.4
click at [1169, 579] on icon "Open Intercom Messenger" at bounding box center [1171, 575] width 19 height 19
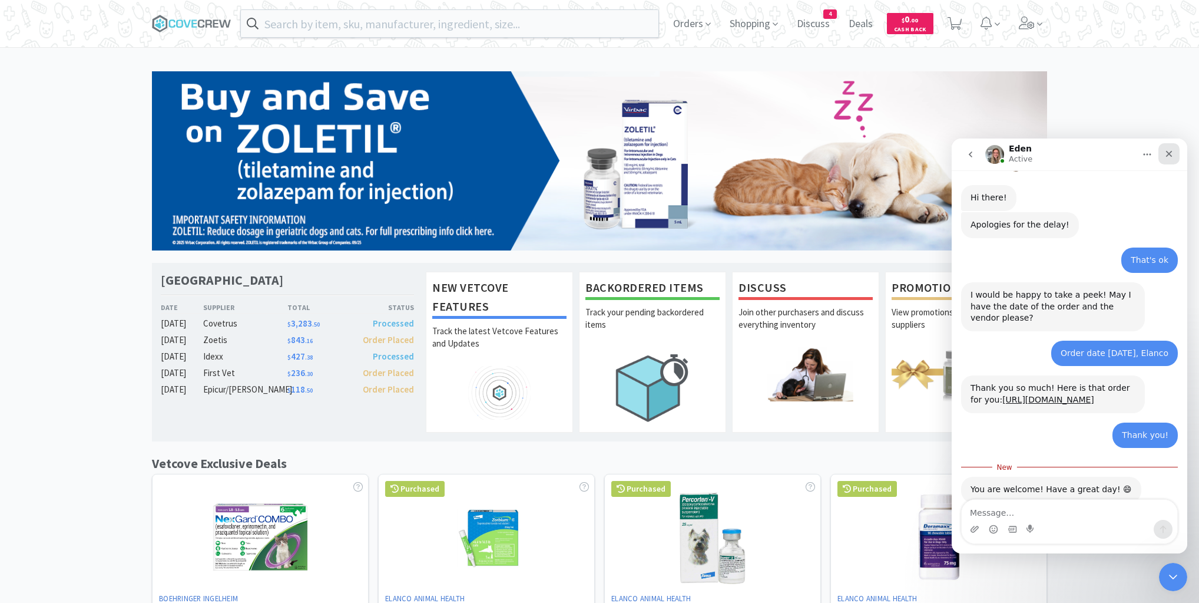
scroll to position [406, 0]
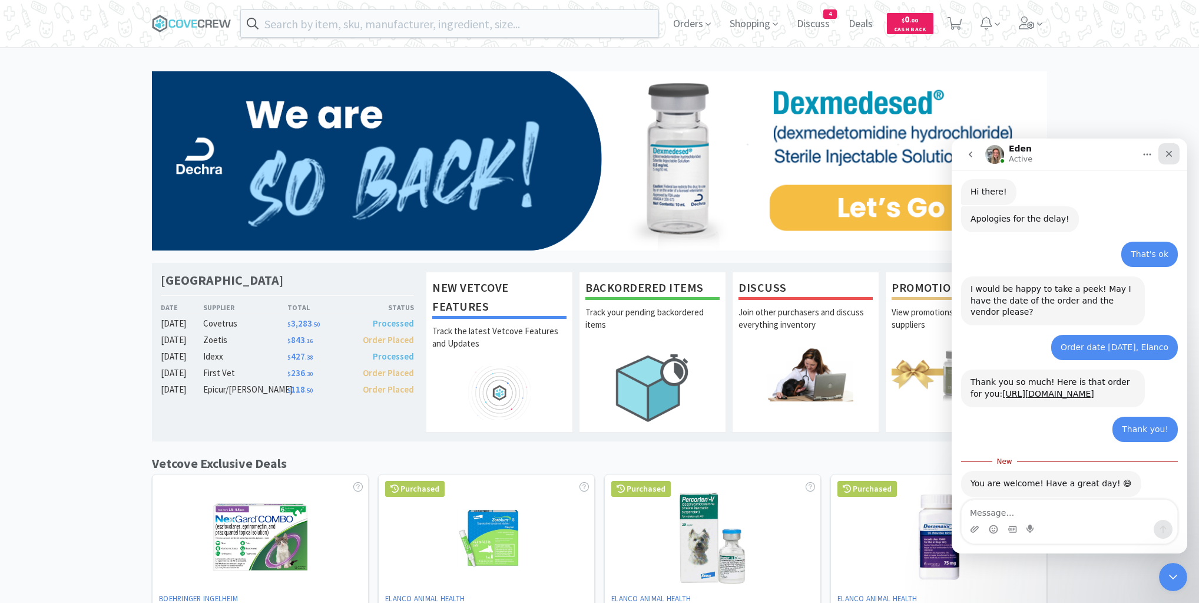
click at [1169, 152] on icon "Close" at bounding box center [1169, 153] width 9 height 9
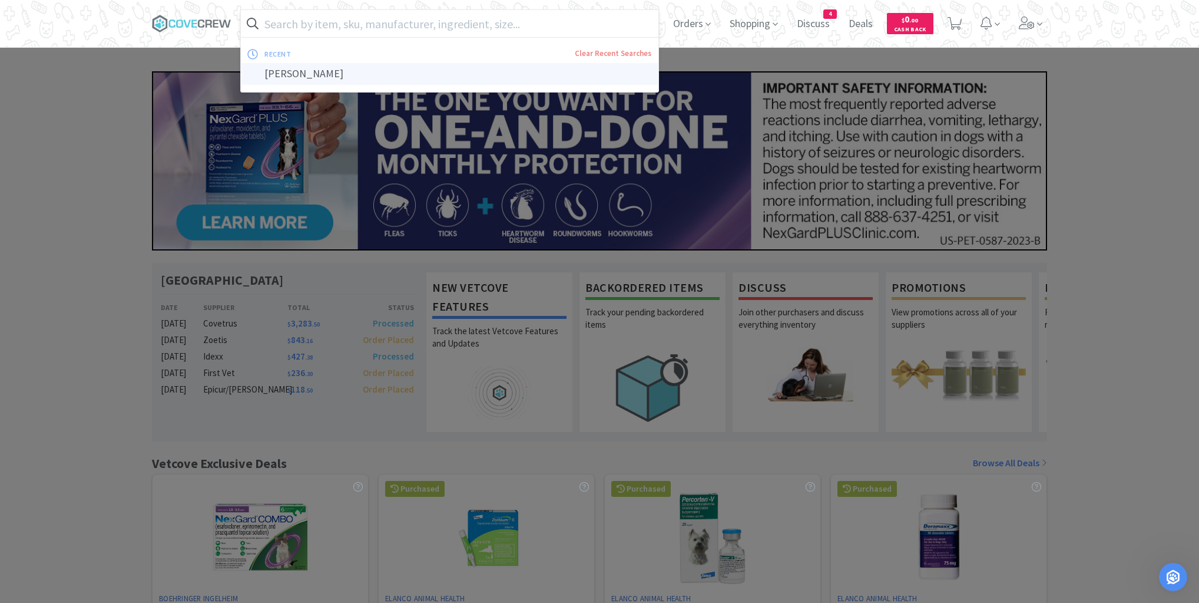
drag, startPoint x: 388, startPoint y: 27, endPoint x: 391, endPoint y: 81, distance: 54.9
click at [389, 32] on input "text" at bounding box center [450, 23] width 418 height 27
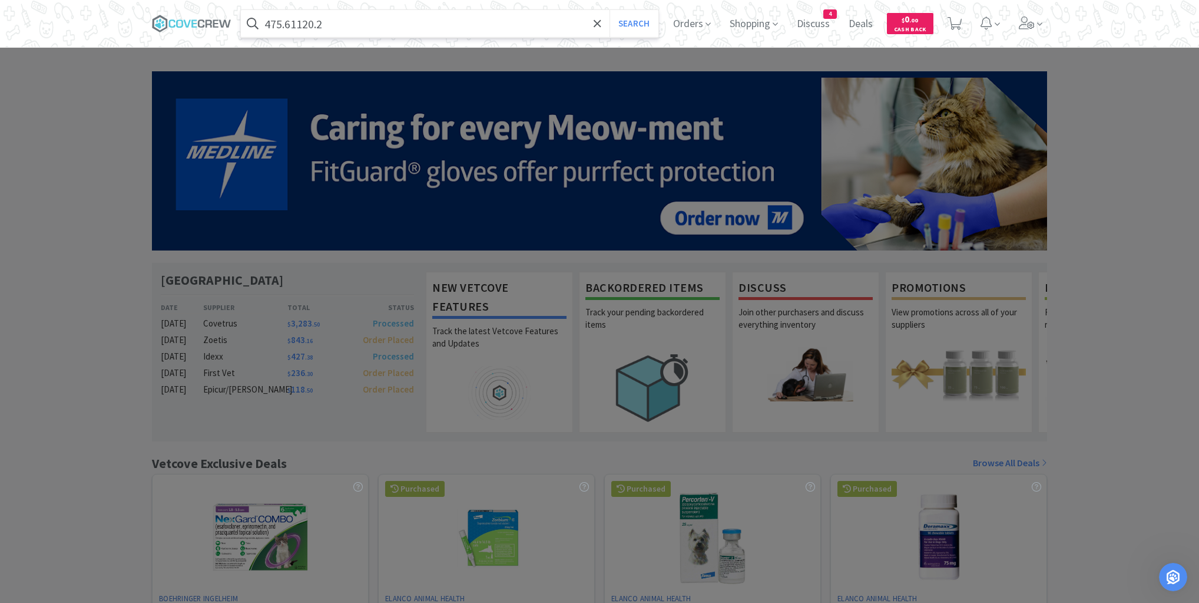
click at [610, 10] on button "Search" at bounding box center [634, 23] width 49 height 27
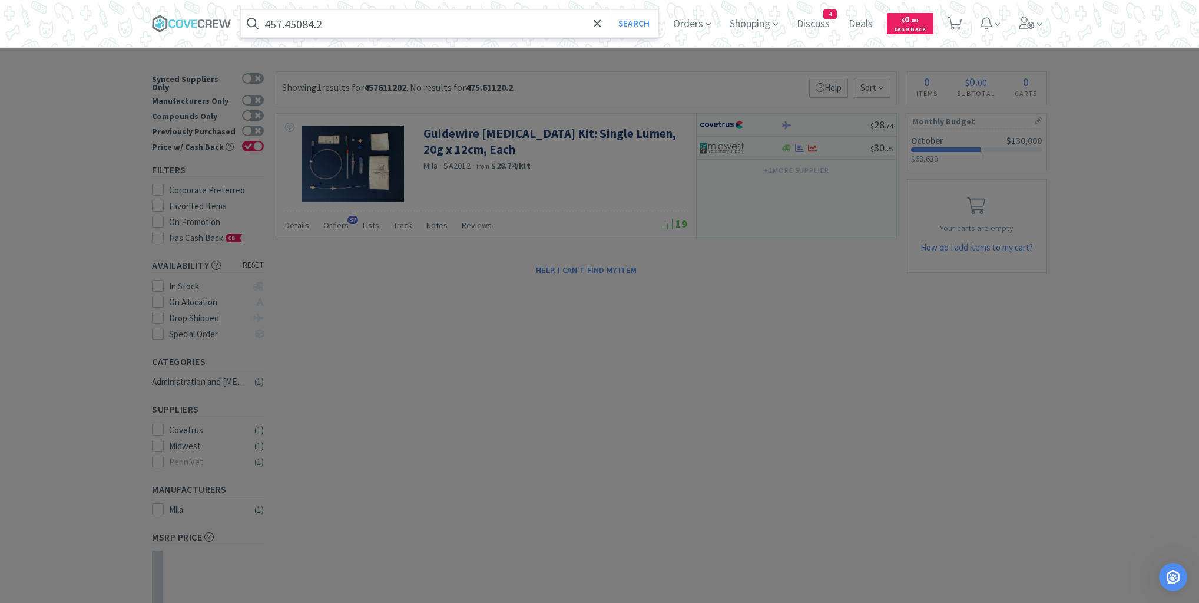
click at [610, 10] on button "Search" at bounding box center [634, 23] width 49 height 27
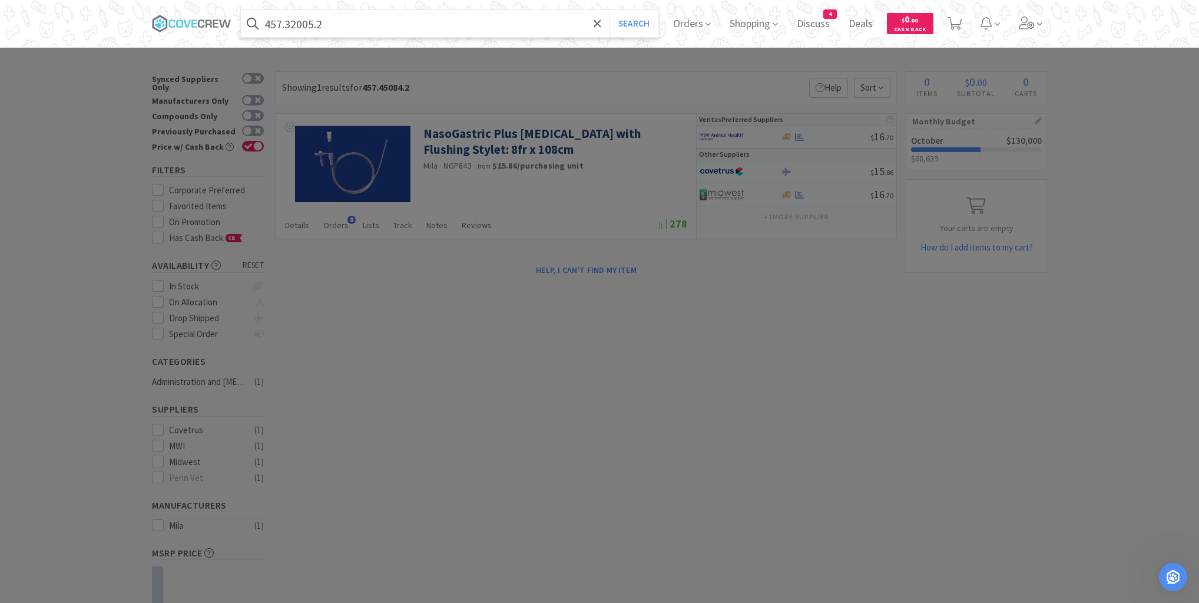
click at [610, 10] on button "Search" at bounding box center [634, 23] width 49 height 27
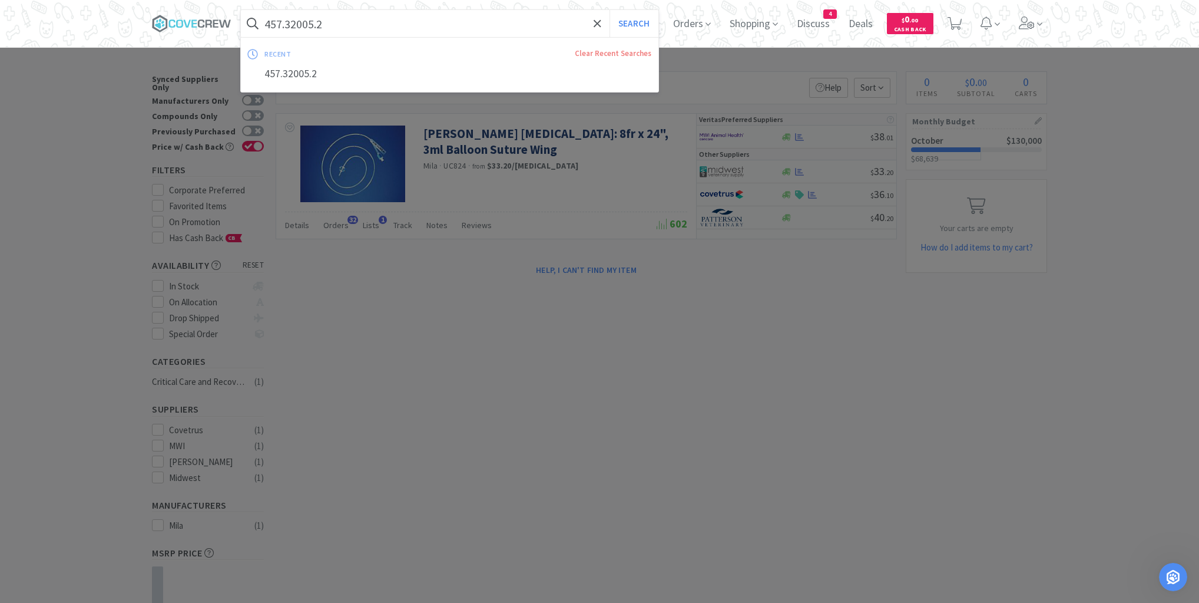
click at [371, 20] on input "457.32005.2" at bounding box center [450, 23] width 418 height 27
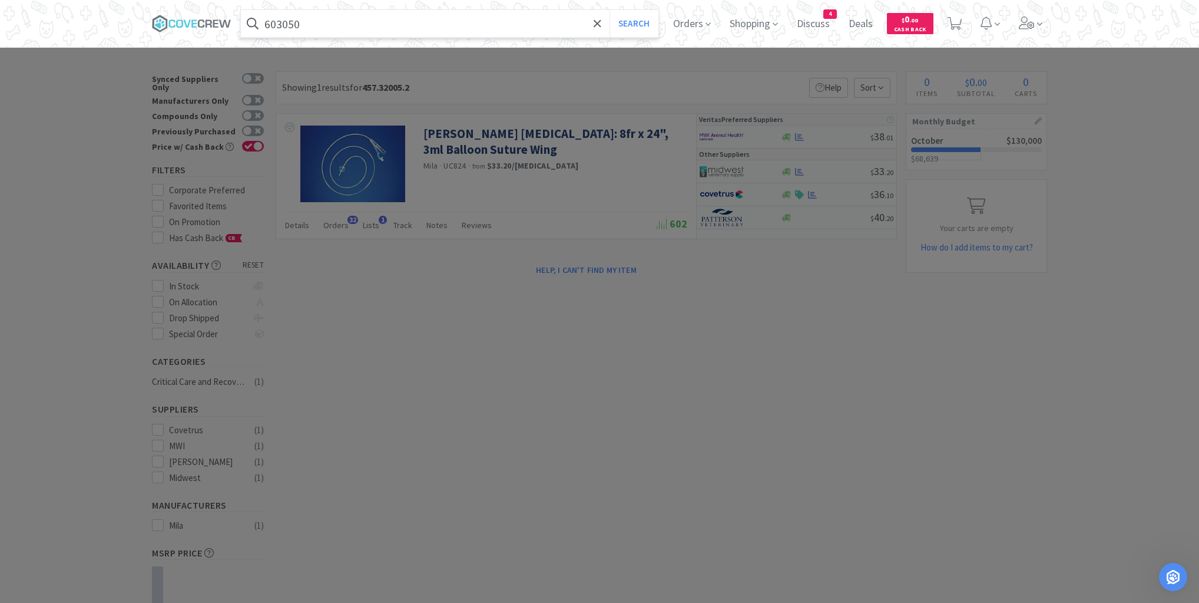
type input "603050"
click at [610, 10] on button "Search" at bounding box center [634, 23] width 49 height 27
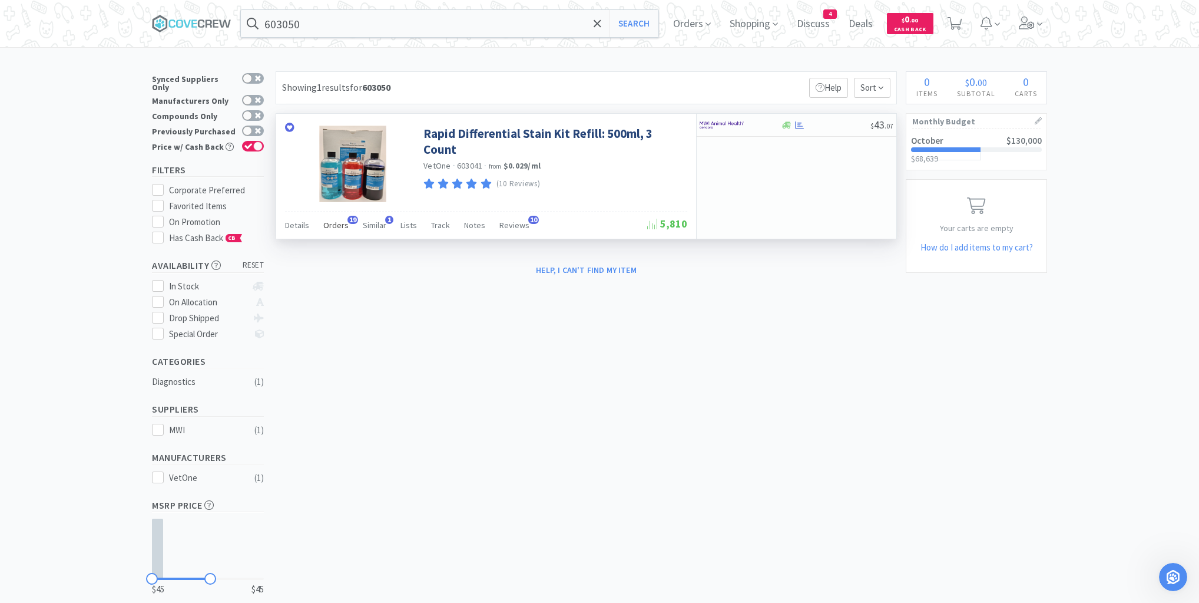
click at [335, 224] on span "Orders" at bounding box center [335, 225] width 25 height 11
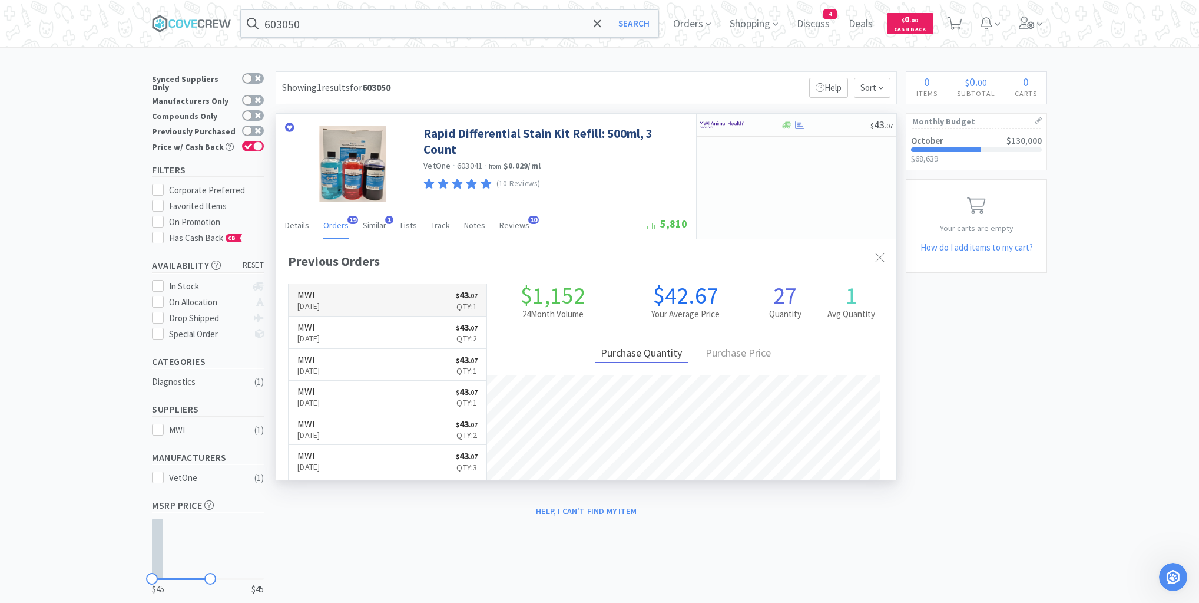
scroll to position [316, 620]
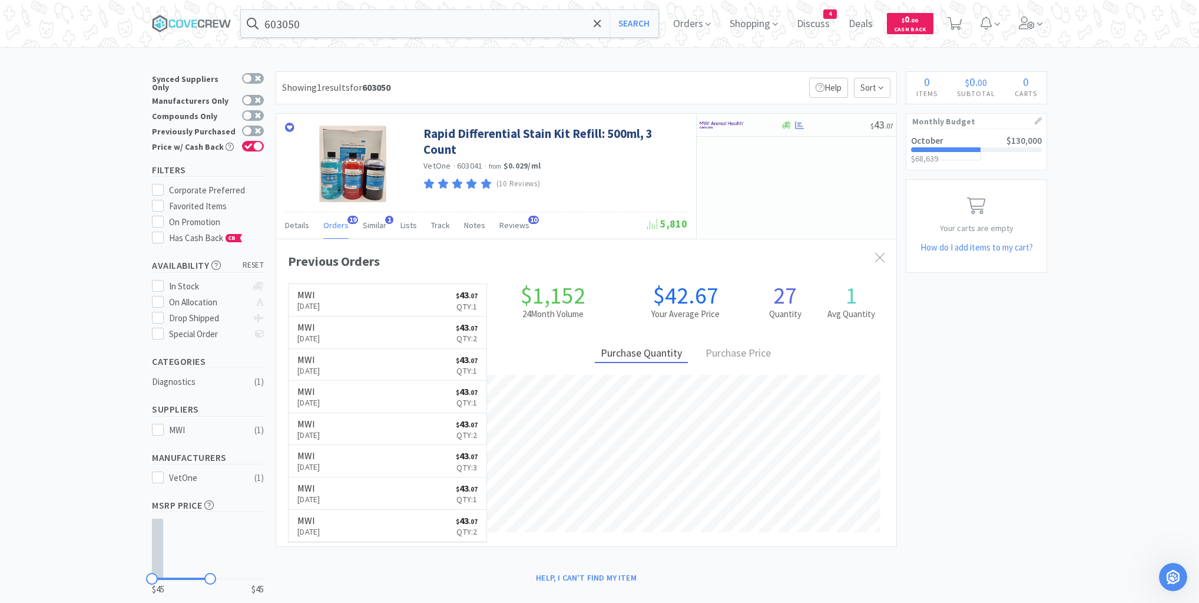
click at [320, 294] on h6 "MWI" at bounding box center [309, 294] width 23 height 9
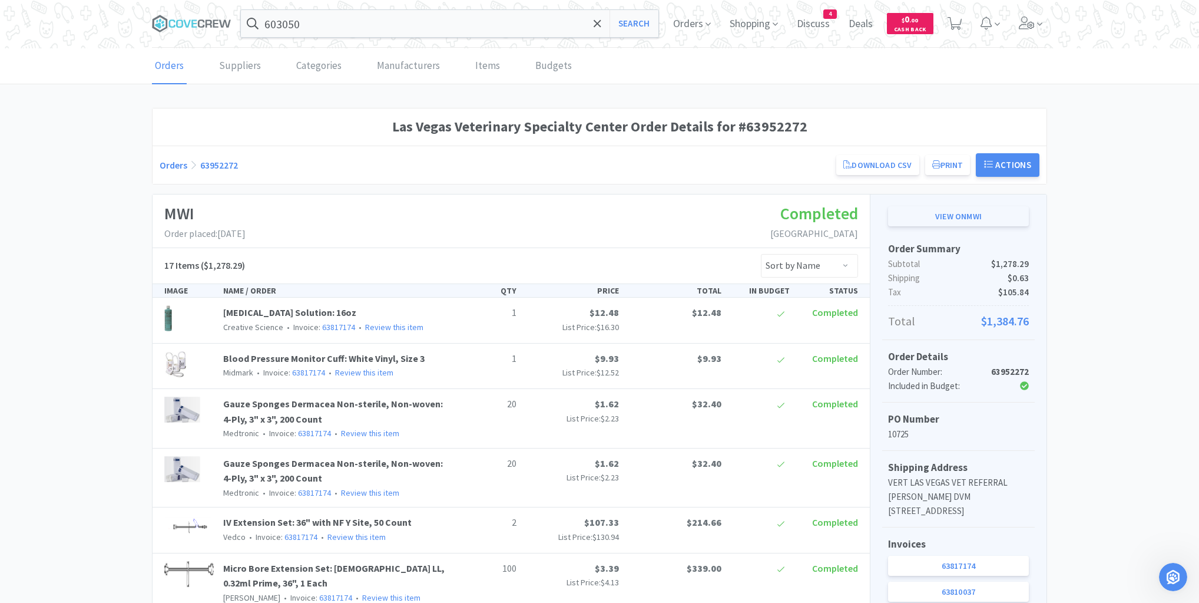
click at [924, 215] on link "View on MWI" at bounding box center [958, 216] width 141 height 20
